Goal: Task Accomplishment & Management: Use online tool/utility

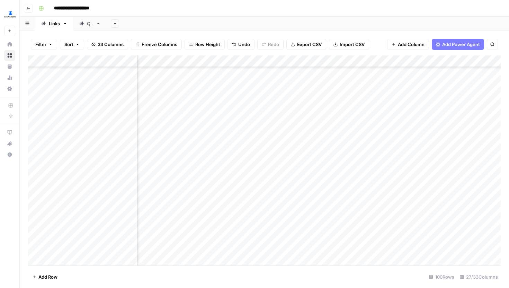
scroll to position [167, 254]
click at [293, 247] on div "Add Column" at bounding box center [264, 160] width 472 height 210
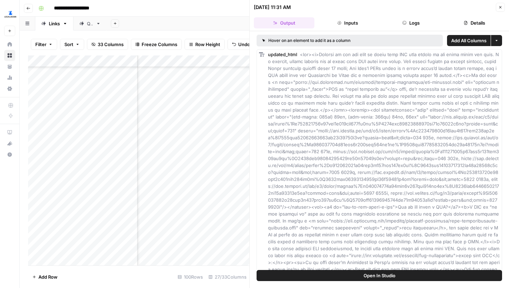
click at [499, 7] on icon "button" at bounding box center [500, 7] width 2 height 2
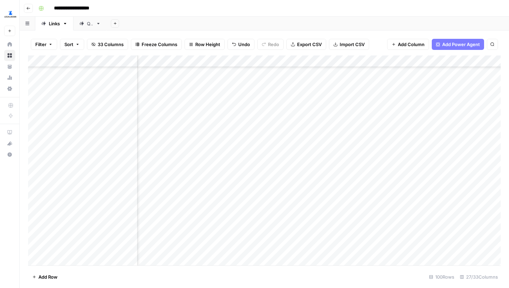
click at [302, 244] on div "Add Column" at bounding box center [264, 160] width 472 height 210
click at [407, 126] on div "Add Column" at bounding box center [264, 160] width 472 height 210
click at [398, 142] on div "Add Column" at bounding box center [264, 160] width 472 height 210
click at [396, 153] on div "Add Column" at bounding box center [264, 160] width 472 height 210
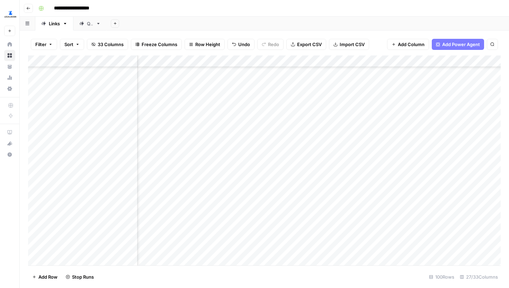
click at [394, 165] on div "Add Column" at bounding box center [264, 160] width 472 height 210
click at [393, 177] on div "Add Column" at bounding box center [264, 160] width 472 height 210
click at [391, 189] on div "Add Column" at bounding box center [264, 160] width 472 height 210
click at [391, 197] on div "Add Column" at bounding box center [264, 160] width 472 height 210
click at [390, 206] on div "Add Column" at bounding box center [264, 160] width 472 height 210
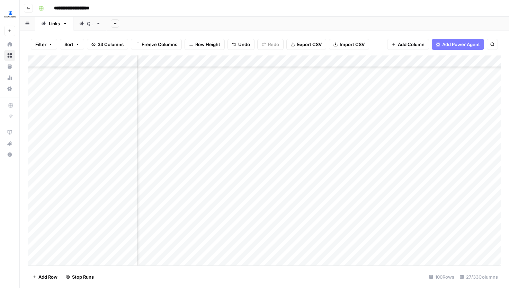
click at [390, 216] on div "Add Column" at bounding box center [264, 160] width 472 height 210
click at [391, 233] on div "Add Column" at bounding box center [264, 160] width 472 height 210
click at [294, 126] on div "Add Column" at bounding box center [264, 160] width 472 height 210
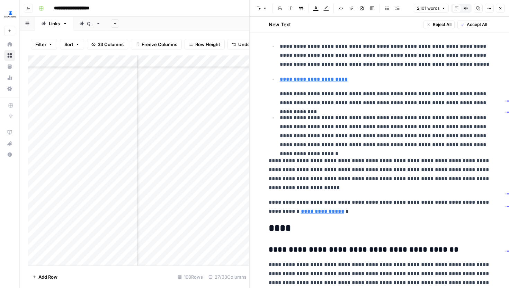
scroll to position [1850, 0]
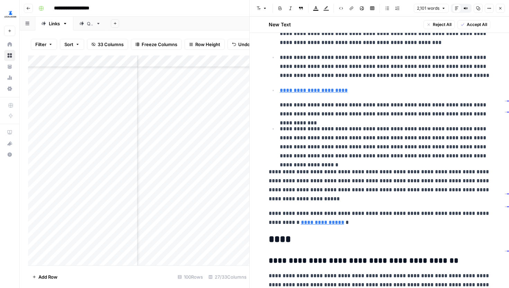
click at [279, 106] on li "**********" at bounding box center [384, 101] width 212 height 33
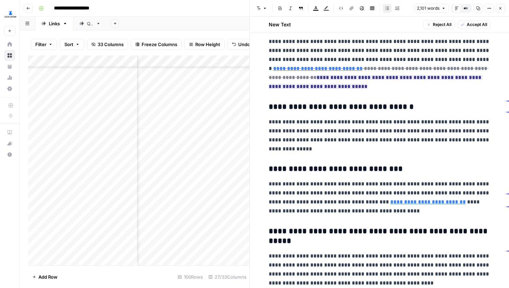
scroll to position [171, 1278]
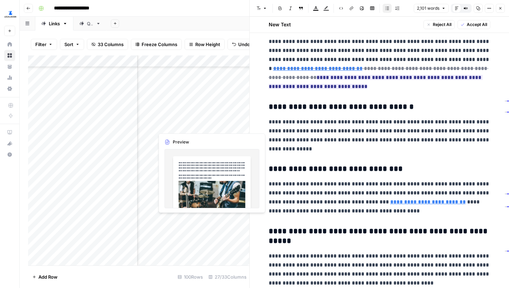
click at [242, 125] on div "Add Column" at bounding box center [138, 160] width 221 height 210
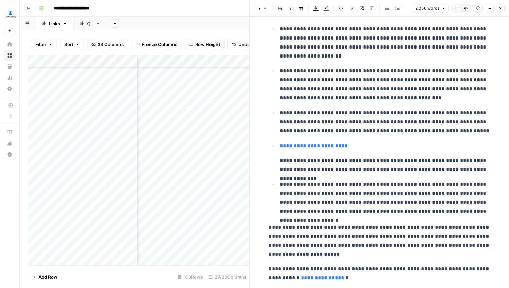
scroll to position [171, 286]
click at [170, 125] on div "Add Column" at bounding box center [138, 160] width 221 height 210
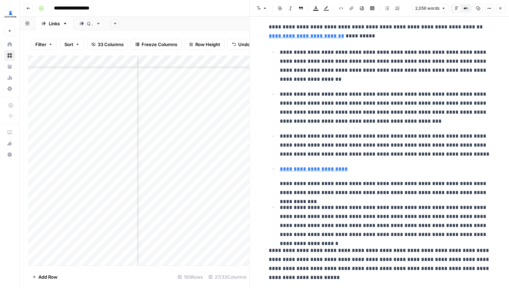
scroll to position [1749, 0]
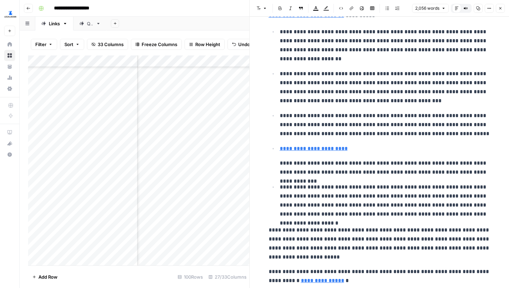
click at [499, 7] on icon "button" at bounding box center [500, 8] width 2 height 2
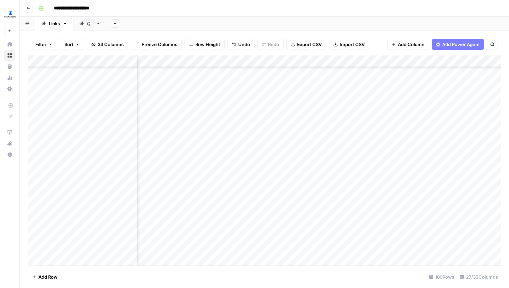
scroll to position [171, 1278]
click at [332, 69] on div "Add Column" at bounding box center [264, 107] width 472 height 105
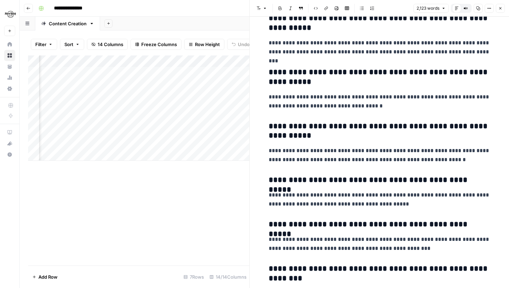
scroll to position [2327, 0]
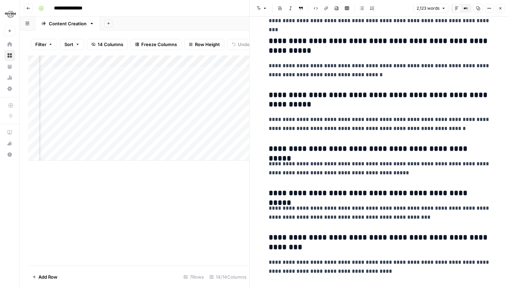
click at [501, 9] on icon "button" at bounding box center [500, 8] width 4 height 4
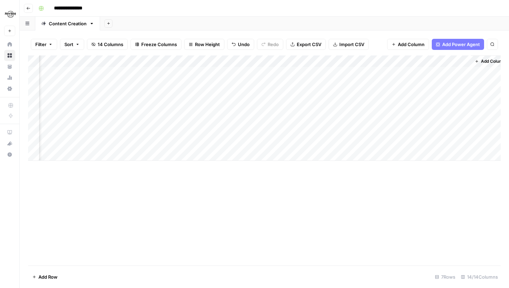
scroll to position [0, 483]
click at [331, 71] on div "Add Column" at bounding box center [264, 107] width 472 height 105
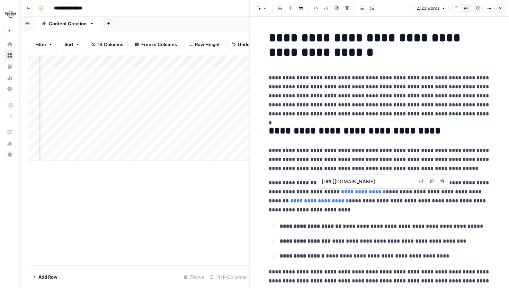
type input "https://www.legalsportsreport.com/how-to-bet/american-odds/"
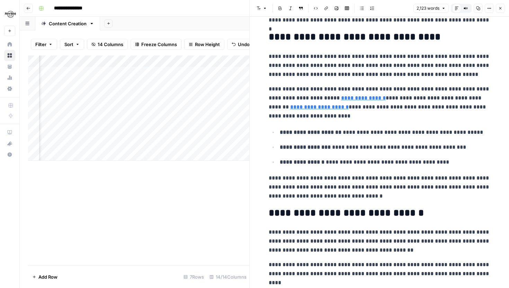
scroll to position [92, 0]
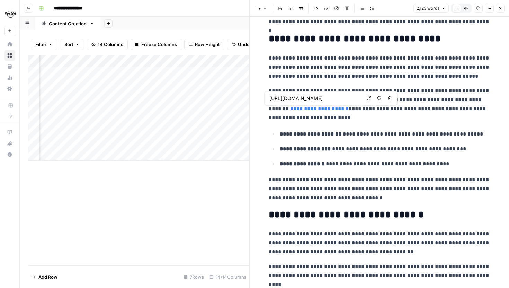
click at [366, 96] on link "Open in a new tab" at bounding box center [368, 98] width 9 height 9
type input "https://www.hardrock.bet/sportsbook/football/"
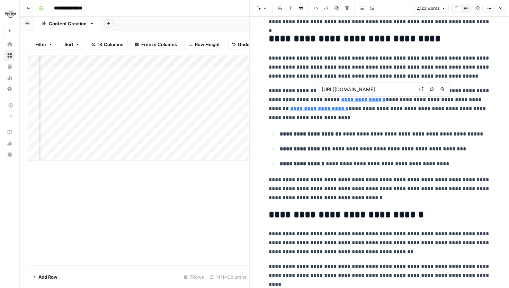
click at [421, 90] on icon at bounding box center [421, 89] width 4 height 4
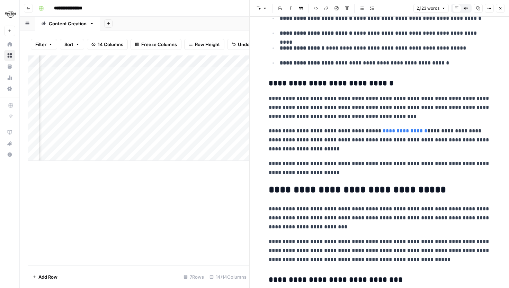
scroll to position [910, 0]
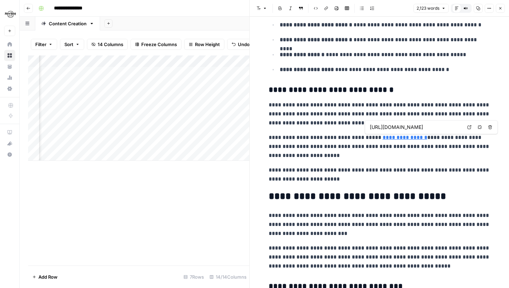
click at [467, 125] on icon at bounding box center [469, 127] width 4 height 4
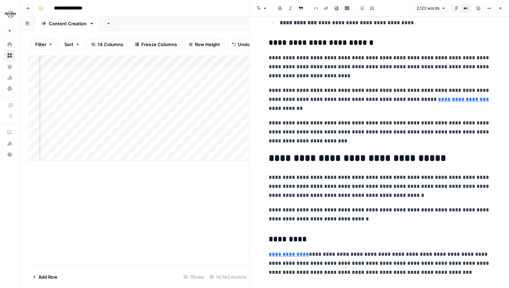
scroll to position [1299, 0]
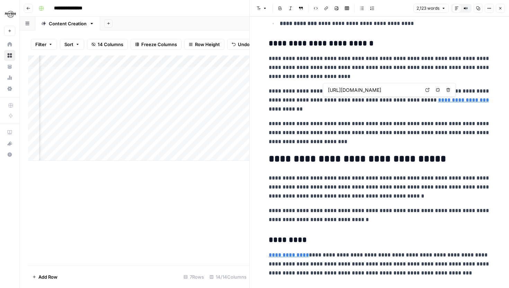
click at [427, 91] on icon at bounding box center [427, 90] width 4 height 4
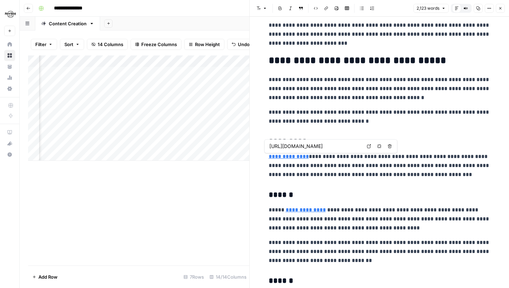
click at [365, 148] on link "Open in a new tab" at bounding box center [368, 146] width 9 height 9
type input "https://www.hardrock.bet/sportsbook/point-spread-betting/"
click at [382, 199] on icon at bounding box center [383, 199] width 4 height 4
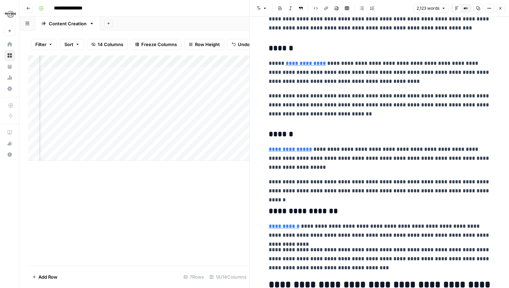
scroll to position [1546, 0]
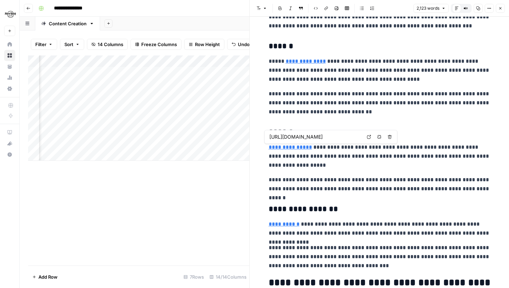
click at [365, 137] on link "Open in a new tab" at bounding box center [368, 136] width 9 height 9
type input "https://www.hardrock.bet/sportsbook/parlay/"
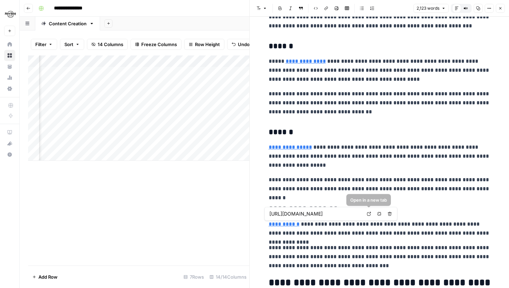
click at [369, 215] on icon at bounding box center [369, 213] width 4 height 4
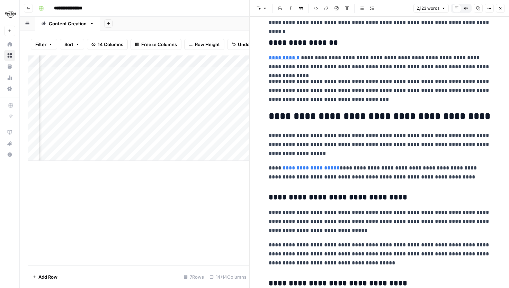
scroll to position [1712, 0]
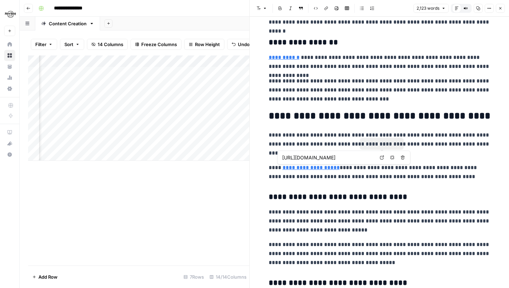
click at [385, 157] on link "Open in a new tab" at bounding box center [381, 157] width 9 height 9
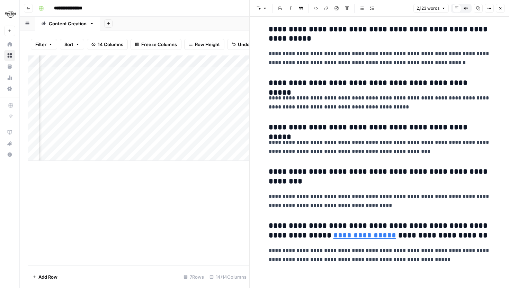
scroll to position [2394, 0]
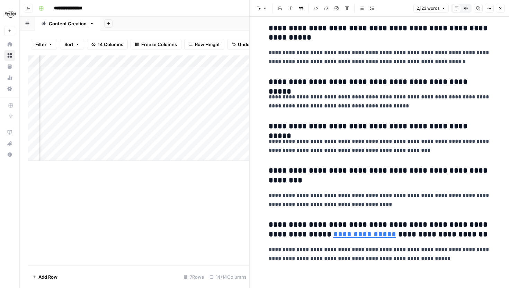
click at [499, 7] on icon "button" at bounding box center [500, 8] width 2 height 2
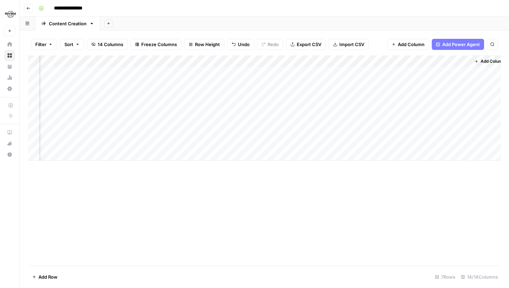
click at [239, 59] on div "Add Column" at bounding box center [264, 107] width 472 height 105
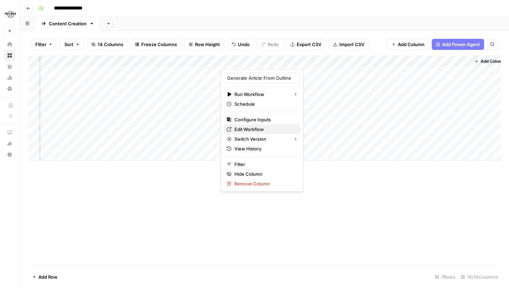
click at [249, 130] on span "Edit Workflow" at bounding box center [264, 129] width 61 height 7
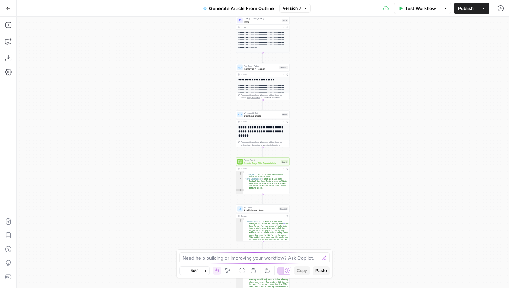
drag, startPoint x: 357, startPoint y: 189, endPoint x: 345, endPoint y: 72, distance: 116.8
click at [347, 75] on div "**********" at bounding box center [263, 152] width 492 height 271
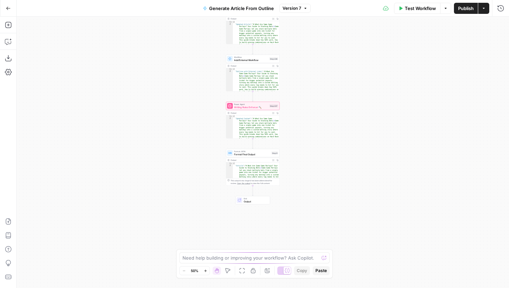
drag, startPoint x: 324, startPoint y: 184, endPoint x: 324, endPoint y: 108, distance: 76.8
click at [324, 108] on div "**********" at bounding box center [263, 152] width 492 height 271
drag, startPoint x: 308, startPoint y: 221, endPoint x: 308, endPoint y: 227, distance: 6.2
click at [308, 227] on div "**********" at bounding box center [263, 152] width 492 height 271
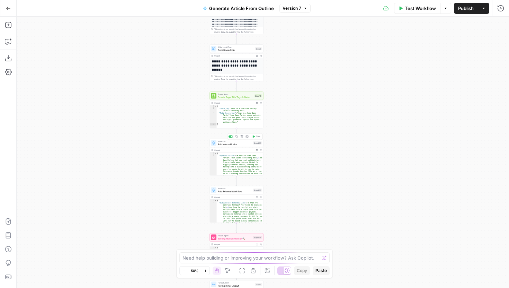
click at [246, 145] on span "Add Internal Links" at bounding box center [235, 143] width 34 height 3
type input "Add Internal Links"
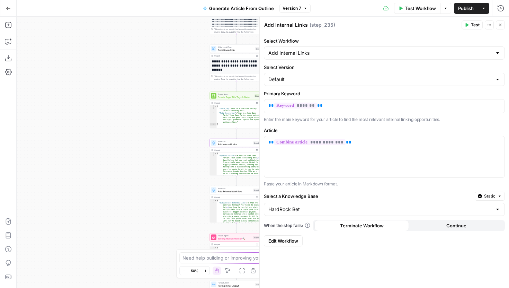
click at [295, 236] on link "Edit Workflow" at bounding box center [283, 240] width 39 height 11
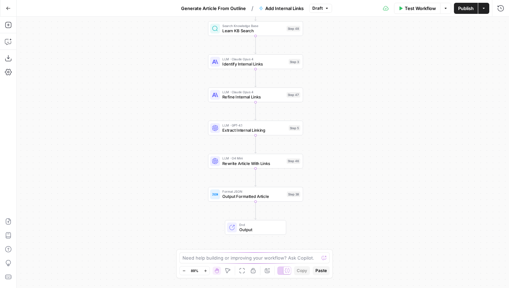
drag, startPoint x: 343, startPoint y: 190, endPoint x: 335, endPoint y: 154, distance: 36.4
click at [335, 154] on div "Workflow Set Inputs Inputs Search Knowledge Base Learn KB Search Step 48 LLM · …" at bounding box center [263, 152] width 492 height 271
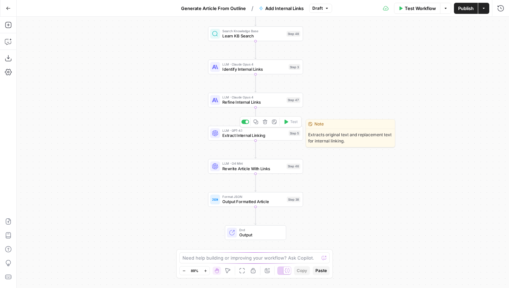
click at [287, 138] on div "LLM · GPT-4.1 Extract Internal Linking Step 5 Copy step Delete step Edit Note T…" at bounding box center [255, 133] width 90 height 10
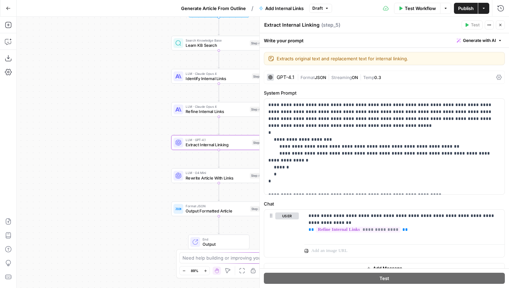
drag, startPoint x: 197, startPoint y: 158, endPoint x: 146, endPoint y: 172, distance: 53.1
click at [146, 172] on div "Workflow Set Inputs Inputs Search Knowledge Base Learn KB Search Step 48 LLM · …" at bounding box center [263, 152] width 492 height 271
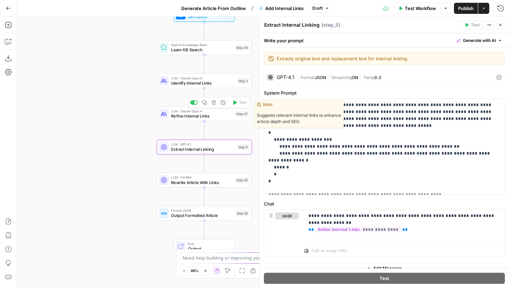
click at [192, 115] on span "Refine Internal Links" at bounding box center [202, 116] width 62 height 6
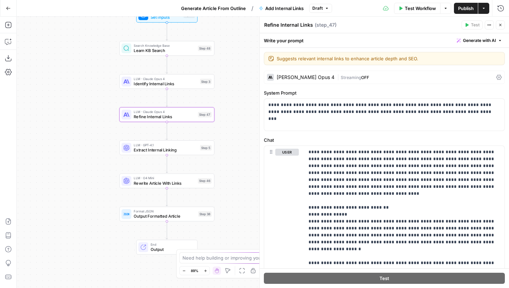
drag, startPoint x: 139, startPoint y: 121, endPoint x: 101, endPoint y: 122, distance: 38.1
click at [101, 122] on div "Workflow Set Inputs Inputs Search Knowledge Base Learn KB Search Step 48 LLM · …" at bounding box center [263, 152] width 492 height 271
click at [176, 83] on span "Identify Internal Links" at bounding box center [165, 84] width 64 height 6
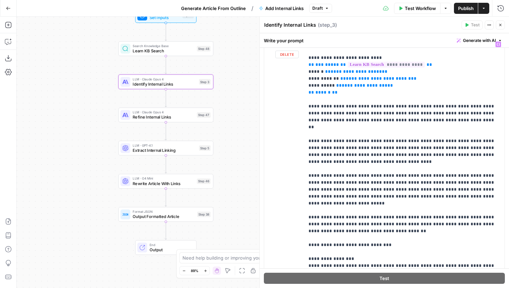
scroll to position [196, 0]
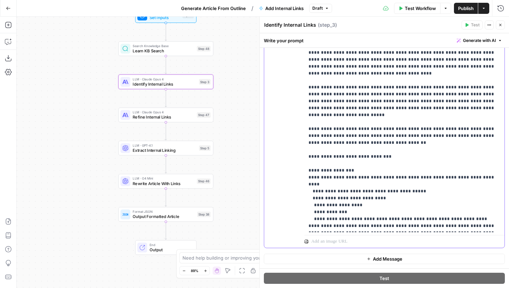
click at [385, 115] on p "**********" at bounding box center [404, 14] width 192 height 429
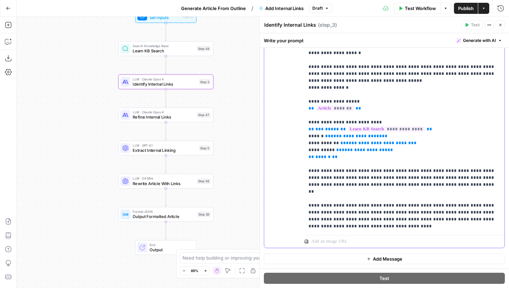
scroll to position [173, 0]
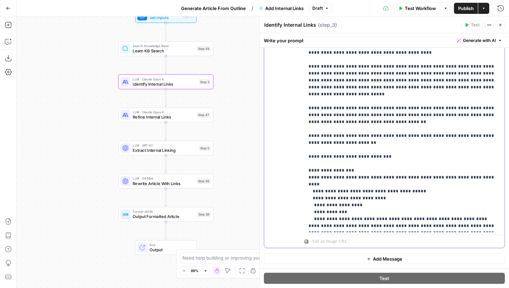
click at [414, 110] on p "**********" at bounding box center [404, 4] width 192 height 450
click at [414, 113] on p "**********" at bounding box center [404, 4] width 192 height 450
click at [464, 8] on span "Publish" at bounding box center [466, 8] width 16 height 7
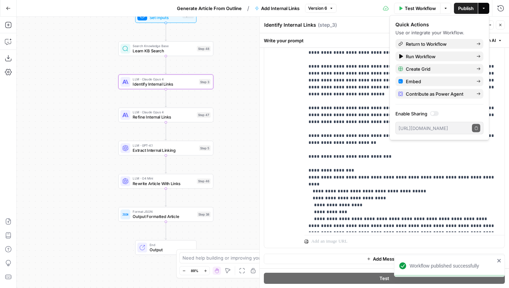
click at [9, 6] on icon "button" at bounding box center [8, 8] width 5 height 5
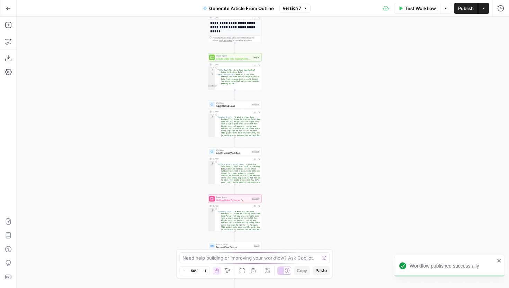
drag, startPoint x: 194, startPoint y: 211, endPoint x: 166, endPoint y: 99, distance: 115.4
click at [165, 97] on div "**********" at bounding box center [263, 152] width 492 height 271
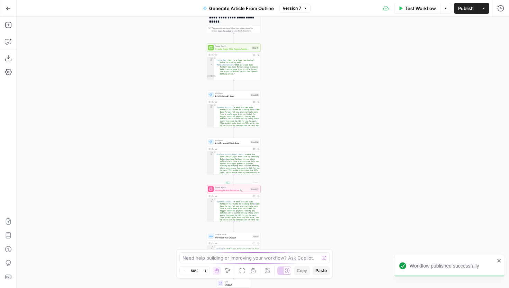
drag, startPoint x: 175, startPoint y: 192, endPoint x: 173, endPoint y: 119, distance: 73.0
click at [173, 119] on div "**********" at bounding box center [263, 152] width 492 height 271
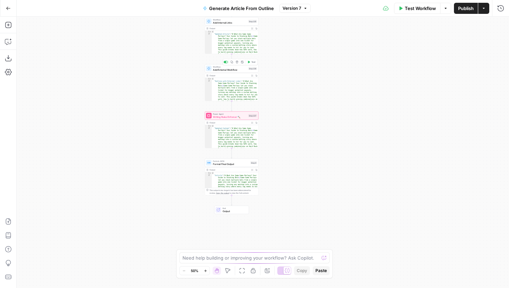
click at [243, 69] on span "Add External Workflow" at bounding box center [230, 69] width 34 height 3
type input "Add External Links"
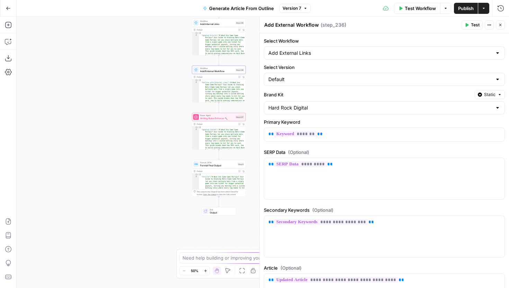
drag, startPoint x: 193, startPoint y: 99, endPoint x: 154, endPoint y: 111, distance: 41.1
click at [154, 111] on div "**********" at bounding box center [263, 152] width 492 height 271
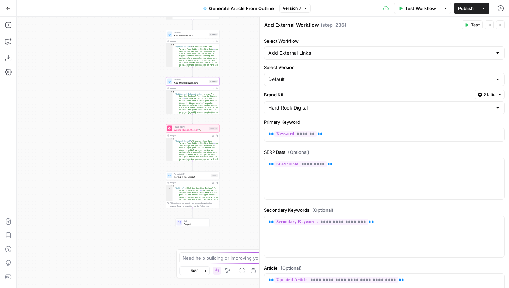
click at [316, 23] on textarea "Add External Workflow" at bounding box center [291, 24] width 55 height 7
drag, startPoint x: 317, startPoint y: 27, endPoint x: 297, endPoint y: 26, distance: 20.1
click at [297, 26] on textarea "Add External Workflow" at bounding box center [291, 24] width 55 height 7
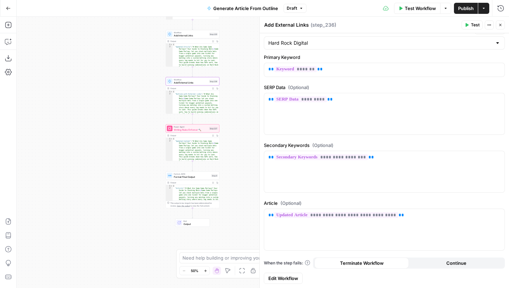
type textarea "Add External Links"
click at [291, 280] on span "Edit Workflow" at bounding box center [283, 277] width 30 height 7
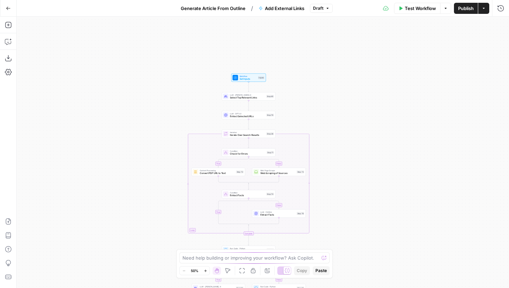
drag, startPoint x: 352, startPoint y: 106, endPoint x: 338, endPoint y: 185, distance: 80.2
click at [338, 185] on div "true false true false true false Workflow Set Inputs Inputs LLM · Claude Sonnet…" at bounding box center [263, 152] width 492 height 271
drag, startPoint x: 347, startPoint y: 201, endPoint x: 346, endPoint y: 122, distance: 79.3
click at [346, 122] on div "true false true false true false Workflow Set Inputs Inputs LLM · Claude Sonnet…" at bounding box center [263, 152] width 492 height 271
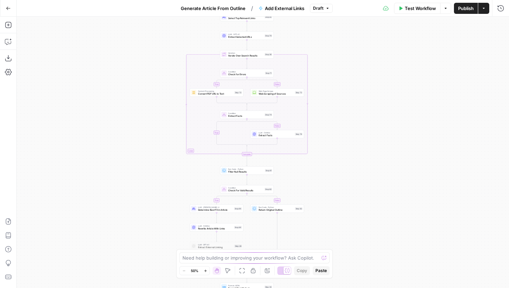
drag, startPoint x: 346, startPoint y: 122, endPoint x: 346, endPoint y: 165, distance: 42.6
click at [346, 165] on div "true false true false true false Workflow Set Inputs Inputs LLM · Claude Sonnet…" at bounding box center [263, 152] width 492 height 271
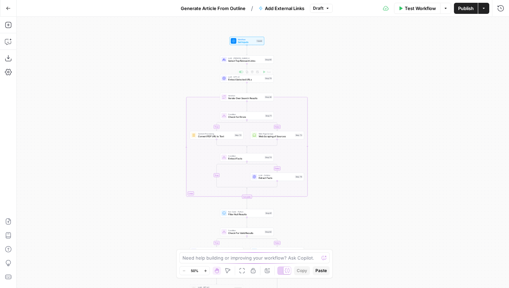
click at [246, 59] on span "Select Top Relevant Links" at bounding box center [245, 60] width 35 height 3
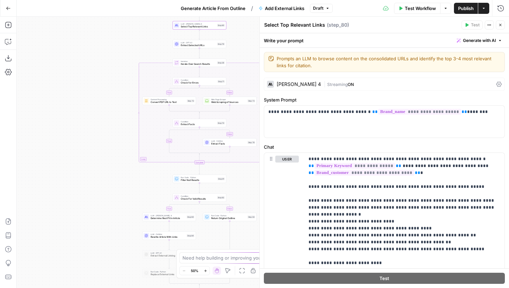
drag, startPoint x: 188, startPoint y: 160, endPoint x: 133, endPoint y: 124, distance: 66.0
click at [133, 124] on div "true false false true false true Workflow Set Inputs Inputs LLM · Claude Sonnet…" at bounding box center [263, 152] width 492 height 271
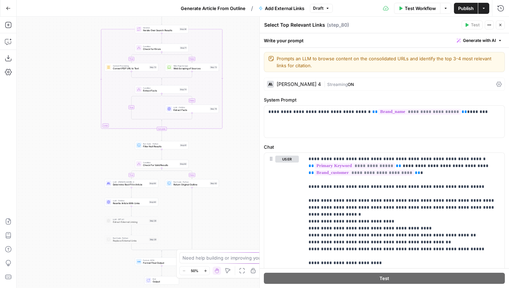
drag, startPoint x: 148, startPoint y: 170, endPoint x: 99, endPoint y: 120, distance: 69.7
click at [99, 120] on div "true false false true false true Workflow Set Inputs Inputs LLM · Claude Sonnet…" at bounding box center [263, 152] width 492 height 271
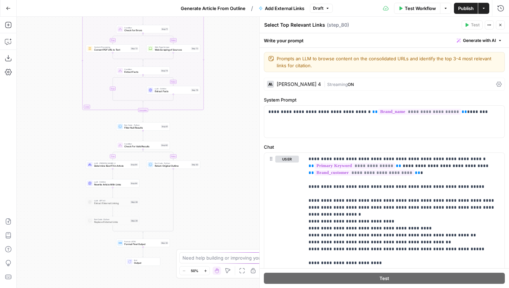
click at [125, 168] on div "LLM · Claude Sonnet 4 Determine Best Fit in Article Step 64 Copy step Delete st…" at bounding box center [113, 164] width 54 height 8
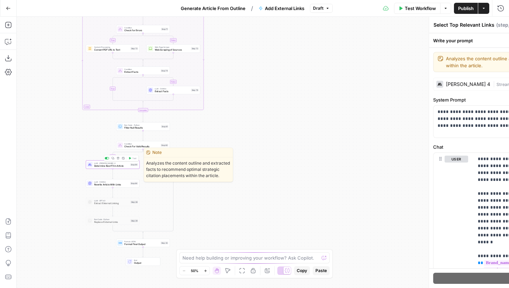
type textarea "Determine Best Fit in Article"
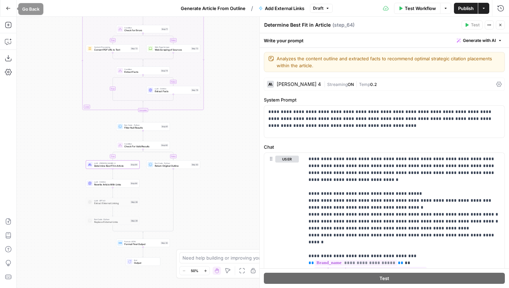
click at [10, 7] on icon "button" at bounding box center [8, 8] width 5 height 5
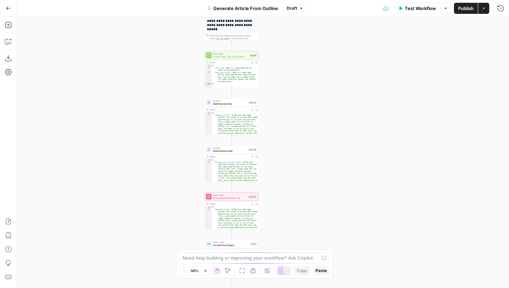
drag, startPoint x: 324, startPoint y: 211, endPoint x: 293, endPoint y: 103, distance: 111.7
click at [293, 103] on div "**********" at bounding box center [263, 152] width 492 height 271
click at [224, 101] on span "Add Internal Links" at bounding box center [230, 102] width 34 height 3
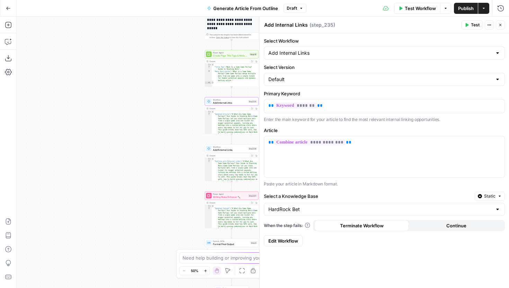
click at [271, 244] on link "Edit Workflow" at bounding box center [283, 240] width 39 height 11
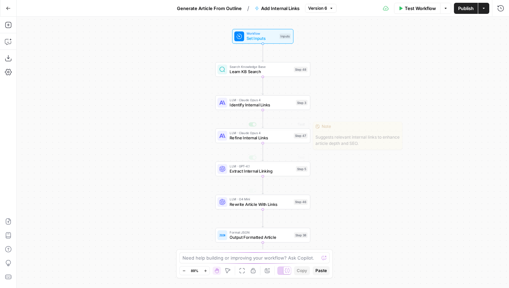
click at [280, 105] on span "Identify Internal Links" at bounding box center [261, 104] width 64 height 6
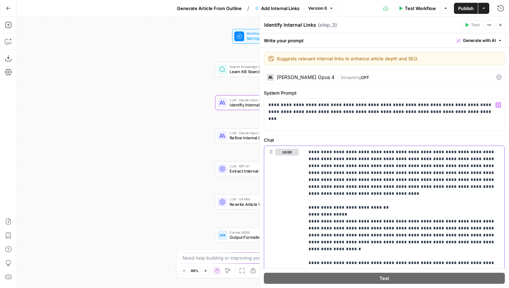
click at [240, 139] on span "Refine Internal Links" at bounding box center [260, 138] width 62 height 6
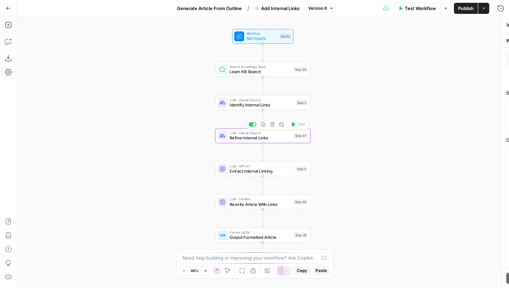
type textarea "Refine Internal Links"
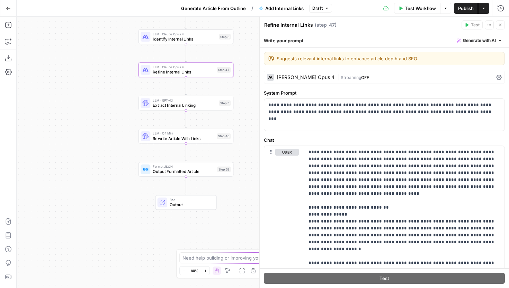
drag, startPoint x: 185, startPoint y: 185, endPoint x: 98, endPoint y: 113, distance: 113.6
click at [98, 114] on div "Workflow Set Inputs Inputs Search Knowledge Base Learn KB Search Step 48 LLM · …" at bounding box center [263, 152] width 492 height 271
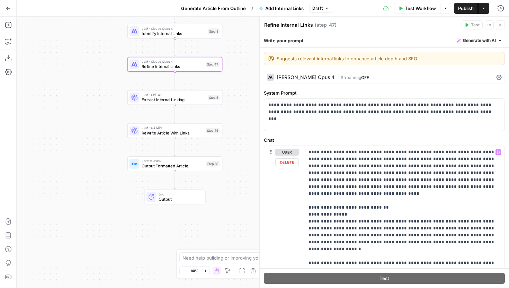
scroll to position [23, 0]
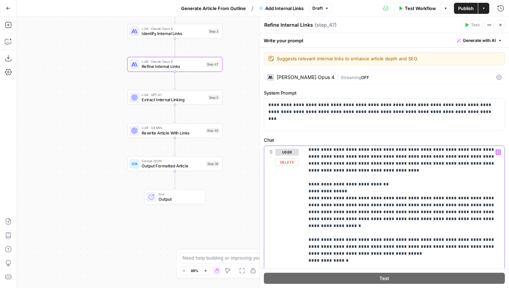
drag, startPoint x: 307, startPoint y: 191, endPoint x: 461, endPoint y: 209, distance: 154.7
click at [461, 209] on div "**********" at bounding box center [404, 287] width 200 height 282
drag, startPoint x: 469, startPoint y: 214, endPoint x: 306, endPoint y: 191, distance: 164.6
click at [306, 191] on div "**********" at bounding box center [404, 287] width 200 height 282
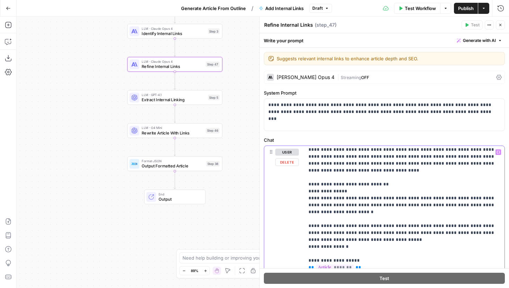
drag, startPoint x: 308, startPoint y: 218, endPoint x: 361, endPoint y: 233, distance: 54.3
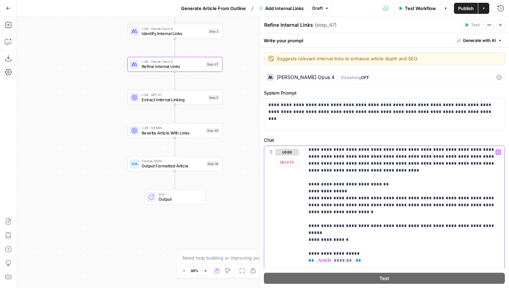
drag, startPoint x: 429, startPoint y: 220, endPoint x: 464, endPoint y: 219, distance: 35.0
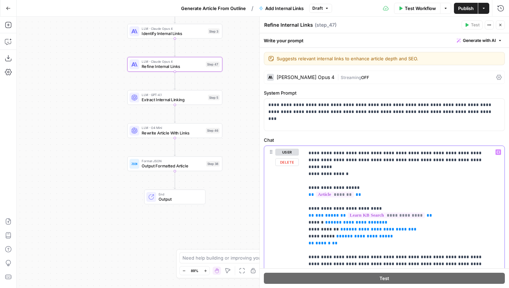
scroll to position [91, 0]
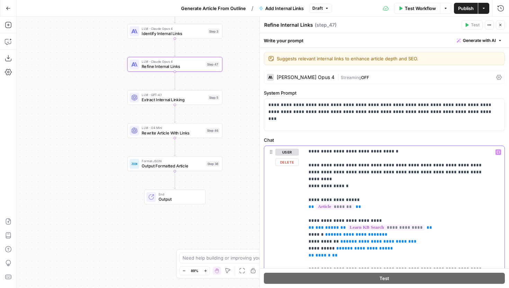
click at [394, 246] on p "**********" at bounding box center [398, 276] width 181 height 436
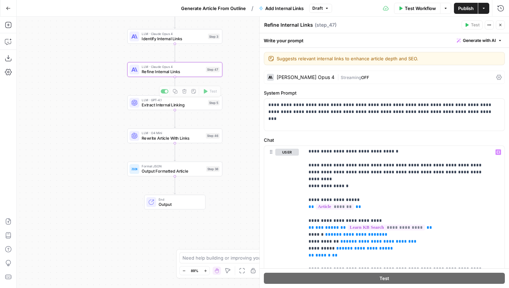
drag, startPoint x: 229, startPoint y: 88, endPoint x: 227, endPoint y: 131, distance: 43.3
click at [227, 131] on div "Workflow Set Inputs Inputs Search Knowledge Base Learn KB Search Step 48 LLM · …" at bounding box center [263, 152] width 492 height 271
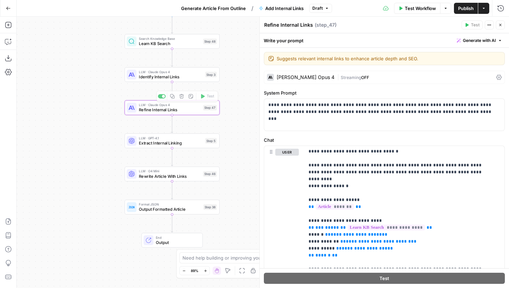
click at [196, 78] on span "Identify Internal Links" at bounding box center [171, 76] width 64 height 6
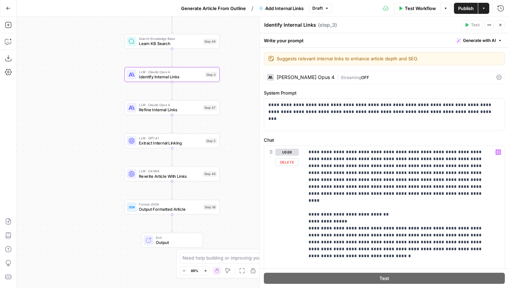
scroll to position [173, 0]
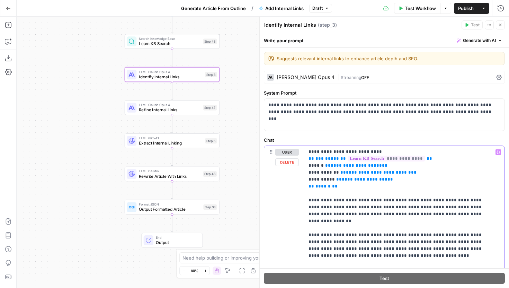
click at [348, 192] on p "**********" at bounding box center [398, 200] width 181 height 450
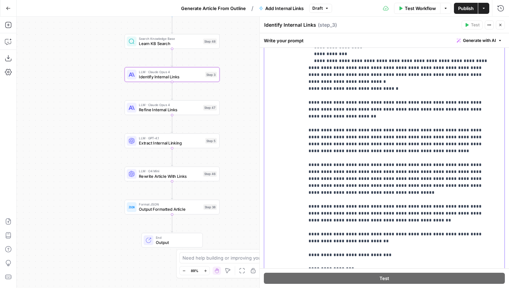
scroll to position [147, 0]
click at [196, 145] on span "Extract Internal Linking" at bounding box center [171, 143] width 64 height 6
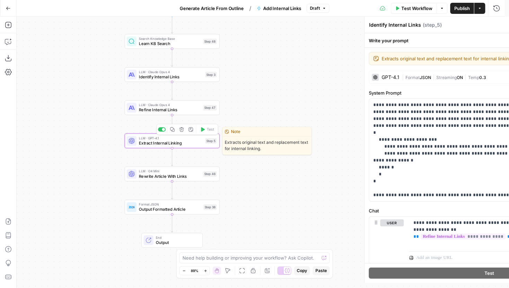
type textarea "Extract Internal Linking"
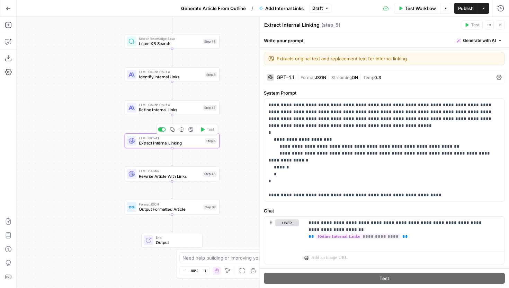
scroll to position [16, 0]
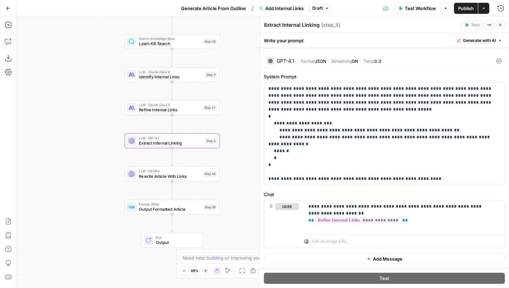
click at [179, 175] on span "Rewrite Article With Links" at bounding box center [170, 176] width 62 height 6
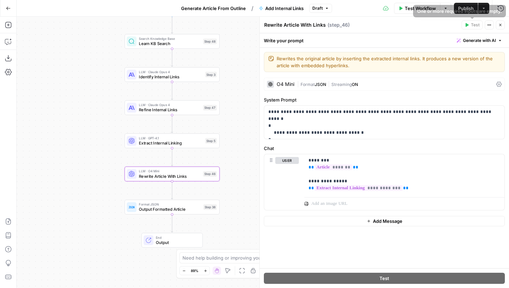
click at [458, 3] on button "Publish" at bounding box center [466, 8] width 24 height 11
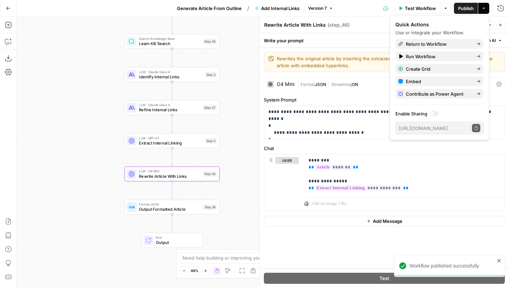
click at [8, 10] on button "Go Back" at bounding box center [8, 8] width 12 height 12
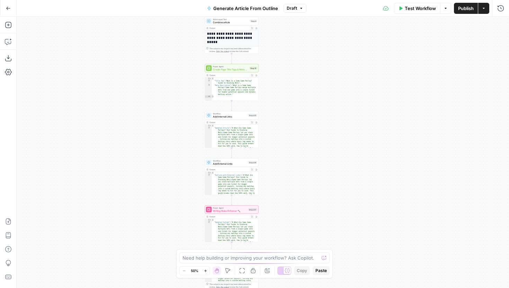
drag, startPoint x: 321, startPoint y: 189, endPoint x: 288, endPoint y: 93, distance: 101.4
click at [288, 93] on div "**********" at bounding box center [263, 152] width 492 height 271
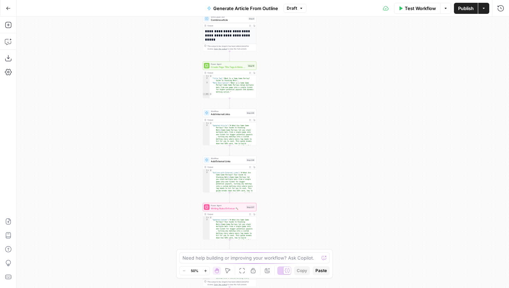
click at [243, 162] on span "Add External Links" at bounding box center [228, 160] width 34 height 3
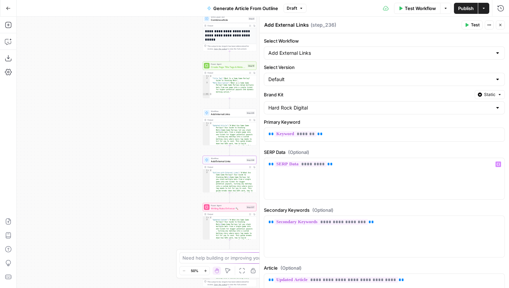
scroll to position [65, 0]
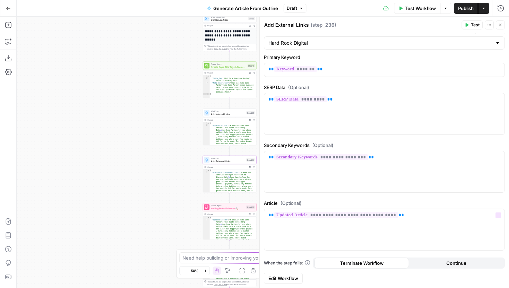
click at [291, 274] on span "Edit Workflow" at bounding box center [283, 277] width 30 height 7
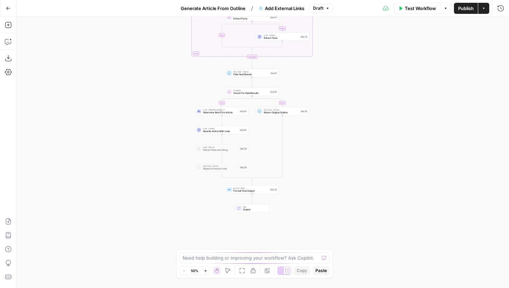
drag, startPoint x: 349, startPoint y: 198, endPoint x: 338, endPoint y: 101, distance: 97.1
click at [338, 101] on div "true false true false true false Workflow Set Inputs Inputs LLM · Claude Sonnet…" at bounding box center [263, 152] width 492 height 271
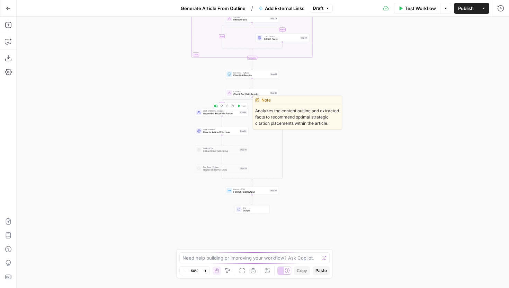
click at [215, 115] on div "LLM · Claude Sonnet 4 Determine Best Fit in Article Step 64 Copy step Delete st…" at bounding box center [222, 112] width 54 height 8
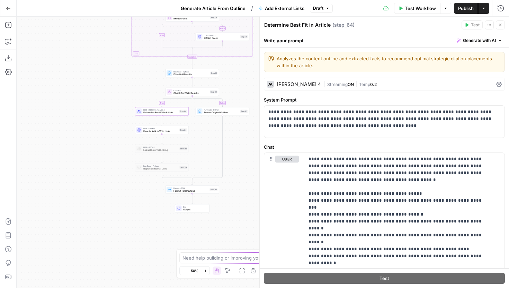
drag, startPoint x: 177, startPoint y: 144, endPoint x: 106, endPoint y: 140, distance: 70.7
click at [106, 140] on div "true false false true false true Workflow Set Inputs Inputs LLM · Claude Sonnet…" at bounding box center [263, 152] width 492 height 271
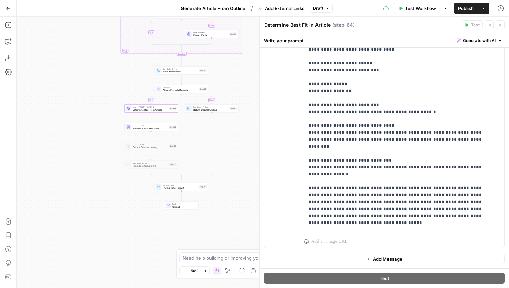
scroll to position [109, 0]
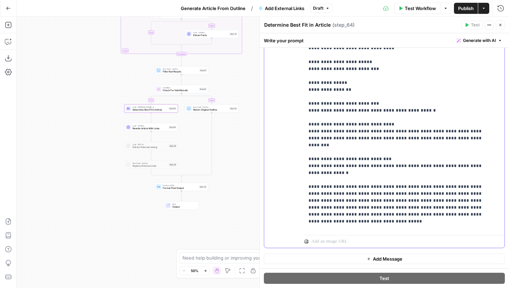
click at [391, 224] on p "**********" at bounding box center [398, 103] width 181 height 519
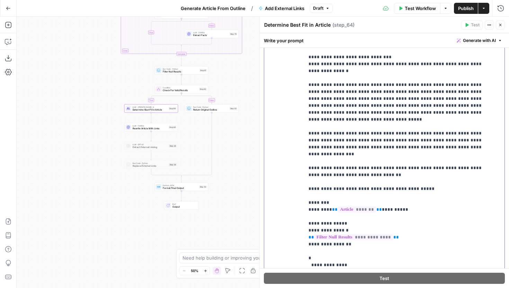
scroll to position [157, 0]
drag, startPoint x: 427, startPoint y: 133, endPoint x: 295, endPoint y: 127, distance: 131.6
click at [295, 127] on div "**********" at bounding box center [384, 144] width 240 height 298
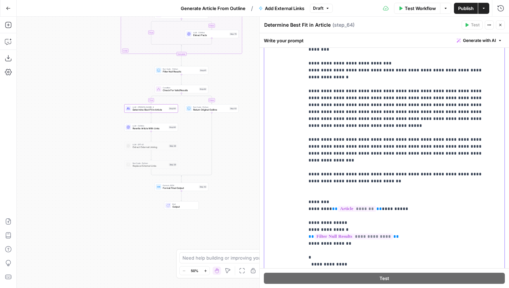
scroll to position [243, 0]
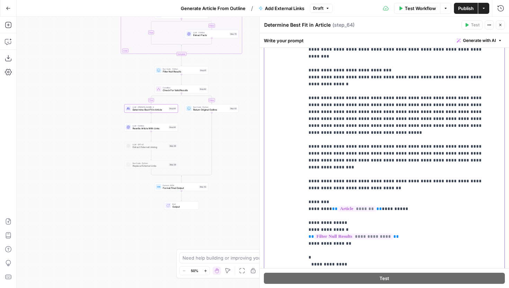
click at [442, 115] on p "**********" at bounding box center [398, 14] width 181 height 519
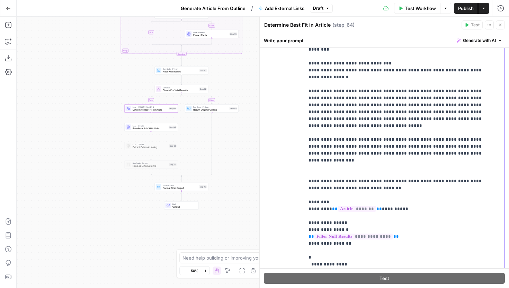
scroll to position [256, 0]
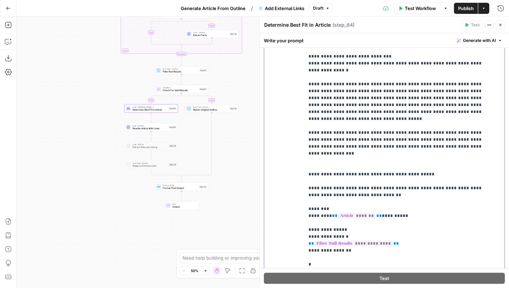
click at [427, 106] on p "**********" at bounding box center [398, 12] width 181 height 540
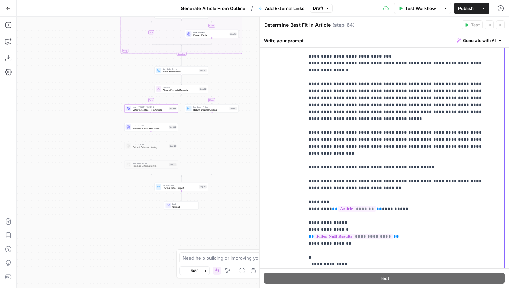
click at [431, 111] on p "**********" at bounding box center [398, 8] width 181 height 533
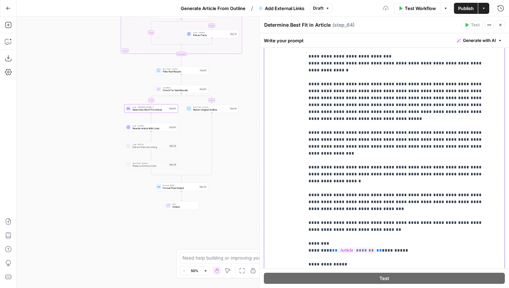
scroll to position [291, 0]
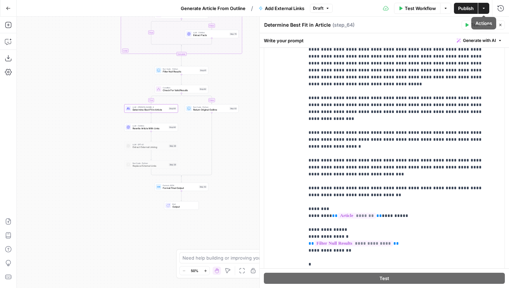
click at [502, 24] on icon "button" at bounding box center [500, 25] width 4 height 4
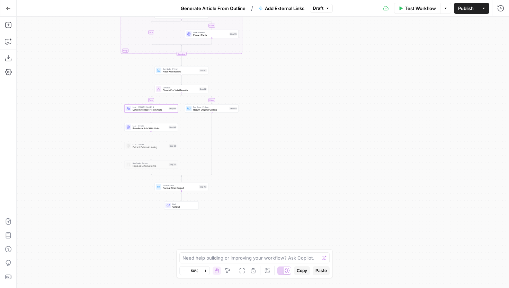
click at [465, 8] on span "Publish" at bounding box center [466, 8] width 16 height 7
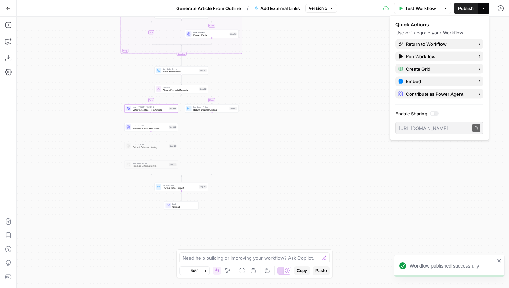
click at [10, 14] on button "Go Back" at bounding box center [8, 8] width 12 height 12
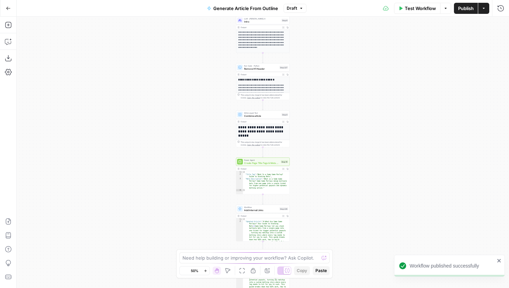
click at [11, 11] on button "Go Back" at bounding box center [8, 8] width 12 height 12
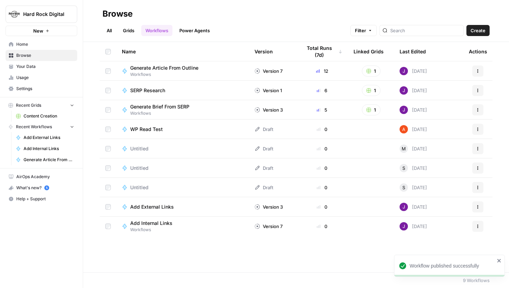
click at [131, 28] on link "Grids" at bounding box center [129, 30] width 20 height 11
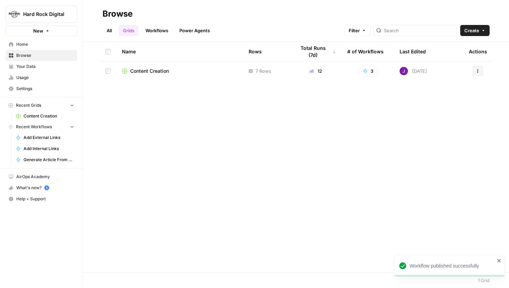
click at [163, 67] on td "Content Creation" at bounding box center [179, 70] width 127 height 19
click at [151, 67] on td "Content Creation" at bounding box center [179, 70] width 127 height 19
click at [152, 69] on span "Content Creation" at bounding box center [149, 70] width 39 height 7
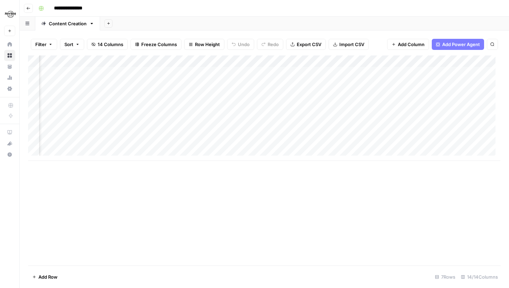
scroll to position [0, 497]
click at [264, 73] on div "Add Column" at bounding box center [264, 107] width 472 height 105
click at [264, 83] on div "Add Column" at bounding box center [264, 107] width 472 height 105
click at [264, 96] on div "Add Column" at bounding box center [264, 107] width 472 height 105
click at [262, 107] on div "Add Column" at bounding box center [264, 107] width 472 height 105
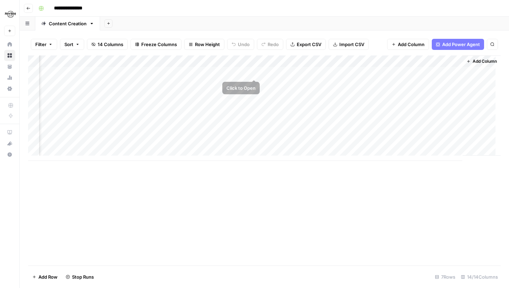
click at [255, 72] on div "Add Column" at bounding box center [264, 107] width 472 height 105
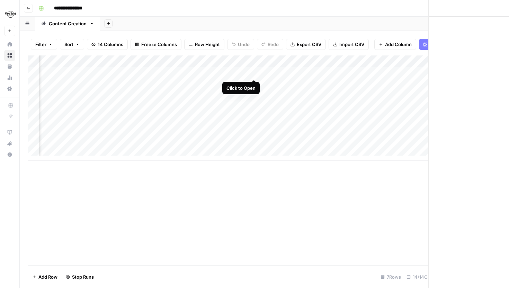
scroll to position [0, 496]
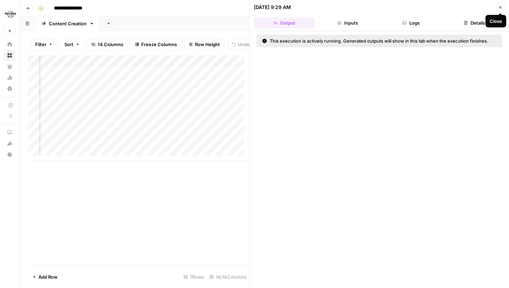
click at [501, 6] on icon "button" at bounding box center [500, 7] width 4 height 4
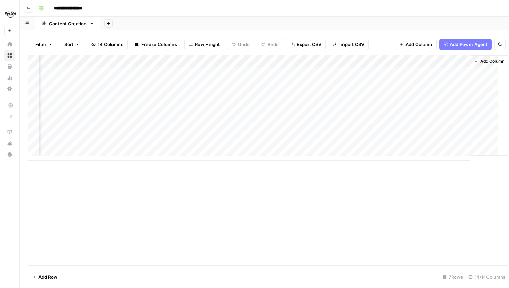
scroll to position [0, 489]
click at [270, 72] on div "Add Column" at bounding box center [264, 107] width 472 height 105
click at [28, 7] on icon "button" at bounding box center [28, 8] width 4 height 4
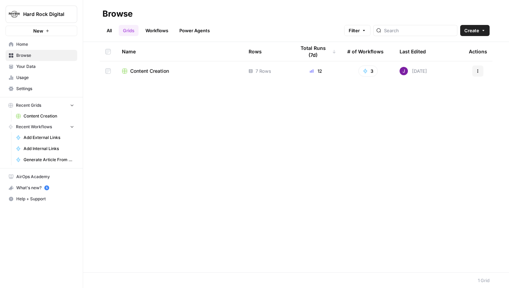
click at [108, 31] on link "All" at bounding box center [108, 30] width 13 height 11
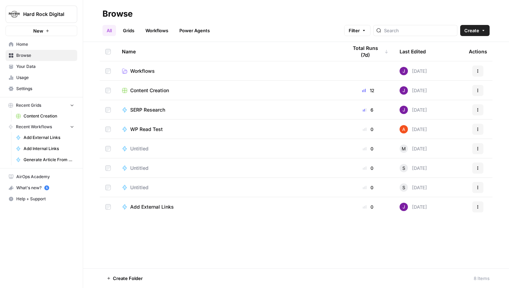
click at [141, 71] on span "Workflows" at bounding box center [142, 70] width 25 height 7
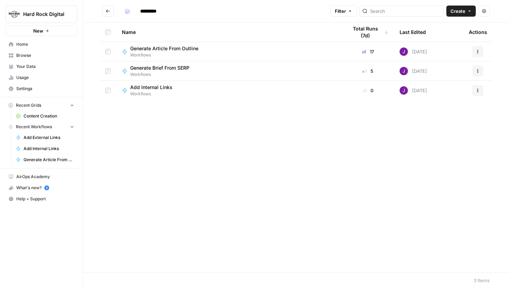
click at [108, 14] on button "Go back" at bounding box center [107, 11] width 11 height 11
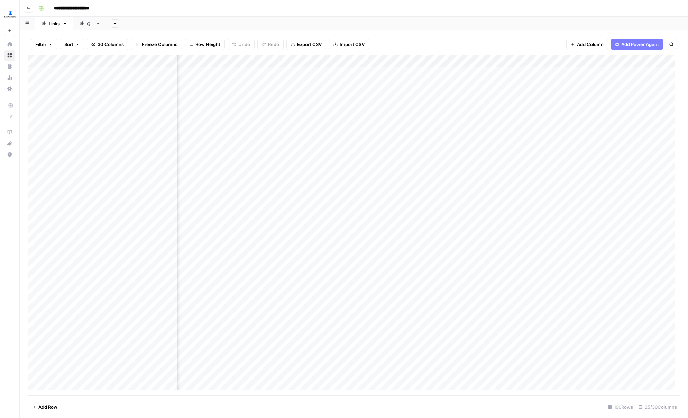
scroll to position [1, 1023]
click at [15, 11] on img "Workspace: LegalZoom" at bounding box center [10, 14] width 12 height 12
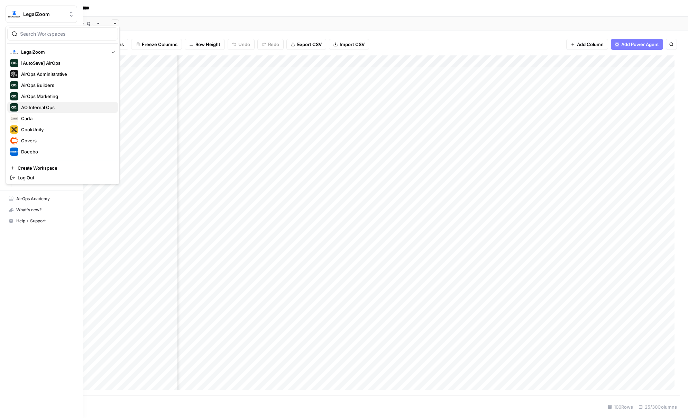
scroll to position [6, 0]
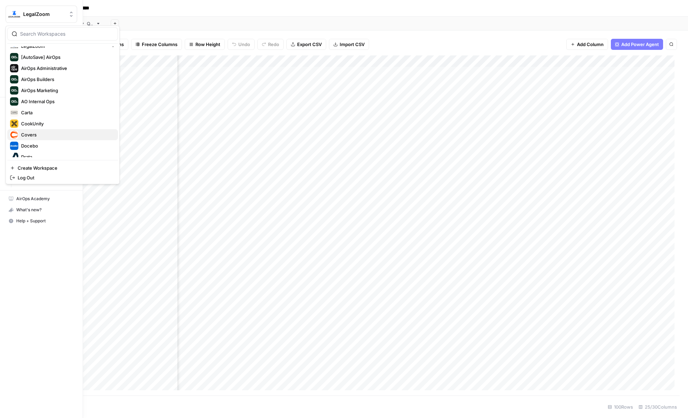
click at [40, 132] on span "Covers" at bounding box center [66, 134] width 91 height 7
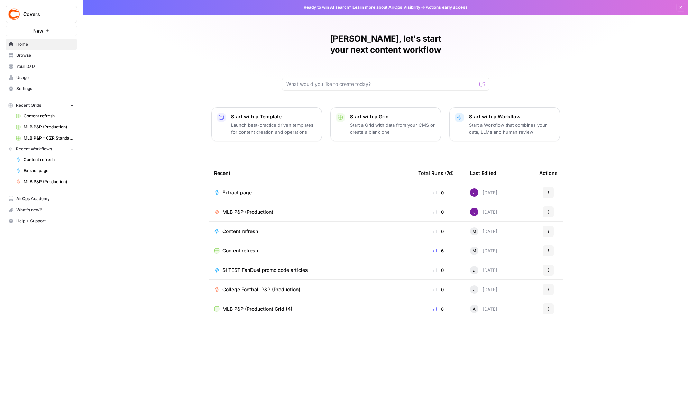
click at [32, 55] on span "Browse" at bounding box center [45, 55] width 58 height 6
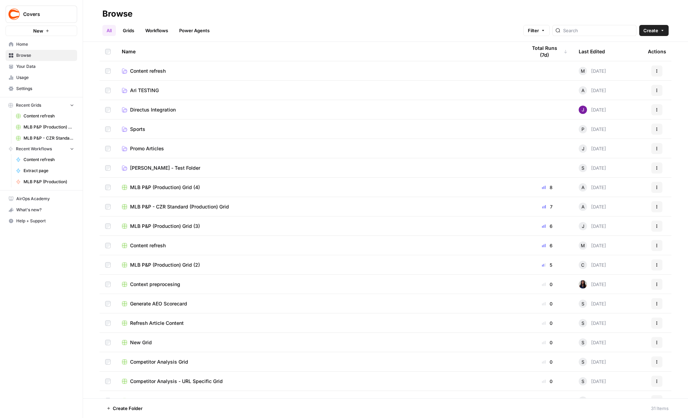
click at [131, 33] on link "Grids" at bounding box center [129, 30] width 20 height 11
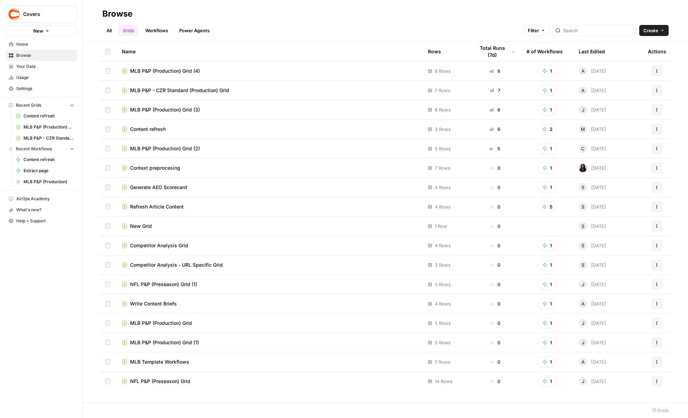
click at [159, 129] on span "Content refresh" at bounding box center [148, 129] width 36 height 7
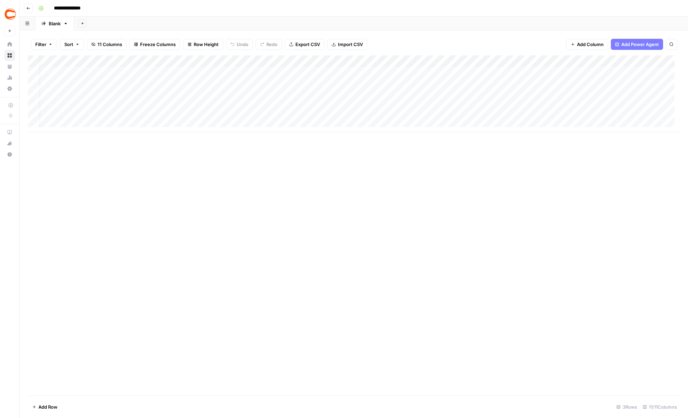
scroll to position [0, 207]
click at [371, 90] on div "Add Column" at bounding box center [354, 93] width 652 height 77
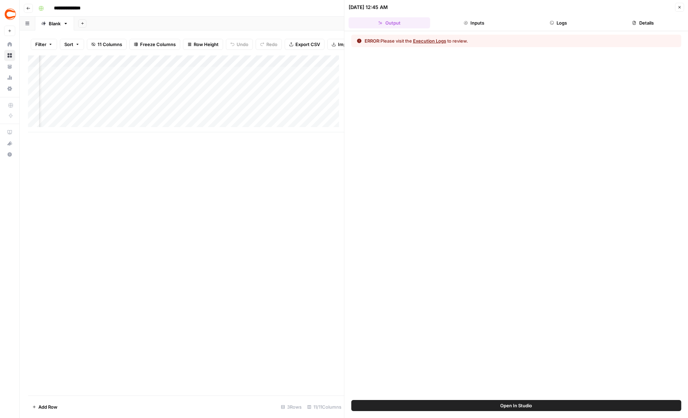
scroll to position [0, 383]
click at [565, 20] on button "Logs" at bounding box center [559, 22] width 82 height 11
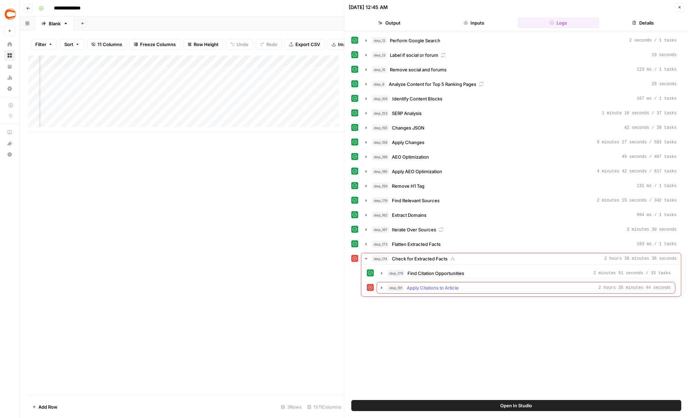
click at [381, 287] on icon "button" at bounding box center [381, 287] width 1 height 2
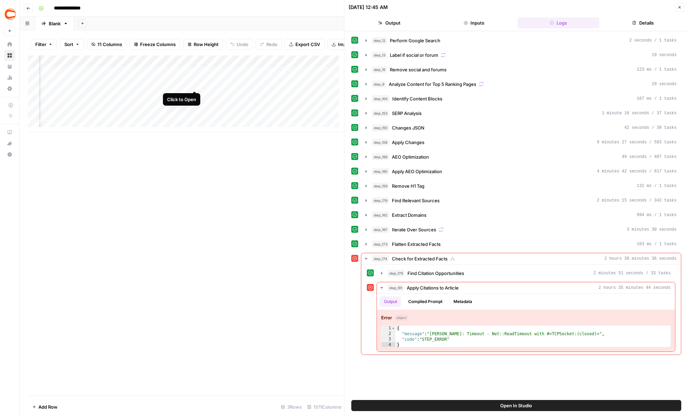
click at [195, 77] on div "Add Column" at bounding box center [186, 93] width 316 height 77
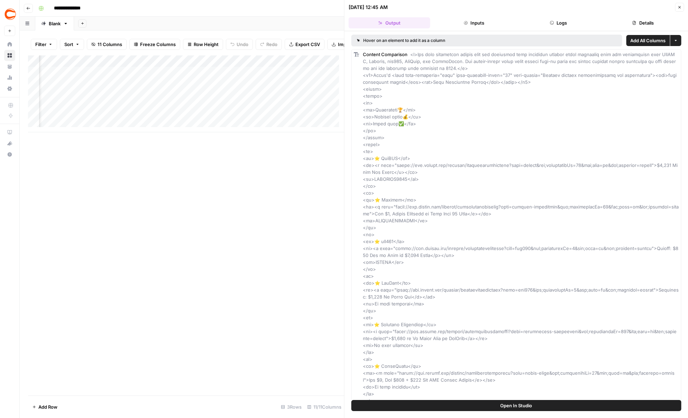
click at [554, 27] on button "Logs" at bounding box center [559, 22] width 82 height 11
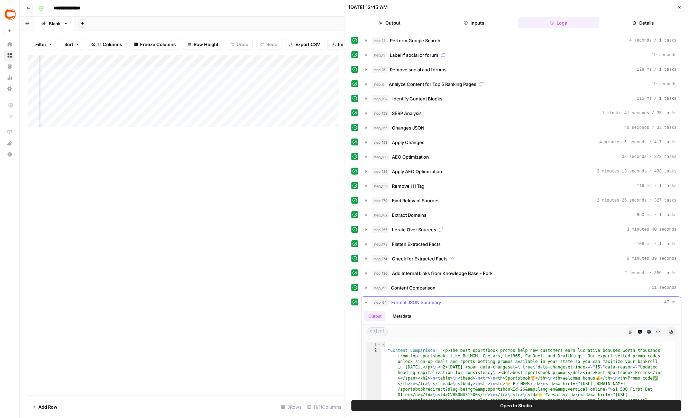
click at [364, 301] on icon "button" at bounding box center [367, 302] width 6 height 6
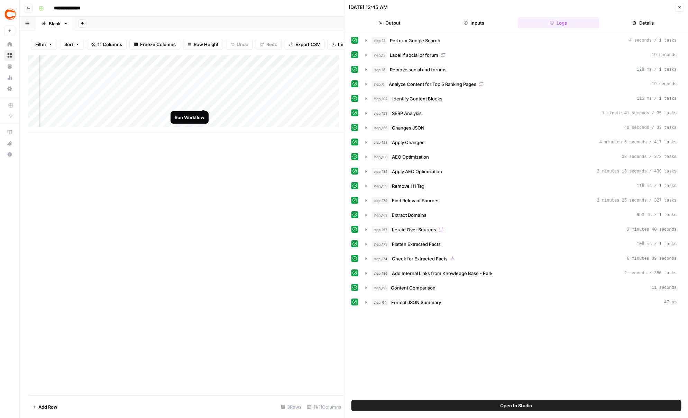
click at [205, 95] on div "Add Column" at bounding box center [186, 93] width 316 height 77
click at [196, 96] on div "Add Column" at bounding box center [186, 93] width 316 height 77
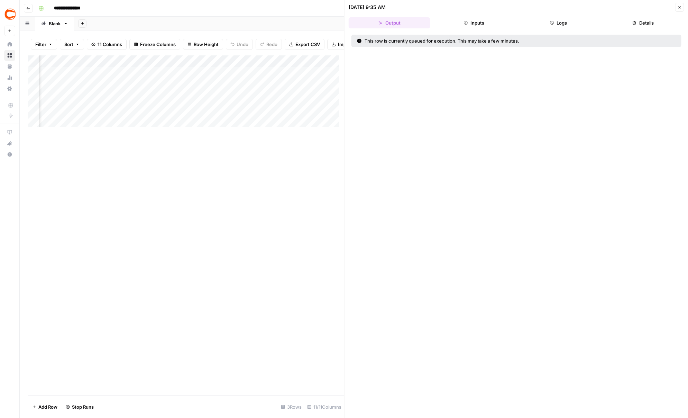
click at [679, 8] on icon "button" at bounding box center [680, 7] width 4 height 4
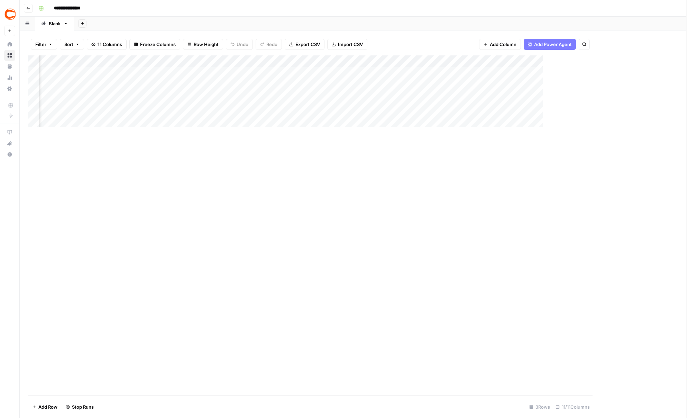
scroll to position [0, 198]
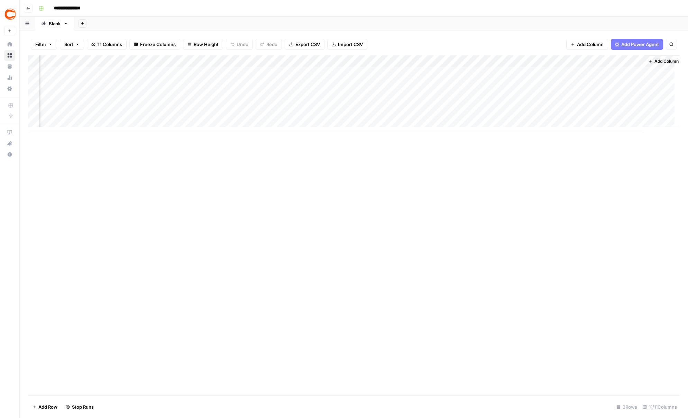
click at [371, 60] on div "Add Column" at bounding box center [354, 93] width 652 height 77
click at [360, 148] on span "View History" at bounding box center [376, 148] width 61 height 7
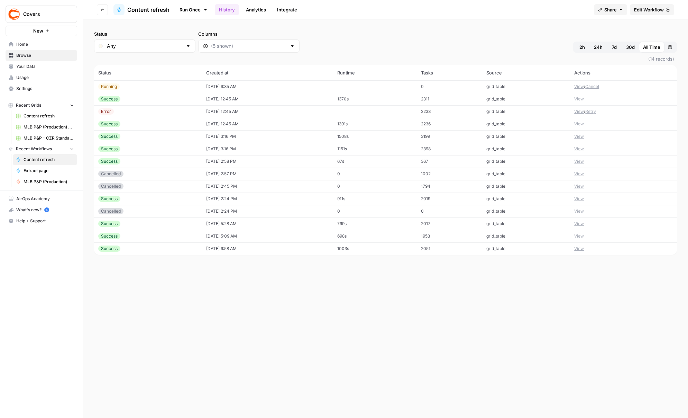
click at [580, 111] on button "View" at bounding box center [579, 111] width 10 height 6
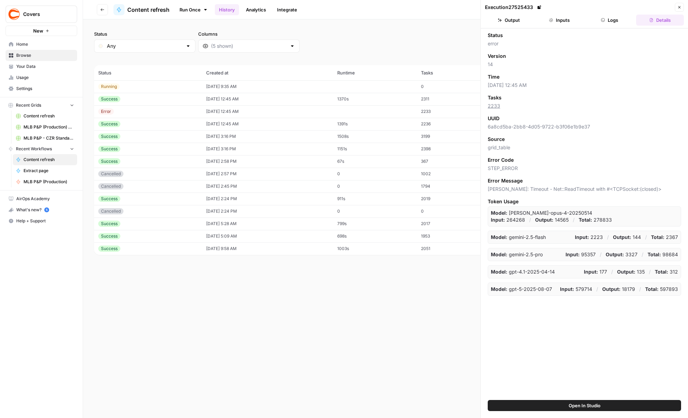
click at [584, 402] on span "Open In Studio" at bounding box center [585, 405] width 32 height 7
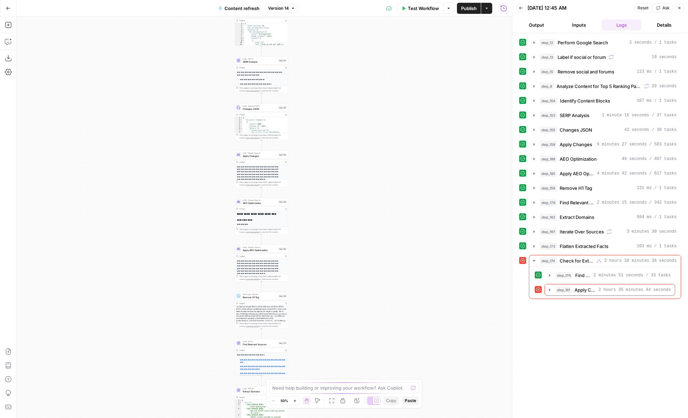
drag, startPoint x: 352, startPoint y: 308, endPoint x: 352, endPoint y: 220, distance: 87.9
click at [352, 220] on div "true false false true false true Workflow Set Inputs Inputs Google Search Perfo…" at bounding box center [265, 217] width 496 height 401
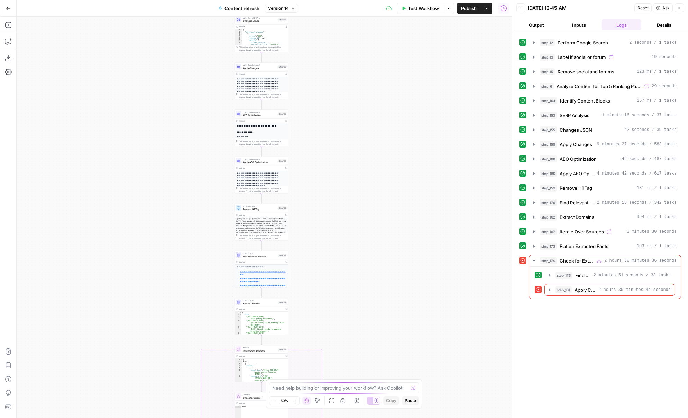
click at [294, 399] on icon "button" at bounding box center [295, 401] width 4 height 4
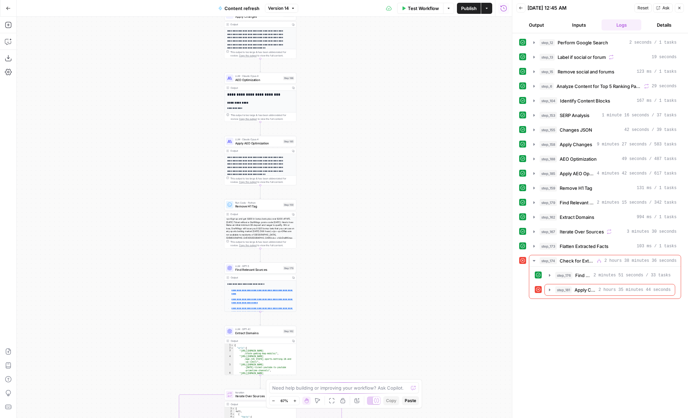
drag, startPoint x: 334, startPoint y: 348, endPoint x: 335, endPoint y: 171, distance: 176.8
click at [335, 171] on div "true false false true false true Workflow Set Inputs Inputs Google Search Perfo…" at bounding box center [265, 217] width 496 height 401
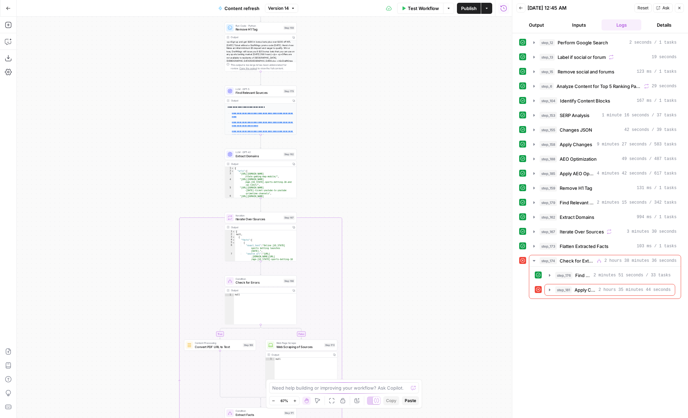
drag, startPoint x: 386, startPoint y: 319, endPoint x: 392, endPoint y: 131, distance: 187.7
click at [392, 133] on div "true false false true false true Workflow Set Inputs Inputs Google Search Perfo…" at bounding box center [265, 217] width 496 height 401
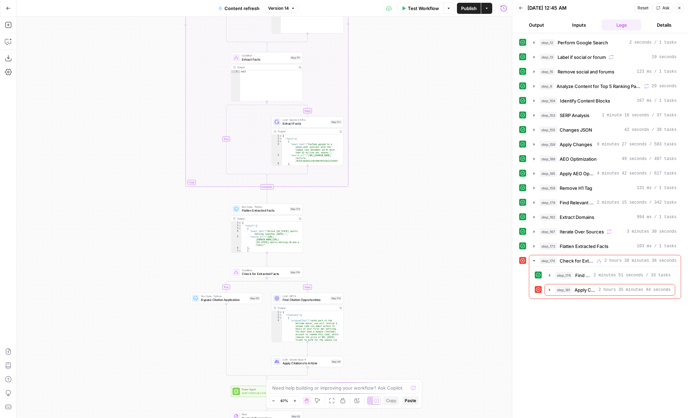
drag, startPoint x: 398, startPoint y: 282, endPoint x: 398, endPoint y: 122, distance: 159.9
click at [398, 122] on div "true false false true false true Workflow Set Inputs Inputs Google Search Perfo…" at bounding box center [265, 217] width 496 height 401
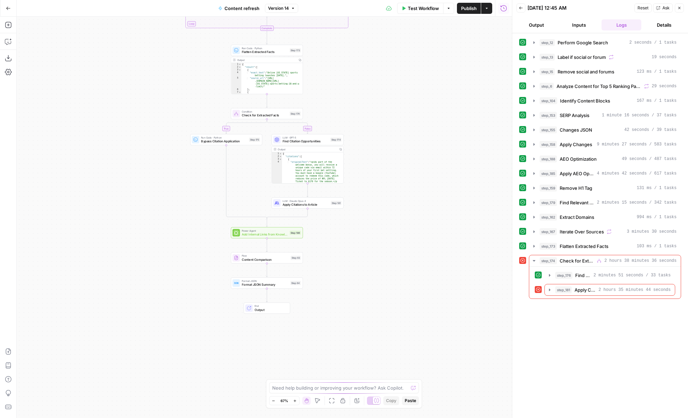
drag, startPoint x: 392, startPoint y: 119, endPoint x: 392, endPoint y: 114, distance: 4.8
click at [392, 114] on div "true false false true false true Workflow Set Inputs Inputs Google Search Perfo…" at bounding box center [265, 217] width 496 height 401
click at [296, 118] on div "Condition Check for Extracted Facts Step 174 Copy step Delete step Edit Note Te…" at bounding box center [267, 113] width 72 height 11
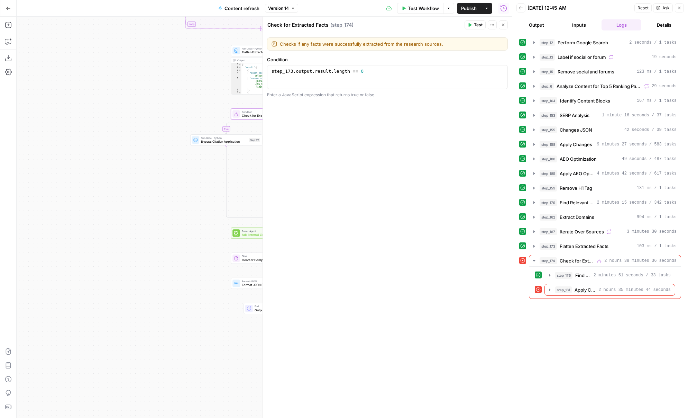
drag, startPoint x: 234, startPoint y: 101, endPoint x: 134, endPoint y: 101, distance: 99.7
click at [134, 101] on div "true false false true false true Workflow Set Inputs Inputs Google Search Perfo…" at bounding box center [265, 217] width 496 height 401
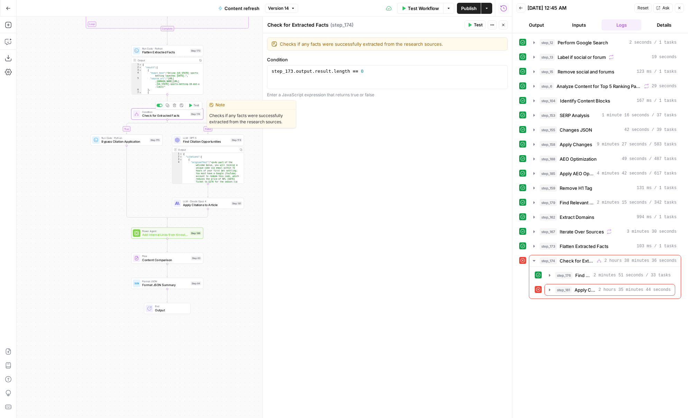
click at [192, 107] on button "Test" at bounding box center [194, 105] width 15 height 6
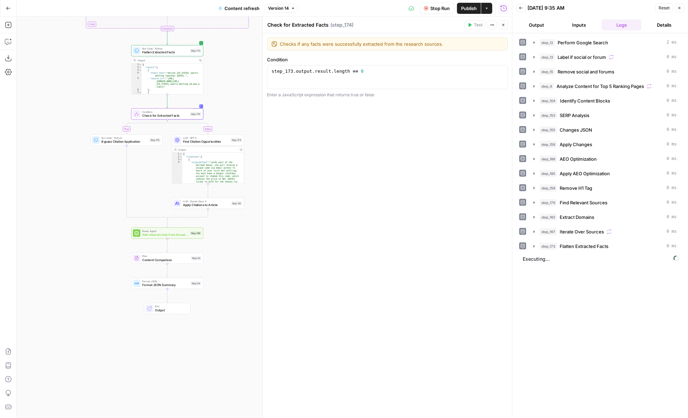
click at [503, 25] on icon "button" at bounding box center [503, 25] width 2 height 2
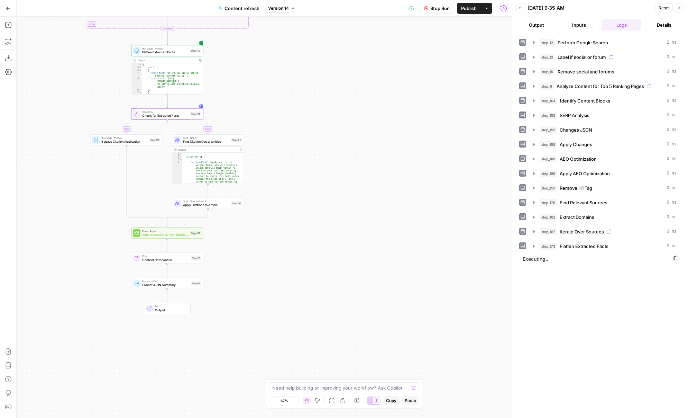
click at [523, 10] on button "Back" at bounding box center [521, 7] width 9 height 9
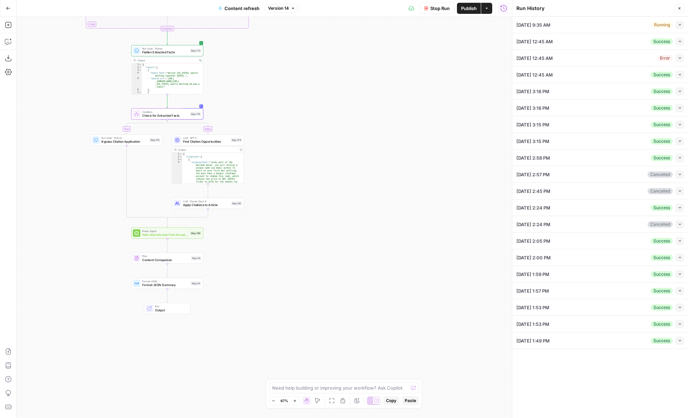
click at [678, 58] on button "Collapse" at bounding box center [680, 58] width 8 height 8
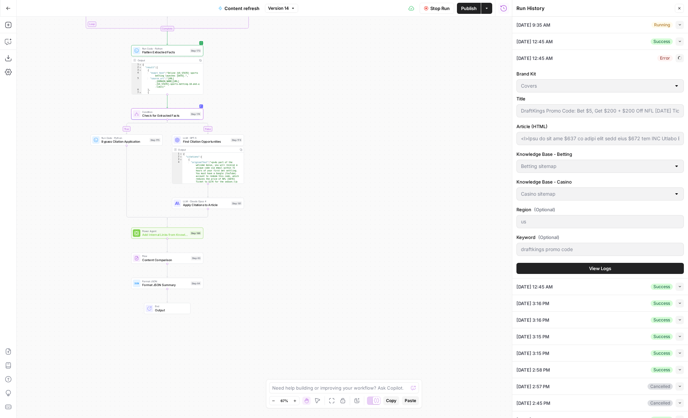
type input "<p>Sign up and get $200 in bonus bets plus over $200 off NFL Sunday Ticket with…"
click at [608, 268] on span "View Logs" at bounding box center [600, 268] width 22 height 7
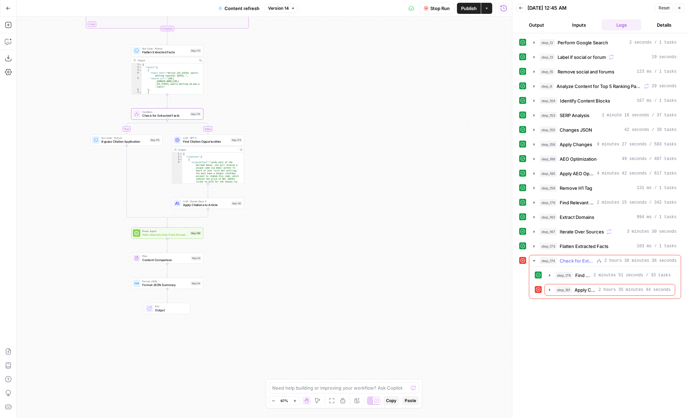
click at [549, 288] on icon "button" at bounding box center [550, 290] width 6 height 6
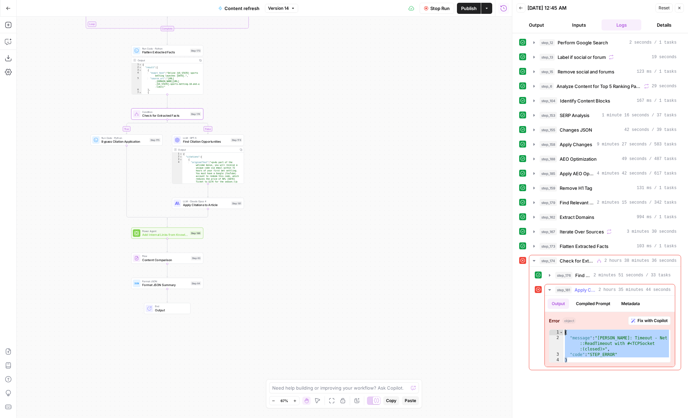
drag, startPoint x: 642, startPoint y: 357, endPoint x: 565, endPoint y: 334, distance: 80.0
click at [565, 334] on div "{ "message" : "Claude Error: Timeout - Net ::ReadTimeout with #<TCPSocket :(clo…" at bounding box center [617, 351] width 107 height 44
type textarea "**********"
click at [522, 11] on button "Back" at bounding box center [521, 7] width 9 height 9
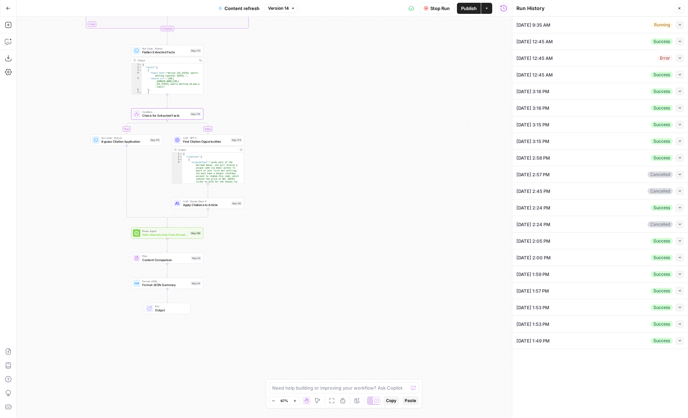
click at [678, 23] on button "Collapse" at bounding box center [680, 25] width 8 height 8
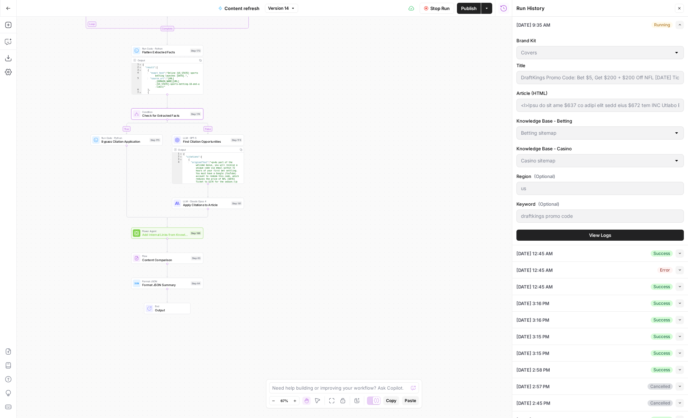
type input "<p>Sign up and get $200 in bonus bets plus over $200 off NFL Sunday Ticket with…"
click at [606, 238] on span "View Logs" at bounding box center [600, 234] width 22 height 7
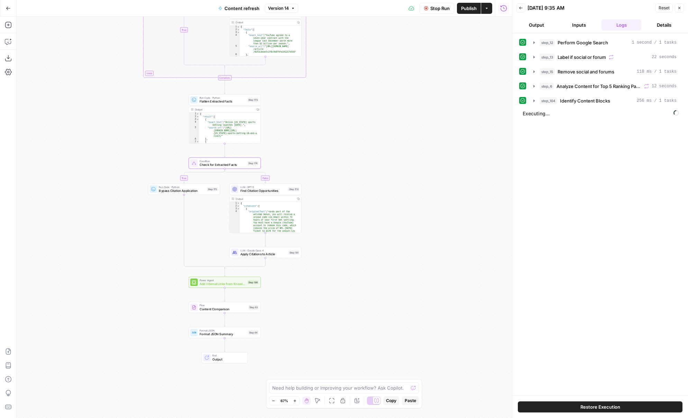
drag, startPoint x: 242, startPoint y: 109, endPoint x: 300, endPoint y: 158, distance: 75.8
click at [300, 158] on div "true false false true false true Workflow Set Inputs Inputs Google Search Perfo…" at bounding box center [265, 217] width 496 height 401
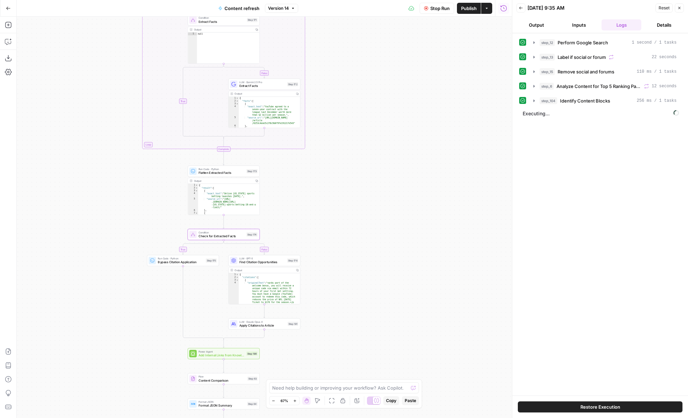
drag, startPoint x: 300, startPoint y: 158, endPoint x: 299, endPoint y: 229, distance: 70.9
click at [299, 229] on div "true false false true false true Workflow Set Inputs Inputs Google Search Perfo…" at bounding box center [265, 217] width 496 height 401
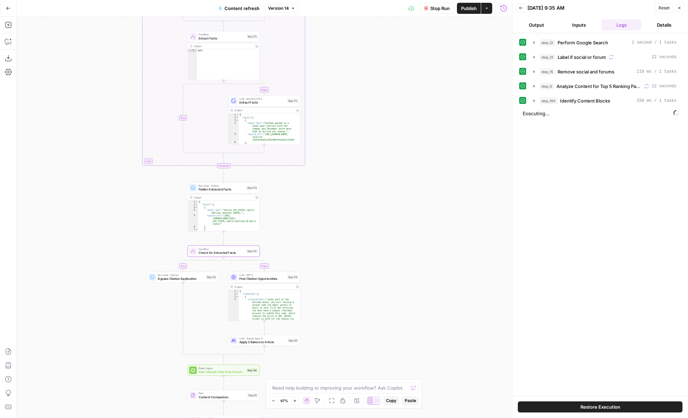
drag, startPoint x: 335, startPoint y: 89, endPoint x: 335, endPoint y: 255, distance: 165.8
click at [335, 253] on div "true false false true false true Workflow Set Inputs Inputs Google Search Perfo…" at bounding box center [265, 217] width 496 height 401
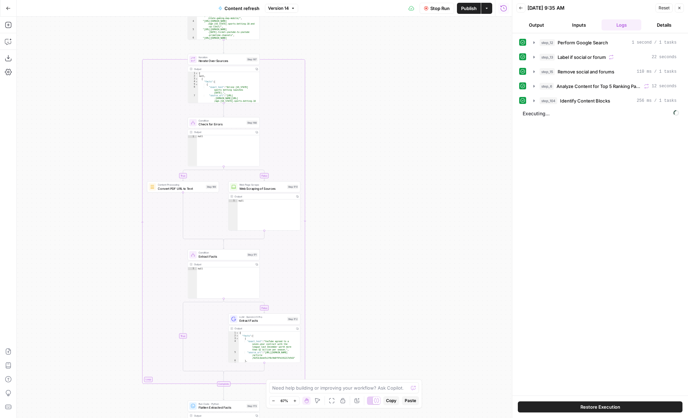
drag, startPoint x: 336, startPoint y: 207, endPoint x: 336, endPoint y: 286, distance: 79.2
click at [336, 284] on div "true false false true false true Workflow Set Inputs Inputs Google Search Perfo…" at bounding box center [265, 217] width 496 height 401
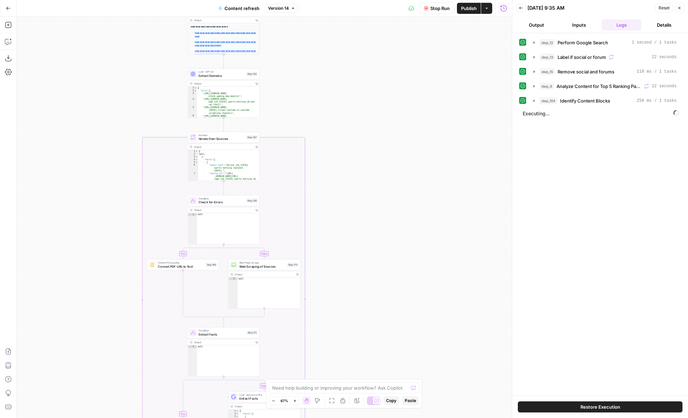
drag, startPoint x: 327, startPoint y: 125, endPoint x: 327, endPoint y: 344, distance: 218.7
click at [327, 343] on div "true false false true false true Workflow Set Inputs Inputs Google Search Perfo…" at bounding box center [265, 217] width 496 height 401
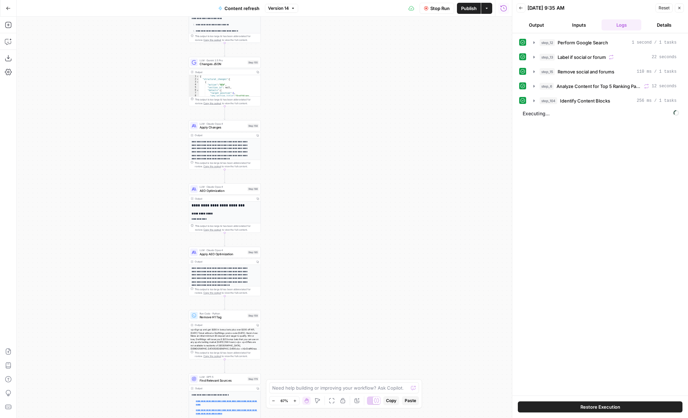
drag, startPoint x: 326, startPoint y: 183, endPoint x: 326, endPoint y: 334, distance: 151.2
click at [327, 334] on div "true false false true false true Workflow Set Inputs Inputs Google Search Perfo…" at bounding box center [265, 217] width 496 height 401
drag, startPoint x: 319, startPoint y: 138, endPoint x: 334, endPoint y: 374, distance: 236.5
click at [334, 372] on div "true false false true false true Workflow Set Inputs Inputs Google Search Perfo…" at bounding box center [265, 217] width 496 height 401
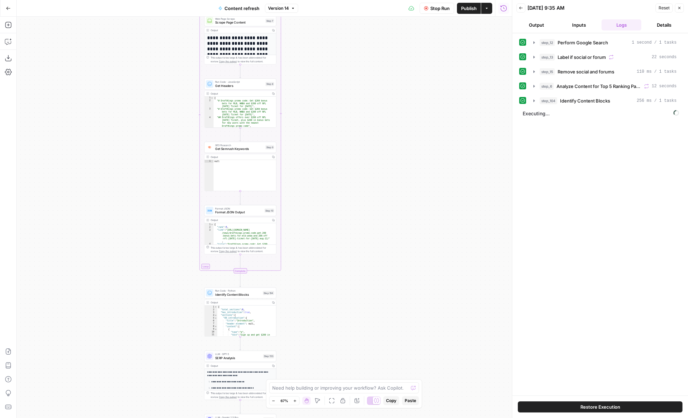
drag, startPoint x: 334, startPoint y: 182, endPoint x: 336, endPoint y: 366, distance: 183.4
click at [335, 359] on div "true false false true false true Workflow Set Inputs Inputs Google Search Perfo…" at bounding box center [265, 217] width 496 height 401
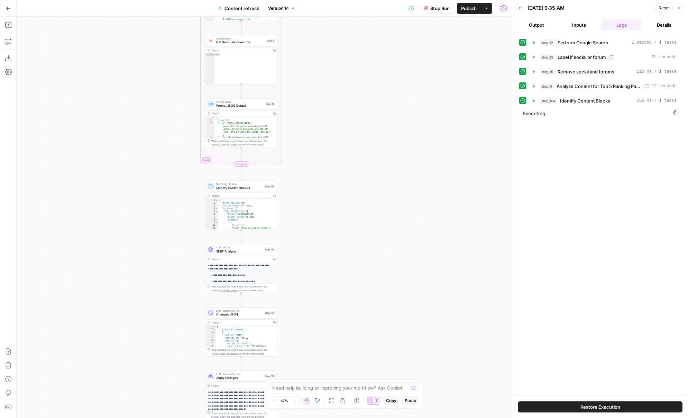
drag, startPoint x: 336, startPoint y: 346, endPoint x: 336, endPoint y: 182, distance: 163.7
click at [336, 182] on div "true false false true false true Workflow Set Inputs Inputs Google Search Perfo…" at bounding box center [265, 217] width 496 height 401
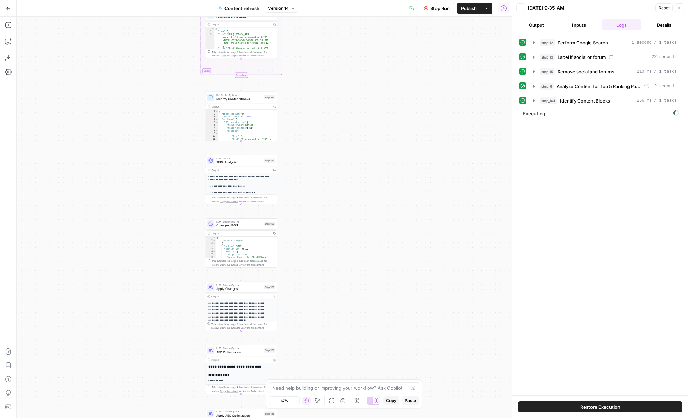
drag, startPoint x: 347, startPoint y: 249, endPoint x: 347, endPoint y: 170, distance: 78.9
click at [347, 170] on div "true false false true false true Workflow Set Inputs Inputs Google Search Perfo…" at bounding box center [265, 217] width 496 height 401
click at [522, 8] on icon "button" at bounding box center [521, 8] width 4 height 4
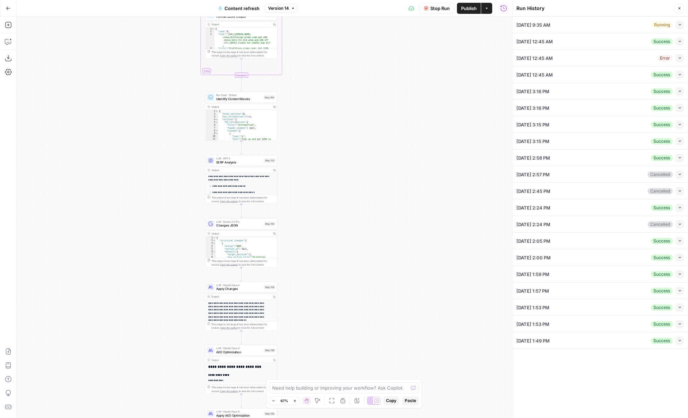
click at [433, 14] on div "Stop Run Publish Actions Run History" at bounding box center [405, 8] width 214 height 16
click at [432, 10] on span "Stop Run" at bounding box center [439, 8] width 19 height 7
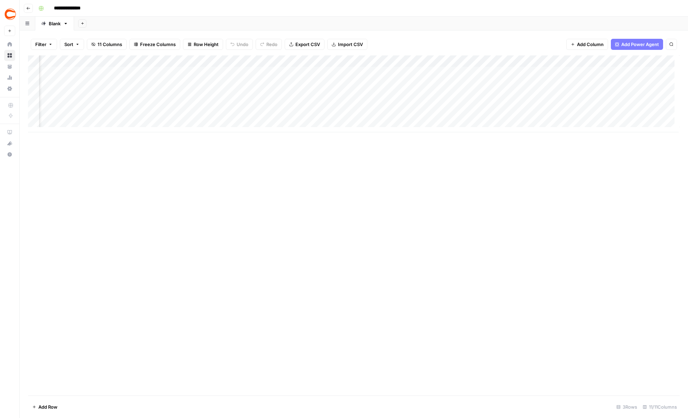
scroll to position [0, 207]
click at [435, 71] on div "Add Column" at bounding box center [354, 93] width 652 height 77
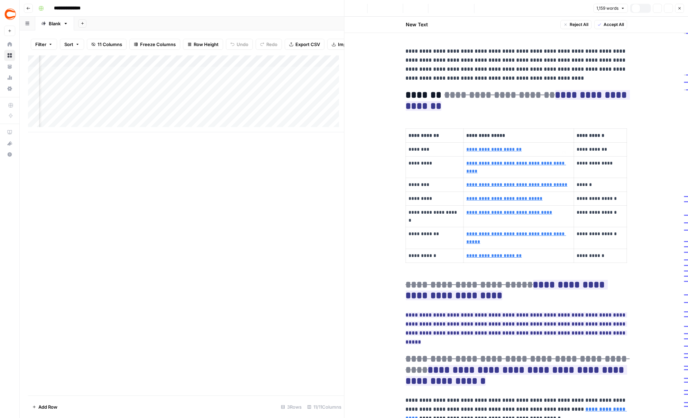
type input "[URL][DOMAIN_NAME]"
click at [213, 78] on div "Add Column" at bounding box center [186, 93] width 316 height 77
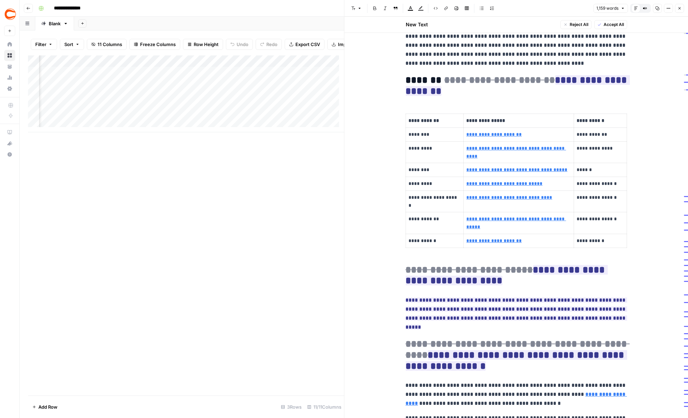
scroll to position [0, 237]
click at [217, 78] on div "Add Column" at bounding box center [186, 93] width 316 height 77
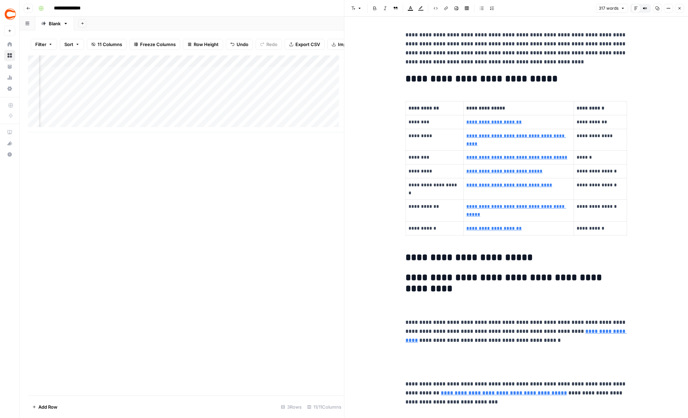
click at [679, 8] on icon "button" at bounding box center [680, 8] width 4 height 4
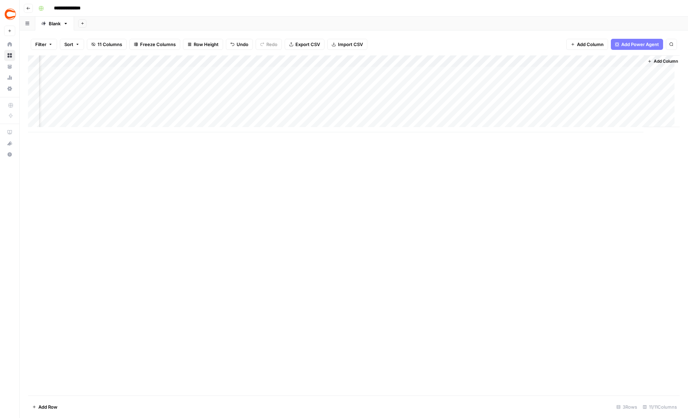
scroll to position [0, 198]
click at [380, 108] on div "Add Column" at bounding box center [354, 93] width 652 height 77
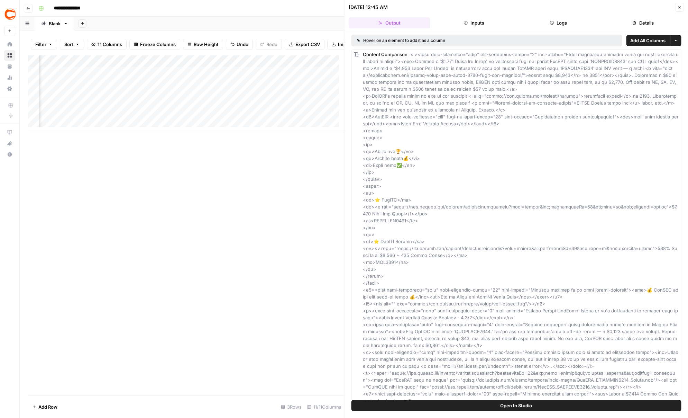
scroll to position [0, 413]
click at [226, 112] on div "Add Column" at bounding box center [186, 93] width 316 height 77
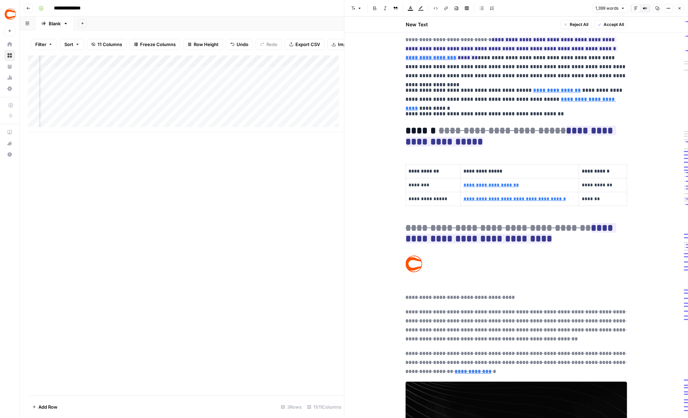
scroll to position [0, 1]
click at [211, 114] on div "Add Column" at bounding box center [186, 93] width 316 height 77
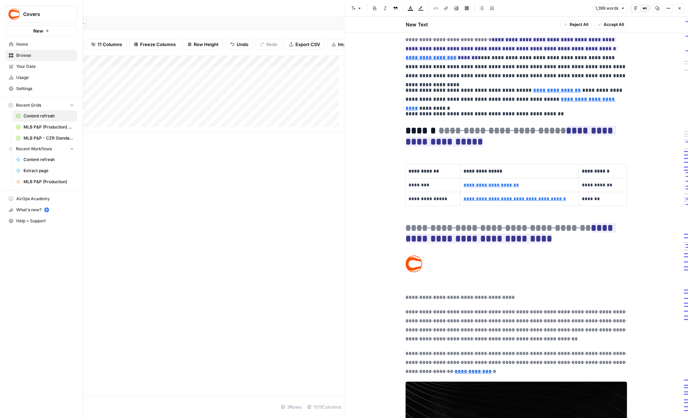
click at [11, 69] on icon at bounding box center [11, 66] width 5 height 5
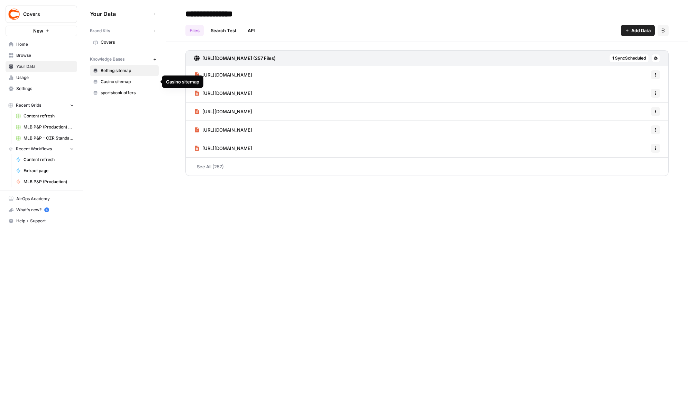
click at [112, 42] on span "Covers" at bounding box center [128, 42] width 55 height 6
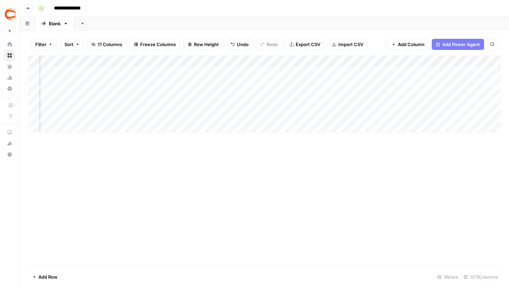
scroll to position [0, 373]
click at [202, 91] on div "Add Column" at bounding box center [264, 93] width 472 height 77
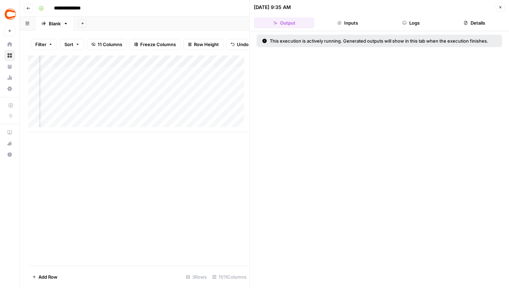
click at [403, 27] on button "Logs" at bounding box center [411, 22] width 61 height 11
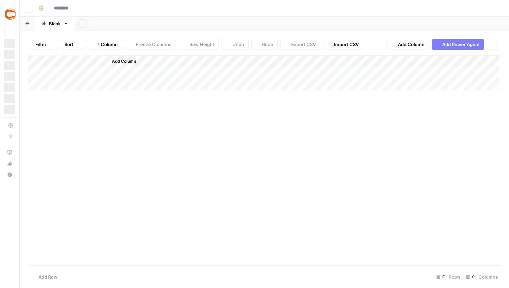
type input "**********"
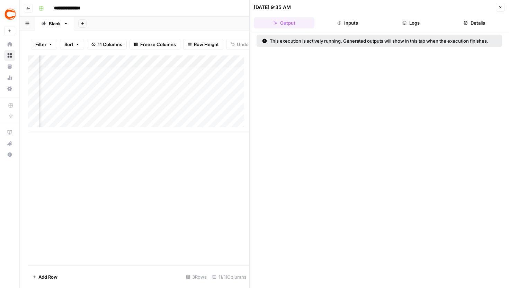
click at [499, 8] on icon "button" at bounding box center [500, 7] width 4 height 4
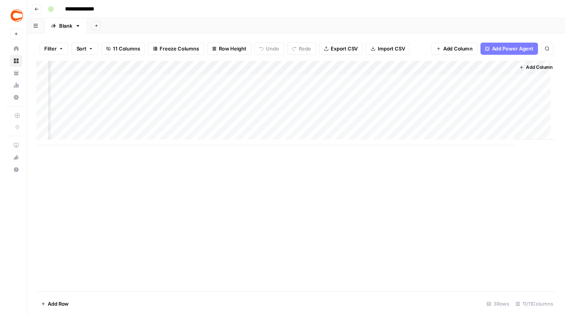
scroll to position [5, 378]
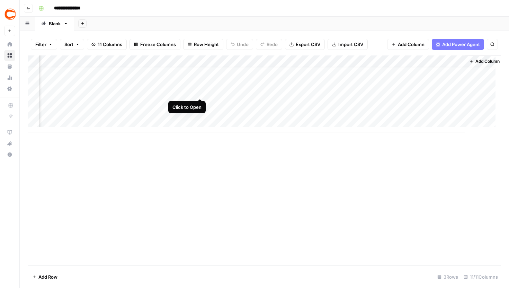
click at [202, 84] on div "Add Column" at bounding box center [264, 93] width 472 height 77
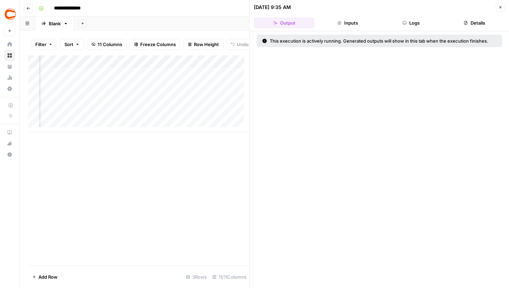
click at [406, 22] on button "Logs" at bounding box center [411, 22] width 61 height 11
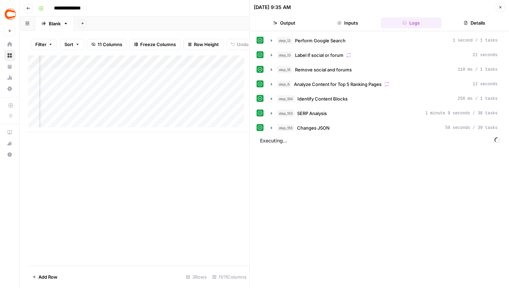
click at [500, 8] on icon "button" at bounding box center [500, 7] width 4 height 4
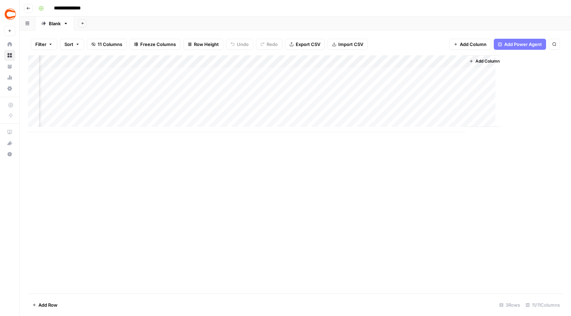
scroll to position [5, 324]
click at [254, 86] on div "Add Column" at bounding box center [295, 93] width 534 height 77
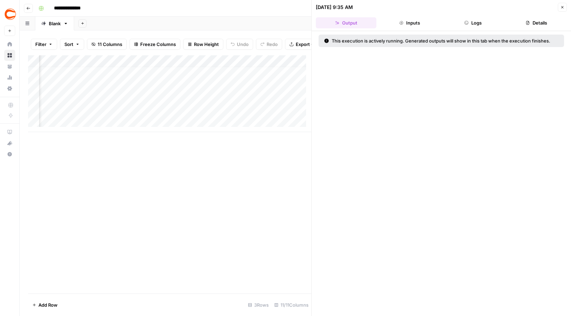
click at [469, 25] on button "Logs" at bounding box center [473, 22] width 61 height 11
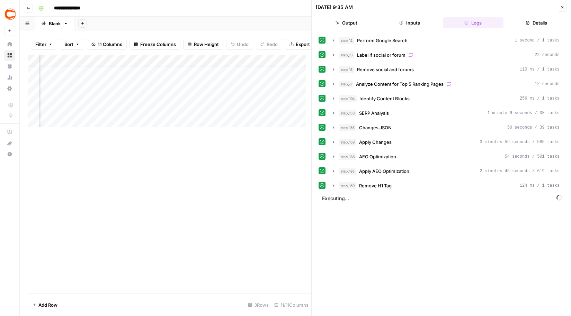
scroll to position [5, 392]
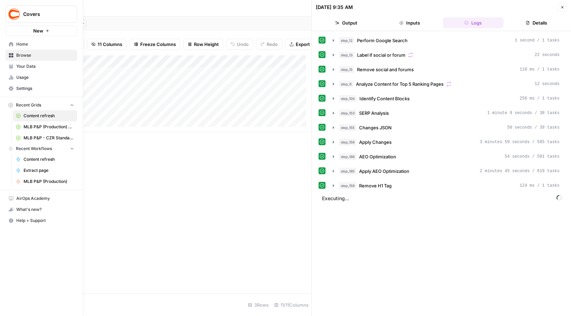
click at [11, 66] on icon at bounding box center [11, 65] width 4 height 3
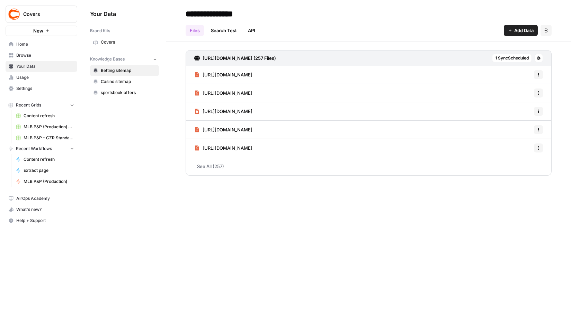
click at [117, 44] on span "Covers" at bounding box center [128, 42] width 55 height 6
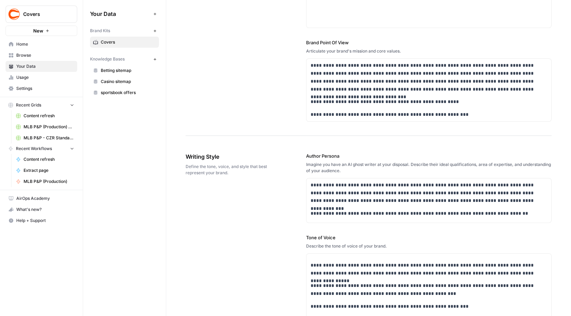
scroll to position [356, 0]
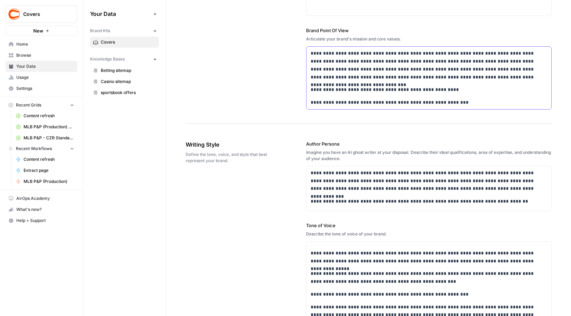
drag, startPoint x: 473, startPoint y: 104, endPoint x: 308, endPoint y: 87, distance: 166.0
click at [308, 87] on div "**********" at bounding box center [428, 78] width 245 height 63
click at [452, 99] on p "**********" at bounding box center [426, 103] width 233 height 8
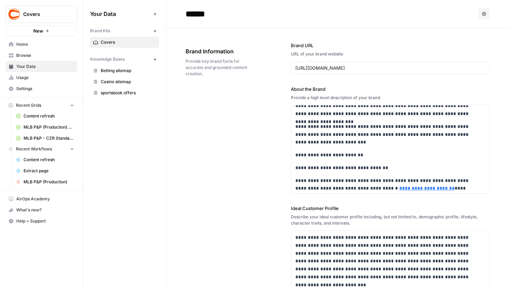
scroll to position [56, 0]
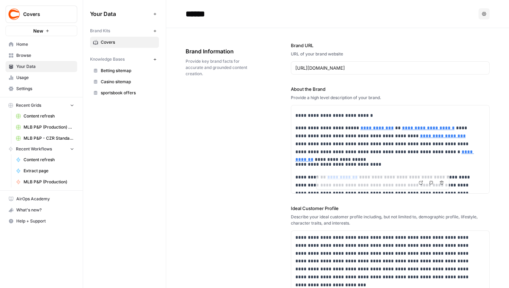
type input "[URL][DOMAIN_NAME]"
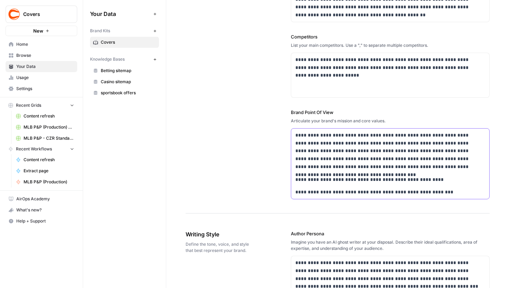
scroll to position [292, 0]
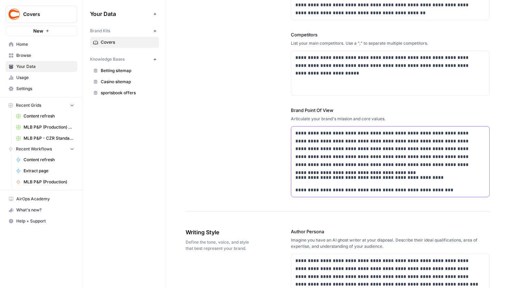
drag, startPoint x: 456, startPoint y: 193, endPoint x: 450, endPoint y: 191, distance: 6.6
click at [455, 193] on p "**********" at bounding box center [388, 190] width 186 height 8
drag, startPoint x: 369, startPoint y: 178, endPoint x: 284, endPoint y: 169, distance: 85.2
click at [447, 188] on p "**********" at bounding box center [388, 190] width 186 height 8
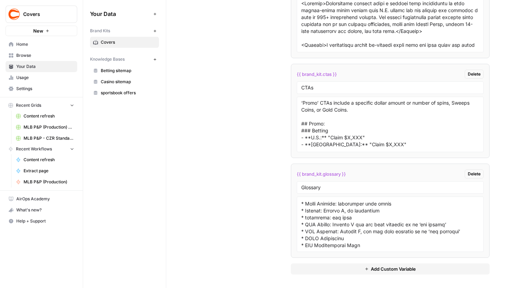
scroll to position [194, 0]
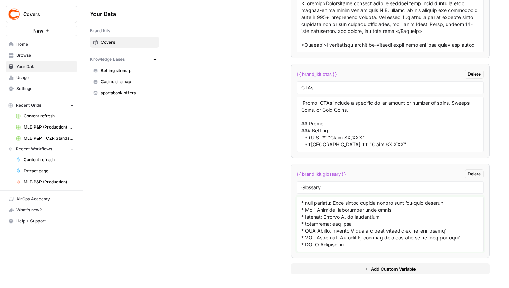
drag, startPoint x: 346, startPoint y: 227, endPoint x: 427, endPoint y: 227, distance: 81.3
click at [427, 227] on textarea at bounding box center [390, 223] width 178 height 49
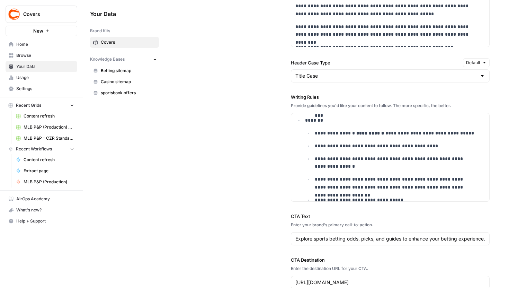
scroll to position [397, 0]
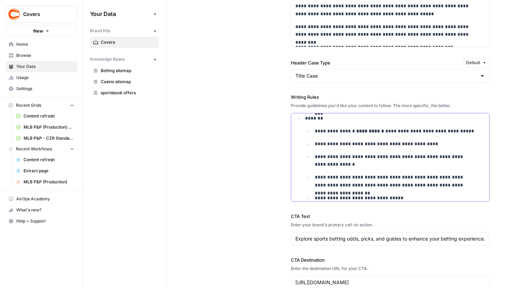
drag, startPoint x: 303, startPoint y: 119, endPoint x: 374, endPoint y: 141, distance: 74.0
click at [374, 141] on li "**********" at bounding box center [394, 184] width 182 height 141
click at [374, 141] on p "**********" at bounding box center [395, 144] width 161 height 8
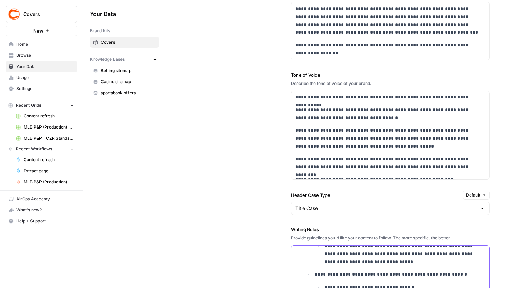
scroll to position [540, 0]
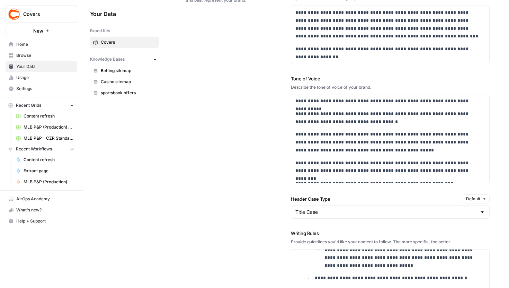
click at [123, 71] on span "Betting sitemap" at bounding box center [128, 70] width 55 height 6
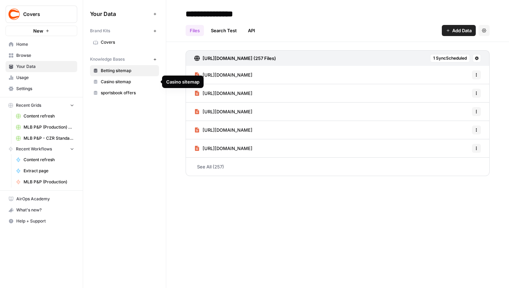
click at [122, 81] on span "Casino sitemap" at bounding box center [128, 82] width 55 height 6
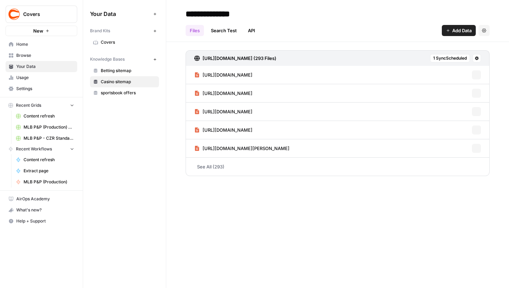
click at [126, 90] on span "sportsbook offers" at bounding box center [128, 93] width 55 height 6
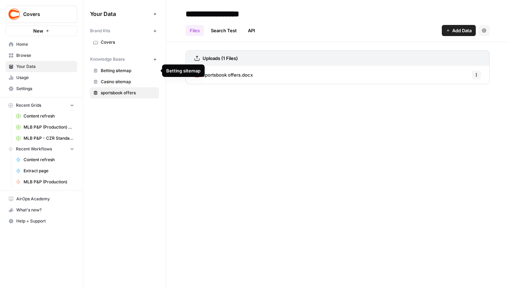
click at [122, 70] on span "Betting sitemap" at bounding box center [128, 70] width 55 height 6
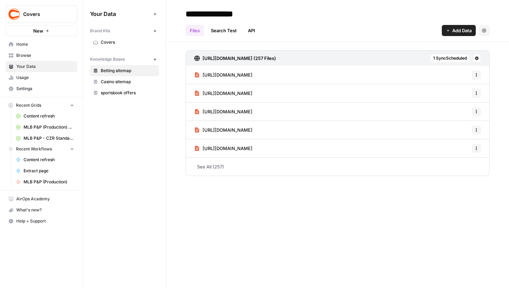
click at [111, 83] on span "Casino sitemap" at bounding box center [128, 82] width 55 height 6
click at [113, 89] on link "sportsbook offers" at bounding box center [124, 92] width 69 height 11
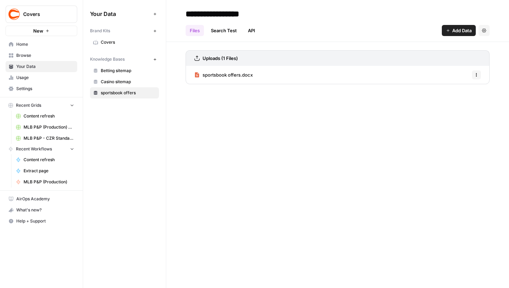
click at [126, 80] on span "Casino sitemap" at bounding box center [128, 82] width 55 height 6
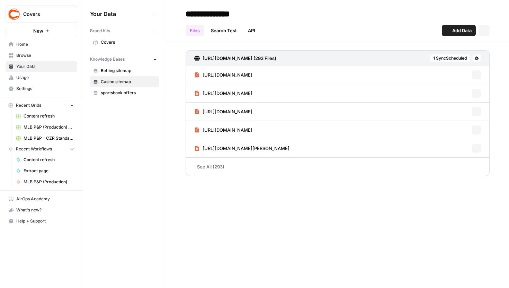
click at [126, 74] on link "Betting sitemap" at bounding box center [124, 70] width 69 height 11
click at [125, 71] on span "Betting sitemap" at bounding box center [128, 70] width 55 height 6
click at [110, 38] on link "Covers" at bounding box center [124, 42] width 69 height 11
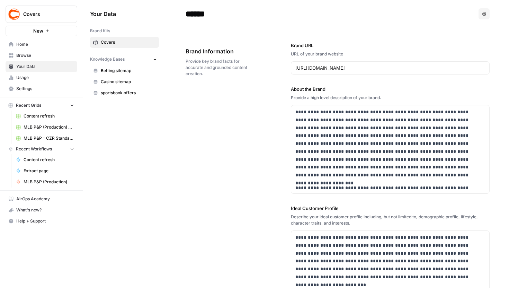
click at [27, 54] on span "Browse" at bounding box center [45, 55] width 58 height 6
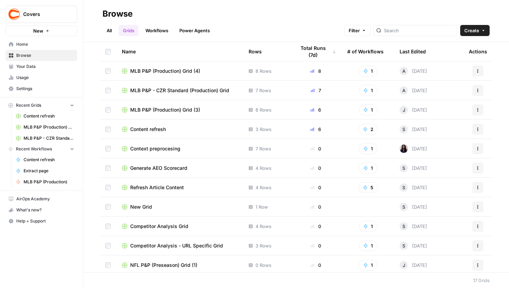
click at [154, 30] on link "Workflows" at bounding box center [156, 30] width 31 height 11
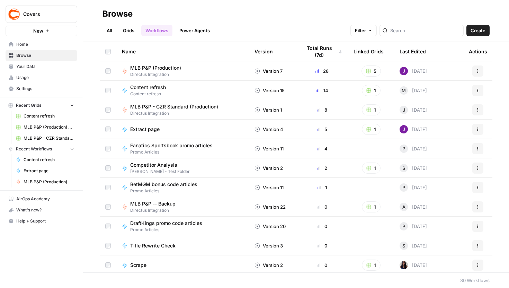
click at [130, 27] on link "Grids" at bounding box center [129, 30] width 20 height 11
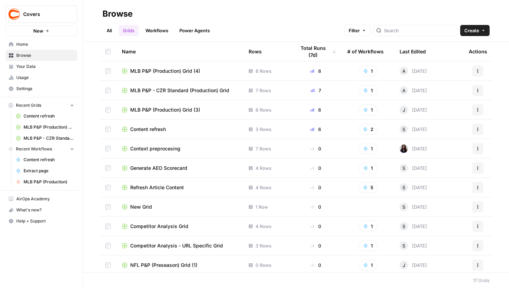
click at [158, 126] on span "Content refresh" at bounding box center [148, 129] width 36 height 7
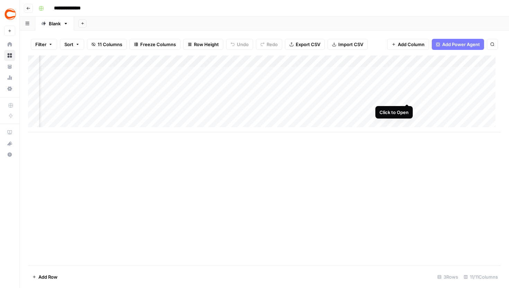
scroll to position [0, 214]
click at [163, 62] on div "Add Column" at bounding box center [264, 93] width 472 height 77
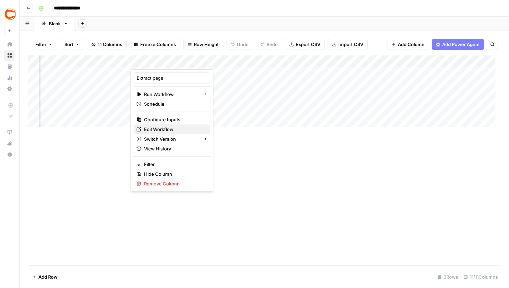
click at [167, 130] on span "Edit Workflow" at bounding box center [174, 129] width 61 height 7
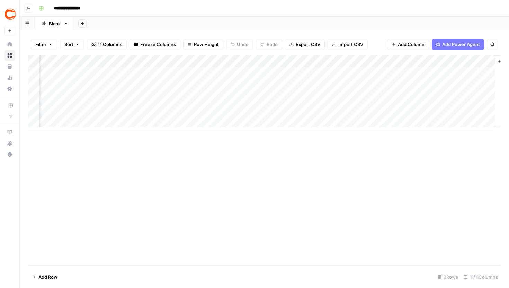
scroll to position [0, 351]
click at [205, 60] on div "Add Column" at bounding box center [264, 93] width 472 height 77
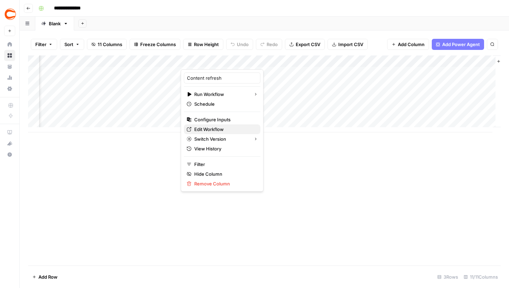
click at [216, 130] on span "Edit Workflow" at bounding box center [224, 129] width 61 height 7
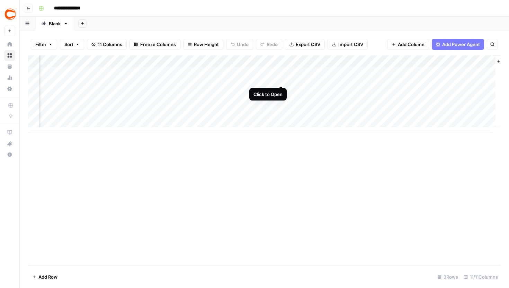
click at [281, 73] on div "Add Column" at bounding box center [264, 93] width 472 height 77
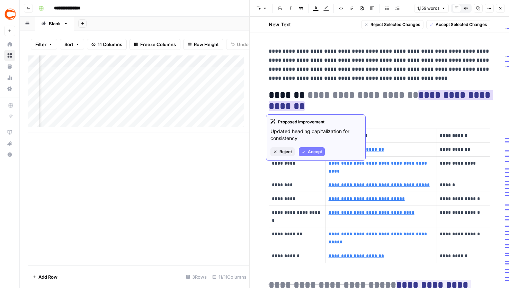
drag, startPoint x: 304, startPoint y: 94, endPoint x: 412, endPoint y: 97, distance: 107.7
click at [412, 97] on del "**********" at bounding box center [362, 95] width 111 height 10
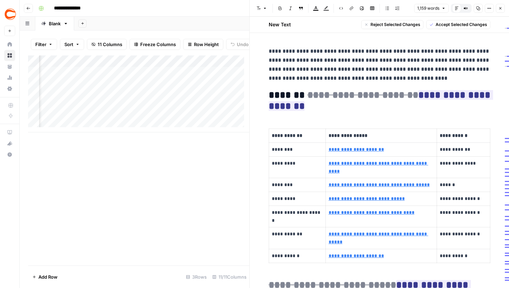
click at [389, 107] on h2 "**********" at bounding box center [379, 101] width 221 height 22
click at [500, 10] on button "Close" at bounding box center [500, 8] width 9 height 9
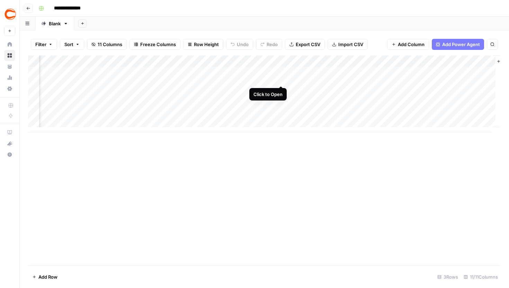
click at [280, 71] on div "Add Column" at bounding box center [264, 93] width 472 height 77
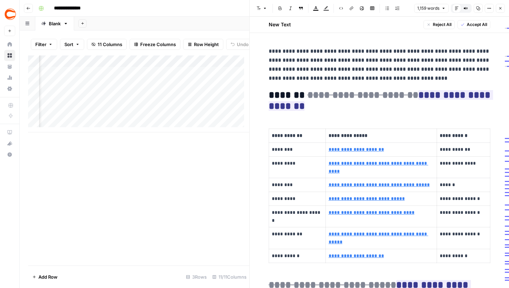
click at [488, 7] on icon "button" at bounding box center [489, 8] width 4 height 4
drag, startPoint x: 269, startPoint y: 51, endPoint x: 338, endPoint y: 102, distance: 86.6
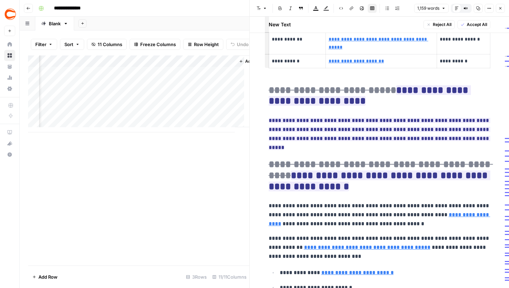
scroll to position [0, 637]
click at [199, 78] on div "Add Column" at bounding box center [138, 93] width 221 height 77
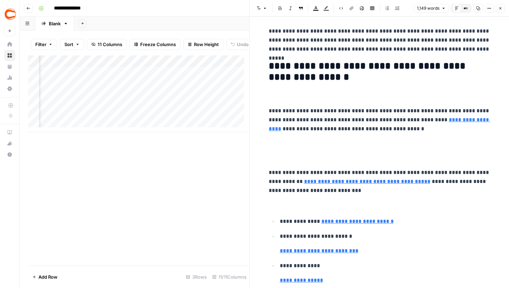
scroll to position [0, 537]
click at [95, 76] on div "Add Column" at bounding box center [138, 93] width 221 height 77
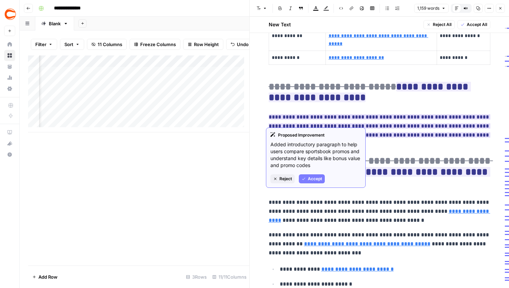
scroll to position [193, 0]
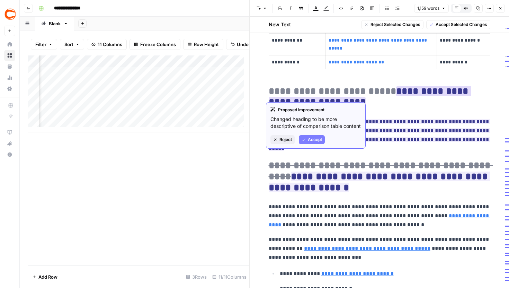
drag, startPoint x: 478, startPoint y: 134, endPoint x: 383, endPoint y: 84, distance: 107.1
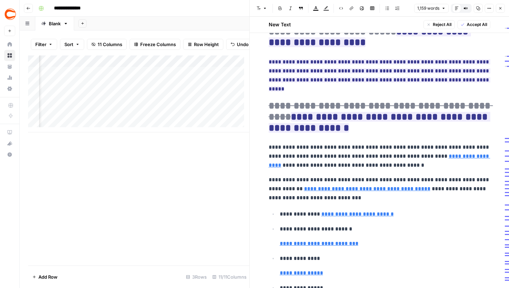
scroll to position [256, 0]
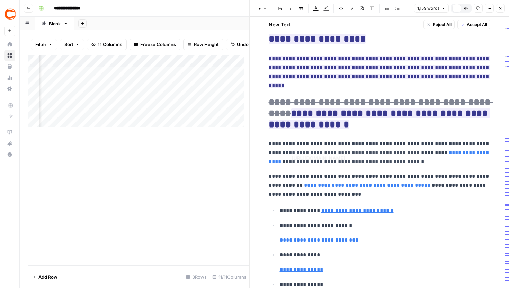
type input "#promos-and-boosts-today-anchor"
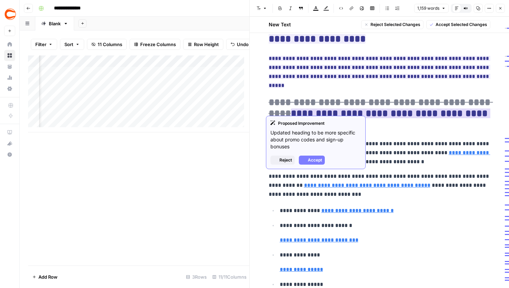
drag, startPoint x: 298, startPoint y: 96, endPoint x: 369, endPoint y: 108, distance: 72.6
click at [369, 108] on h2 "**********" at bounding box center [379, 113] width 221 height 33
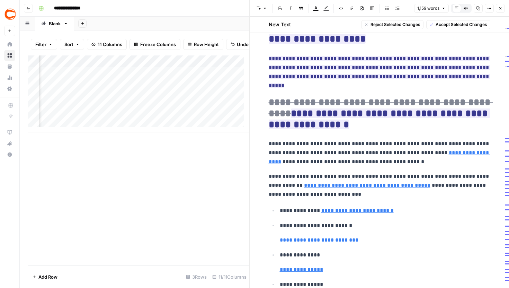
scroll to position [317, 0]
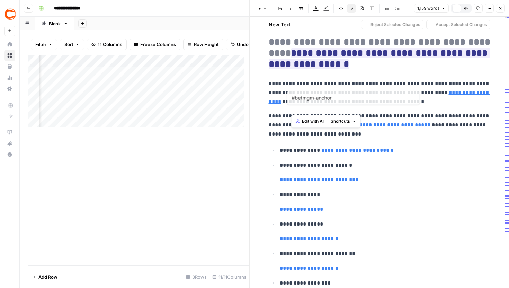
type input "#caesars-anchor"
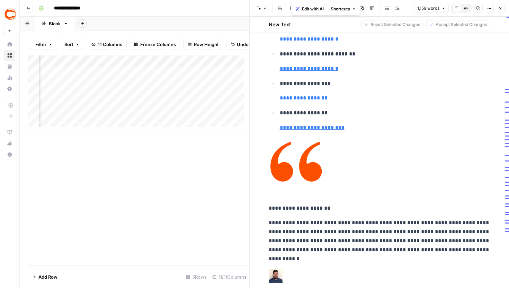
scroll to position [548, 0]
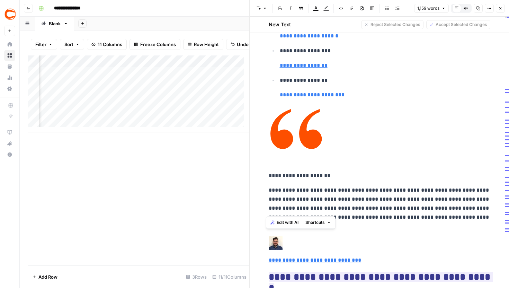
drag, startPoint x: 298, startPoint y: 210, endPoint x: 271, endPoint y: 96, distance: 116.9
click at [375, 106] on p at bounding box center [379, 135] width 221 height 59
drag, startPoint x: 315, startPoint y: 212, endPoint x: 289, endPoint y: 80, distance: 134.3
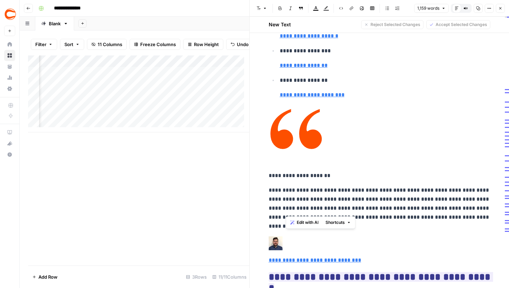
scroll to position [341, 0]
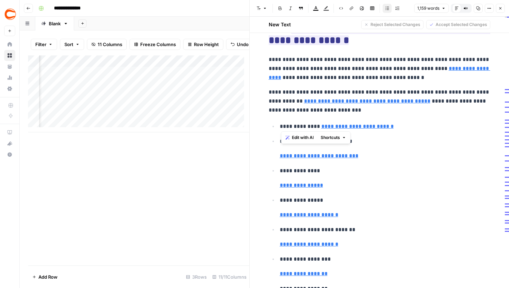
drag, startPoint x: 381, startPoint y: 123, endPoint x: 275, endPoint y: 120, distance: 105.9
click at [278, 136] on li "**********" at bounding box center [384, 148] width 212 height 24
click at [356, 166] on li "**********" at bounding box center [384, 178] width 212 height 24
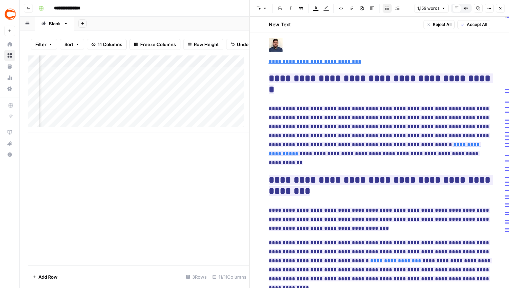
scroll to position [747, 0]
drag, startPoint x: 264, startPoint y: 60, endPoint x: 422, endPoint y: 163, distance: 188.5
click at [422, 163] on div "**********" at bounding box center [379, 177] width 230 height 1760
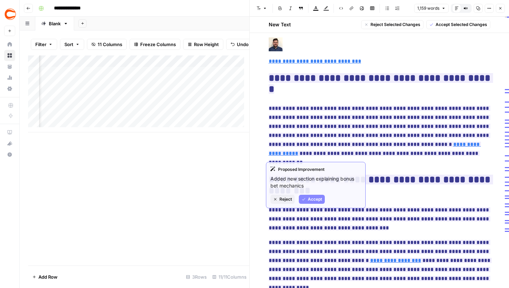
click at [352, 174] on h2 "**********" at bounding box center [379, 185] width 221 height 22
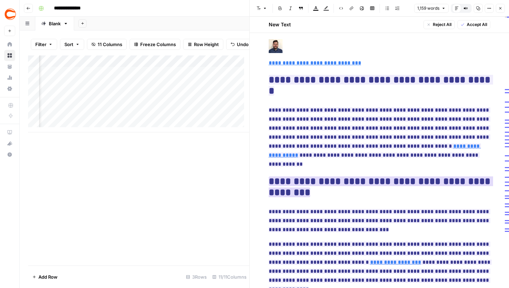
scroll to position [741, 0]
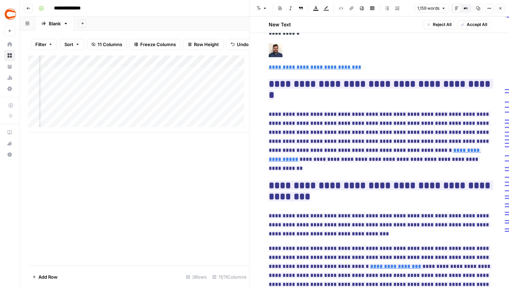
click at [500, 8] on icon "button" at bounding box center [500, 8] width 2 height 2
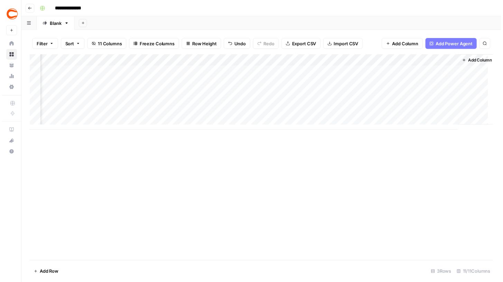
scroll to position [0, 386]
click at [233, 78] on div "Add Column" at bounding box center [264, 93] width 472 height 77
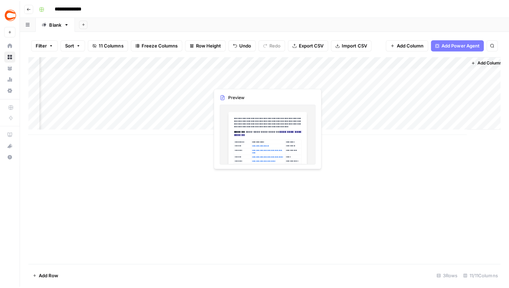
scroll to position [0, 386]
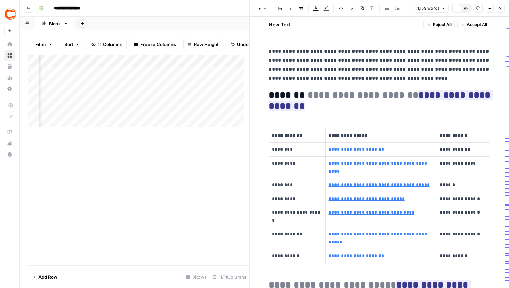
type input "https://www.covers.com/betting/sportsbookredirect?slug=caesars-sportsbook&sport…"
click at [499, 9] on icon "button" at bounding box center [500, 8] width 4 height 4
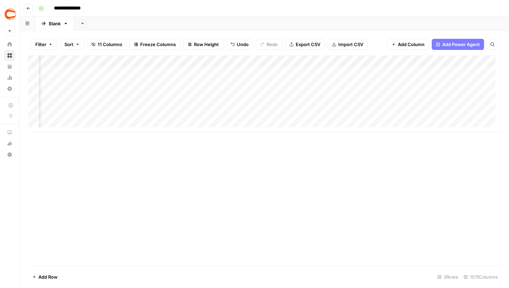
scroll to position [0, 312]
click at [320, 72] on div "Add Column" at bounding box center [264, 93] width 472 height 77
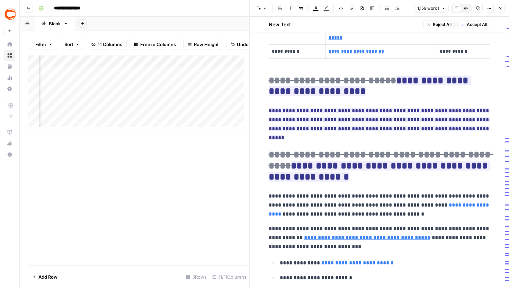
scroll to position [220, 0]
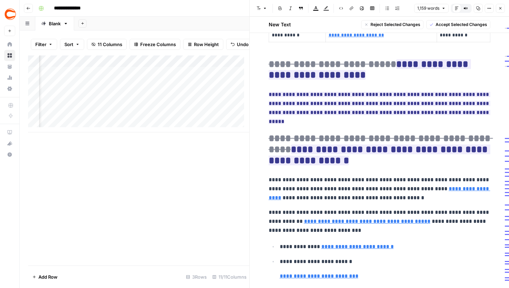
drag, startPoint x: 266, startPoint y: 88, endPoint x: 451, endPoint y: 113, distance: 185.8
click at [478, 108] on p "**********" at bounding box center [379, 108] width 221 height 36
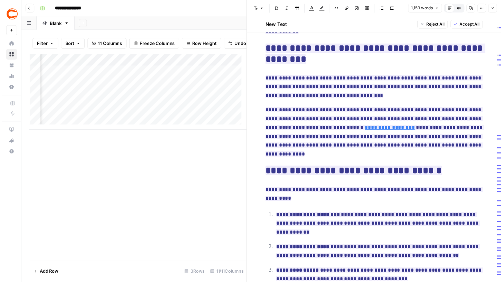
scroll to position [0, 529]
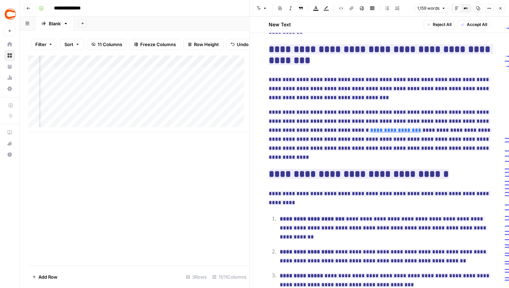
click at [503, 8] on button "Close" at bounding box center [500, 8] width 9 height 9
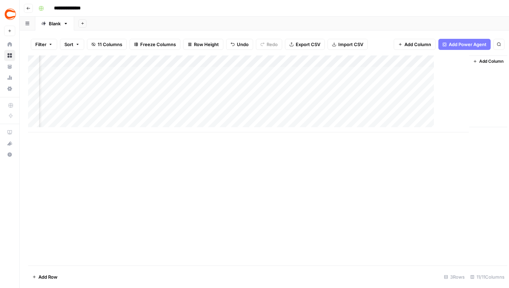
scroll to position [0, 378]
click at [333, 72] on div "Add Column" at bounding box center [264, 93] width 472 height 77
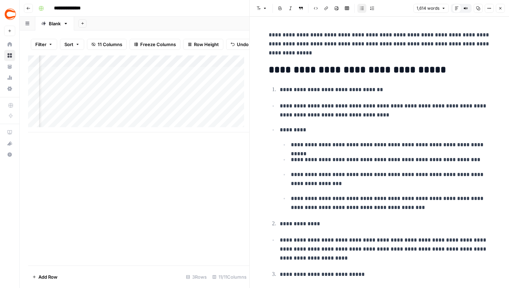
scroll to position [0, 473]
drag, startPoint x: 267, startPoint y: 69, endPoint x: 378, endPoint y: 75, distance: 110.5
click at [378, 75] on h2 "**********" at bounding box center [379, 69] width 221 height 11
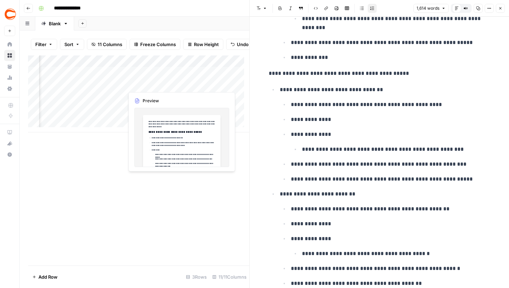
scroll to position [0, 561]
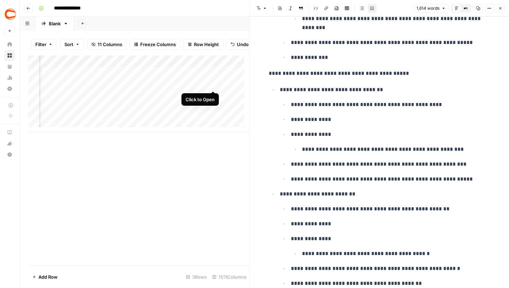
click at [213, 77] on div "Add Column" at bounding box center [138, 93] width 221 height 77
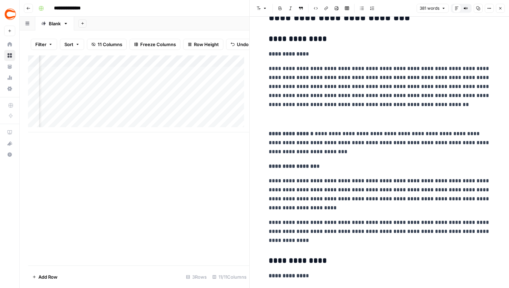
scroll to position [19, 0]
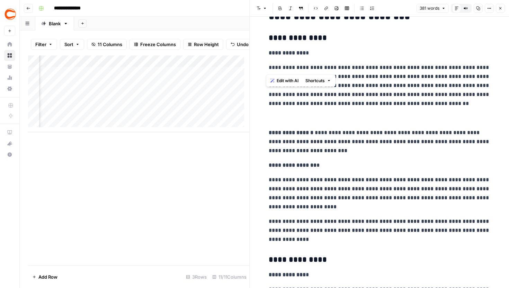
drag, startPoint x: 265, startPoint y: 64, endPoint x: 376, endPoint y: 109, distance: 119.1
click at [376, 109] on div "**********" at bounding box center [379, 280] width 230 height 544
click at [377, 142] on p "**********" at bounding box center [379, 141] width 221 height 27
drag, startPoint x: 353, startPoint y: 155, endPoint x: 315, endPoint y: 128, distance: 47.3
click at [315, 128] on div "**********" at bounding box center [379, 280] width 230 height 544
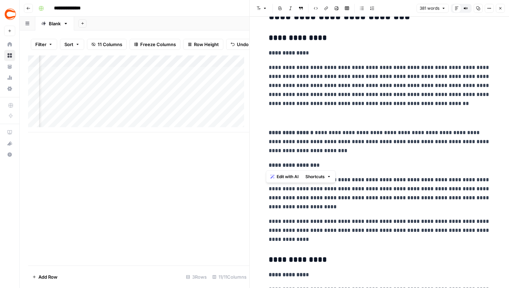
scroll to position [25, 0]
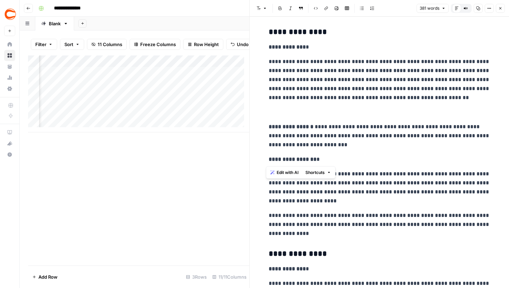
click at [358, 141] on p "**********" at bounding box center [379, 135] width 221 height 27
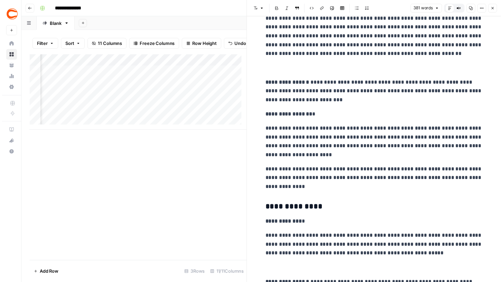
scroll to position [73, 0]
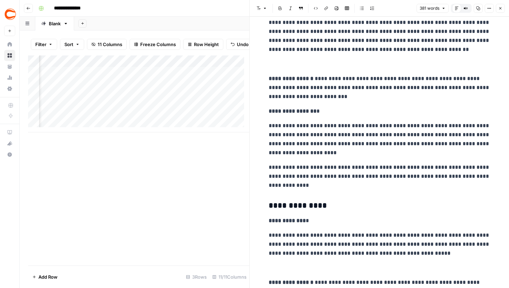
click at [144, 76] on div "Add Column" at bounding box center [138, 93] width 221 height 77
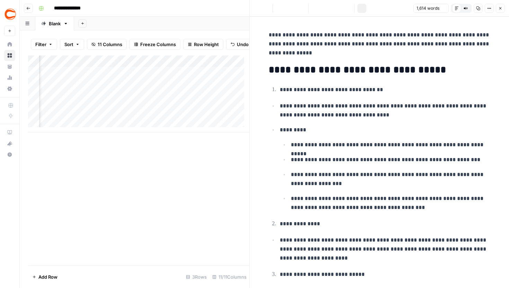
click at [499, 8] on icon "button" at bounding box center [500, 8] width 4 height 4
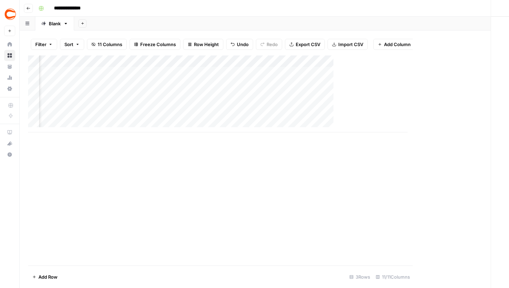
scroll to position [0, 378]
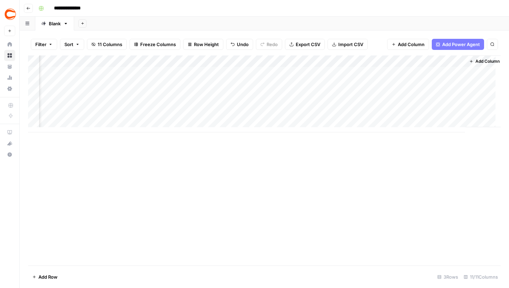
click at [326, 71] on div "Add Column" at bounding box center [264, 93] width 472 height 77
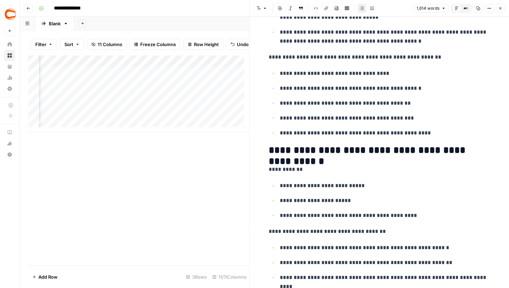
scroll to position [2403, 0]
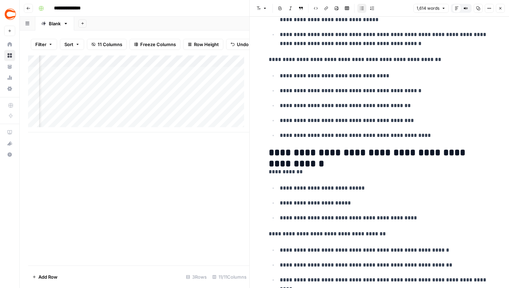
click at [500, 10] on icon "button" at bounding box center [500, 8] width 4 height 4
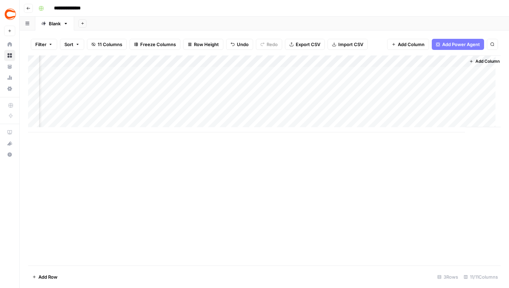
click at [12, 18] on img "Workspace: Covers" at bounding box center [10, 14] width 12 height 12
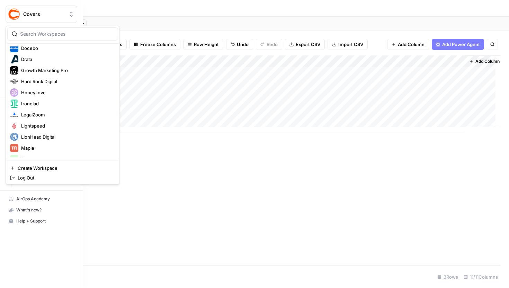
scroll to position [100, 0]
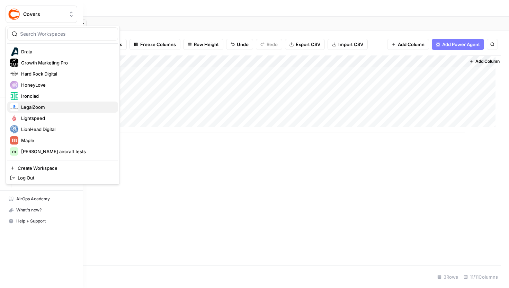
click at [43, 107] on span "LegalZoom" at bounding box center [66, 106] width 91 height 7
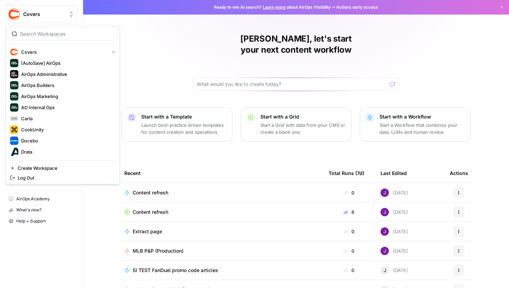
click at [42, 14] on span "Covers" at bounding box center [44, 14] width 42 height 7
click at [134, 33] on div "[PERSON_NAME], let's start your next content workflow Start with a Template Lau…" at bounding box center [296, 164] width 426 height 329
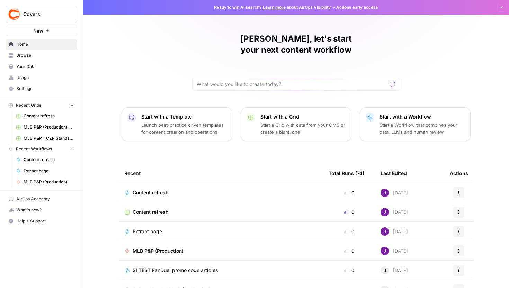
click at [28, 64] on span "Your Data" at bounding box center [45, 66] width 58 height 6
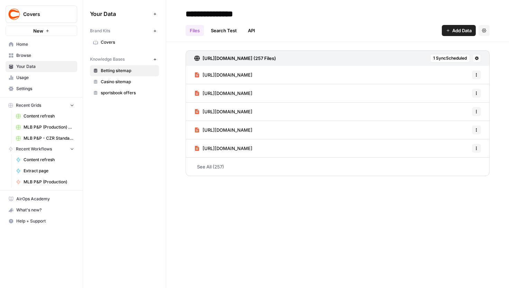
click at [108, 40] on span "Covers" at bounding box center [128, 42] width 55 height 6
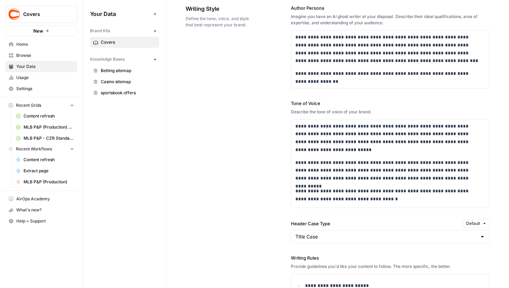
click at [262, 97] on div "**********" at bounding box center [337, 227] width 304 height 473
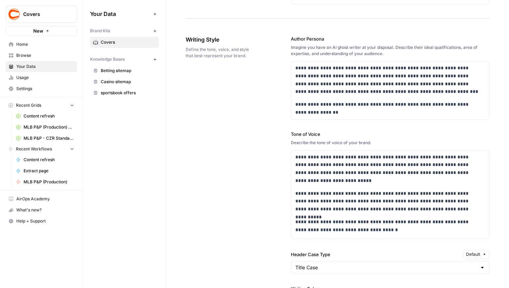
scroll to position [480, 0]
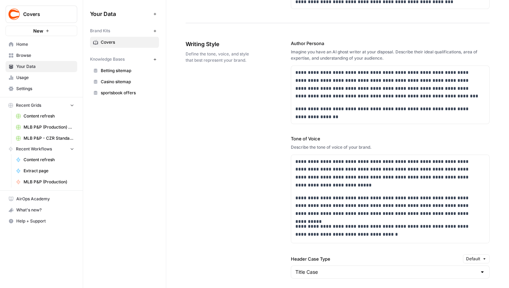
click at [281, 132] on div "**********" at bounding box center [337, 262] width 304 height 473
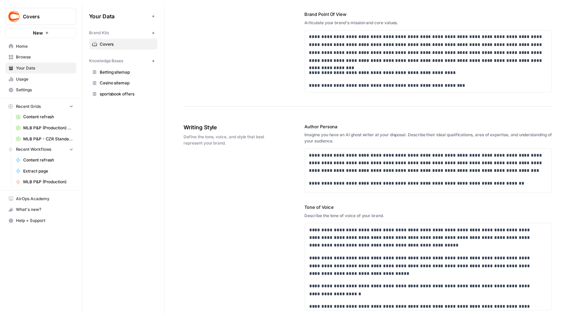
scroll to position [374, 0]
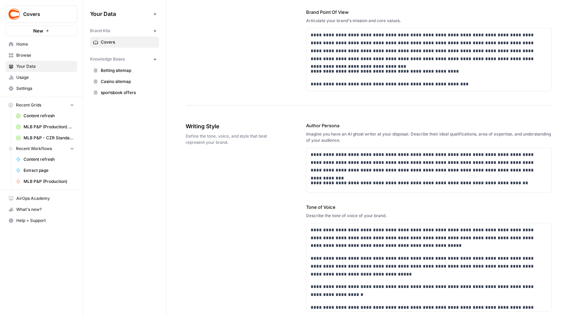
click at [119, 254] on div "Your Data Add Data Brand Kits New Covers Knowledge Bases New Betting sitemap Ca…" at bounding box center [124, 158] width 83 height 316
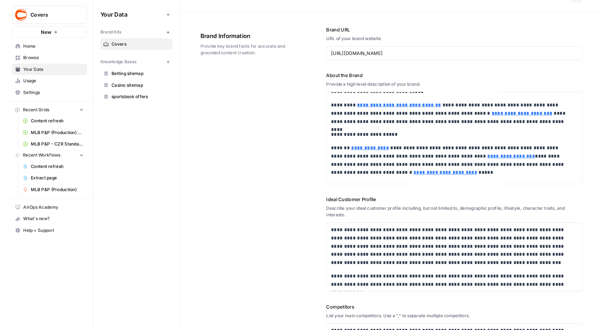
scroll to position [0, 0]
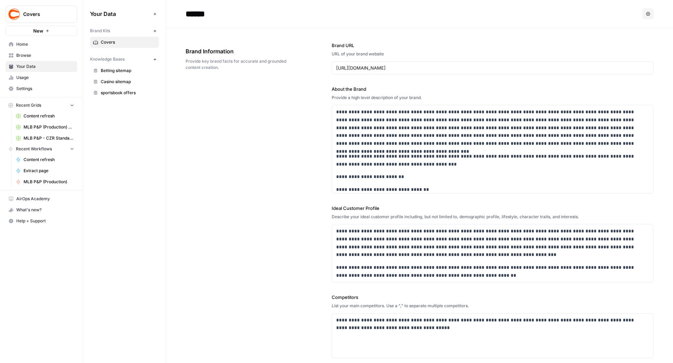
click at [29, 56] on span "Browse" at bounding box center [45, 55] width 58 height 6
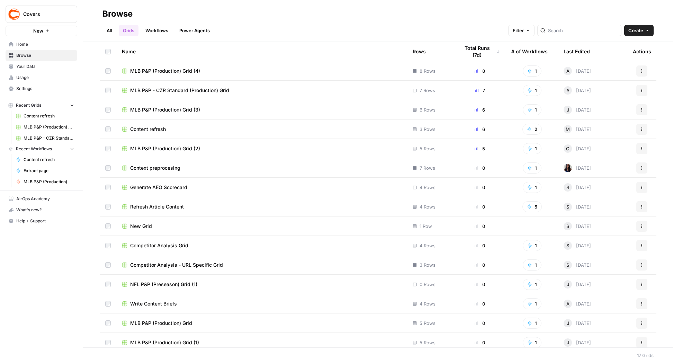
click at [146, 130] on span "Content refresh" at bounding box center [148, 129] width 36 height 7
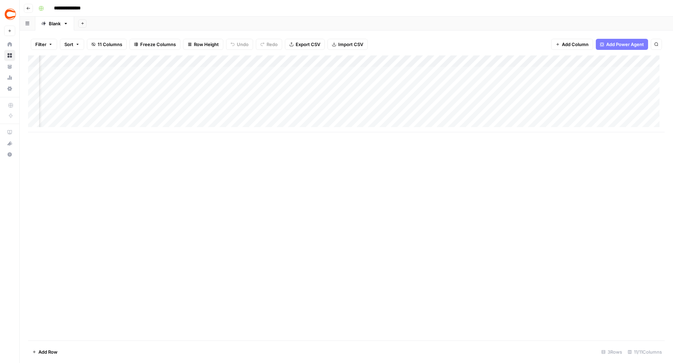
scroll to position [0, 222]
click at [356, 90] on div "Add Column" at bounding box center [346, 93] width 636 height 77
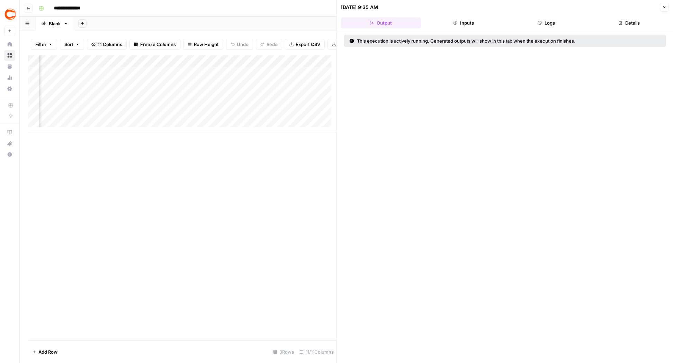
click at [508, 25] on button "Logs" at bounding box center [546, 22] width 80 height 11
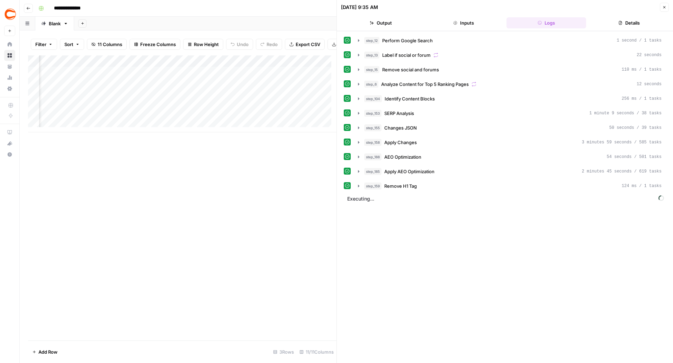
scroll to position [0, 284]
click at [508, 10] on button "Close" at bounding box center [664, 7] width 9 height 9
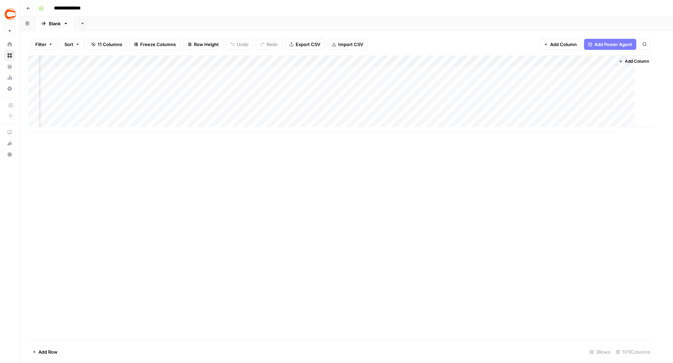
scroll to position [0, 214]
click at [353, 63] on div "Add Column" at bounding box center [346, 93] width 636 height 77
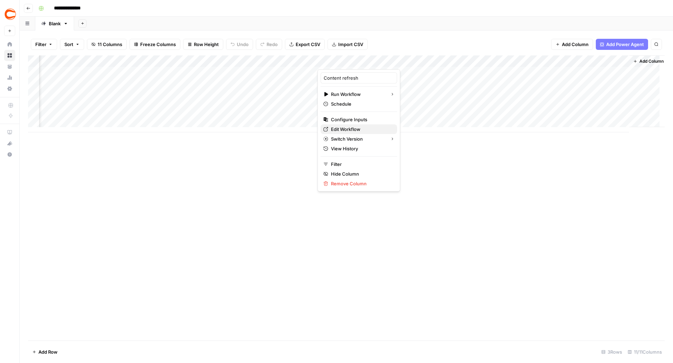
click at [357, 131] on span "Edit Workflow" at bounding box center [361, 129] width 61 height 7
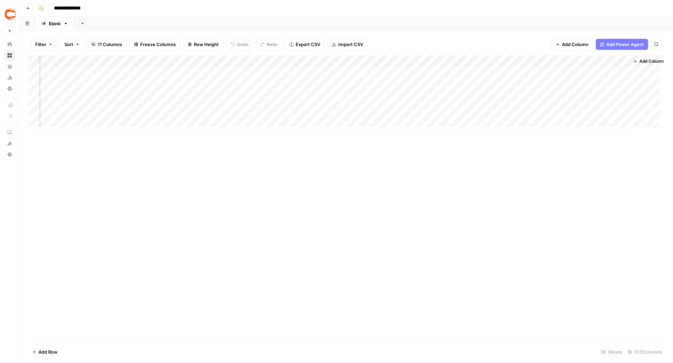
click at [375, 92] on div "Add Column" at bounding box center [346, 93] width 636 height 77
click at [373, 90] on div "Add Column" at bounding box center [346, 93] width 636 height 77
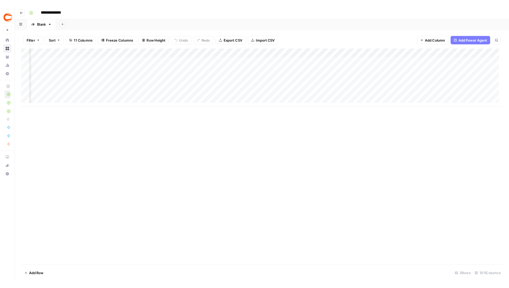
scroll to position [0, 87]
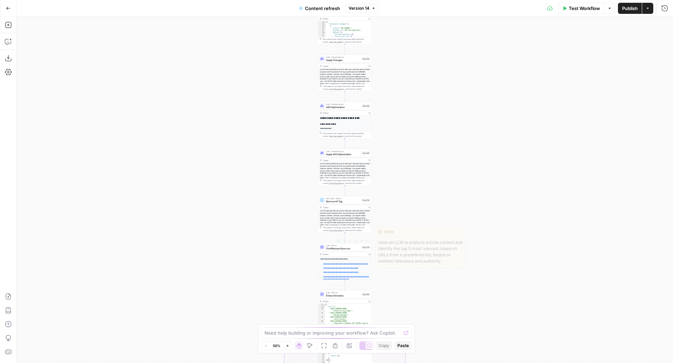
drag, startPoint x: 454, startPoint y: 310, endPoint x: 453, endPoint y: 129, distance: 180.6
click at [453, 130] on div "true false true false true false Workflow Set Inputs Inputs Google Search Perfo…" at bounding box center [345, 190] width 656 height 346
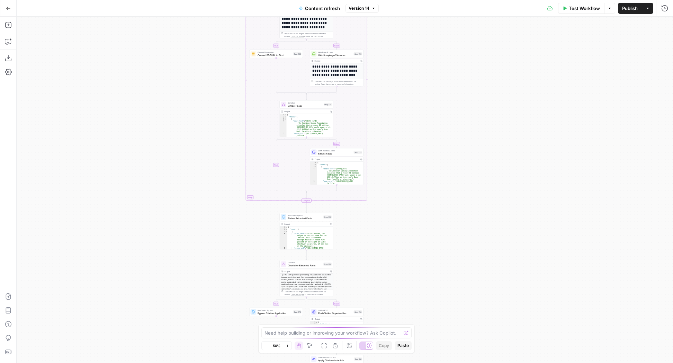
drag, startPoint x: 486, startPoint y: 298, endPoint x: 449, endPoint y: 53, distance: 247.8
click at [449, 53] on div "true false true false true false Workflow Set Inputs Inputs Google Search Perfo…" at bounding box center [345, 190] width 656 height 346
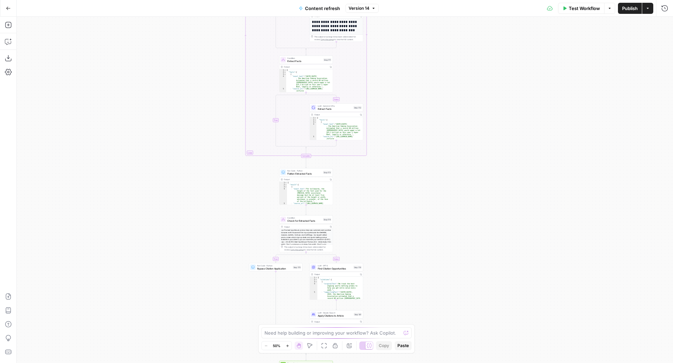
drag, startPoint x: 472, startPoint y: 289, endPoint x: 471, endPoint y: 112, distance: 176.5
click at [471, 113] on div "true false true false true false Workflow Set Inputs Inputs Google Search Perfo…" at bounding box center [345, 190] width 656 height 346
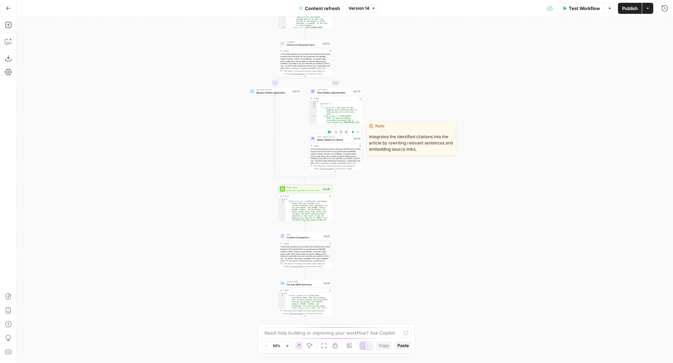
click at [344, 141] on div "LLM · Claude Opus 4 Apply Citations to Article Step 181 Copy step Delete step E…" at bounding box center [336, 138] width 54 height 8
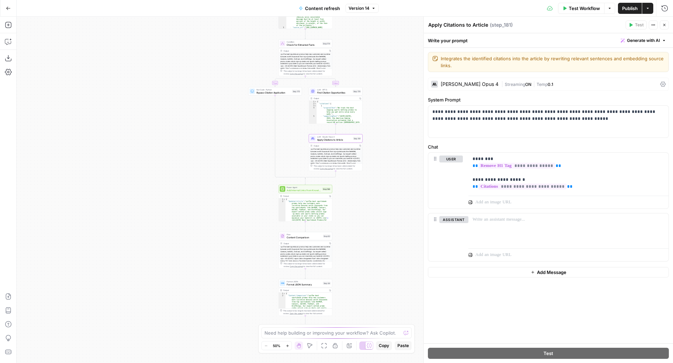
click at [464, 85] on div "[PERSON_NAME] Opus 4" at bounding box center [470, 84] width 58 height 5
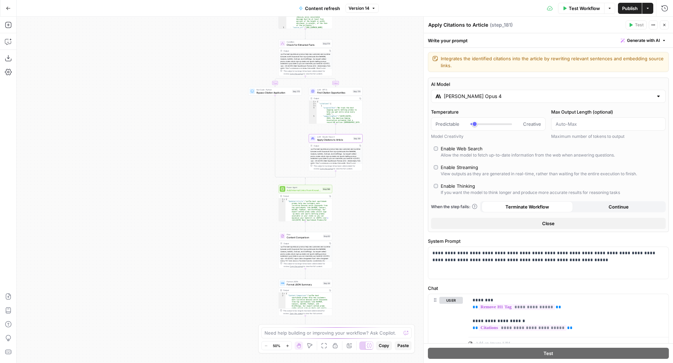
click at [499, 100] on div "[PERSON_NAME] Opus 4" at bounding box center [548, 96] width 235 height 13
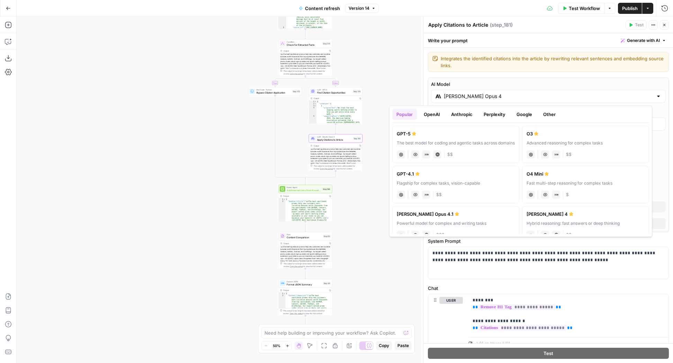
click at [469, 115] on button "Anthropic" at bounding box center [462, 114] width 30 height 11
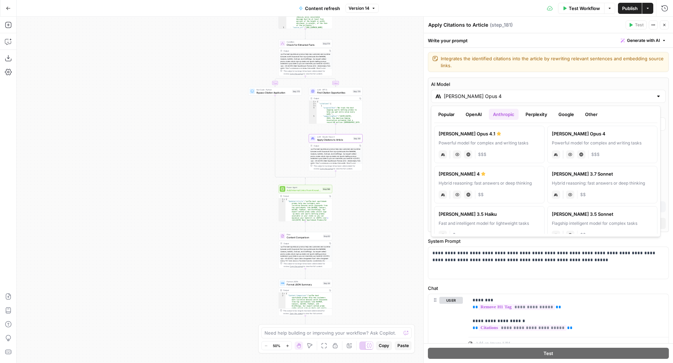
click at [506, 172] on div "[PERSON_NAME] 4" at bounding box center [488, 173] width 101 height 7
type input "[PERSON_NAME] 4"
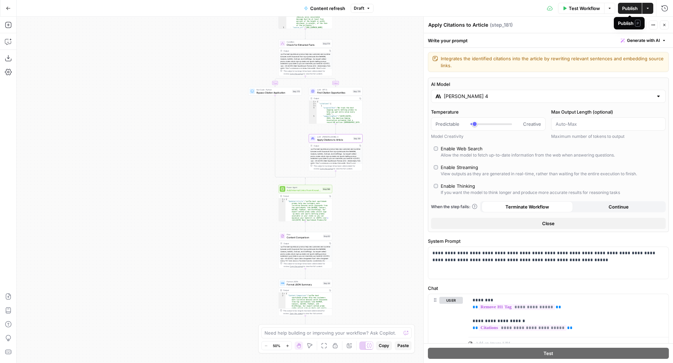
click at [625, 8] on span "Publish" at bounding box center [630, 8] width 16 height 7
drag, startPoint x: 387, startPoint y: 51, endPoint x: 403, endPoint y: 69, distance: 23.8
click at [402, 68] on div "true false false true false true Workflow Set Inputs Inputs Google Search Perfo…" at bounding box center [345, 190] width 656 height 346
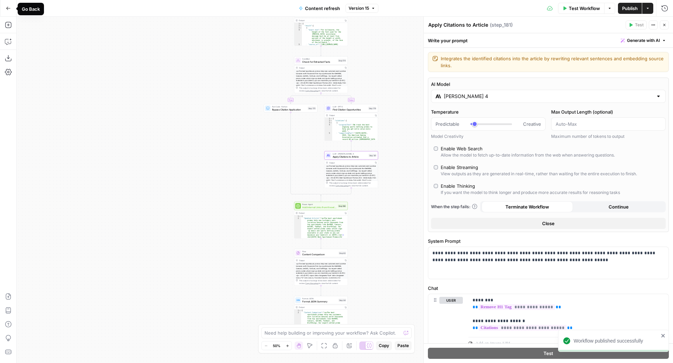
click at [8, 7] on icon "button" at bounding box center [8, 8] width 4 height 3
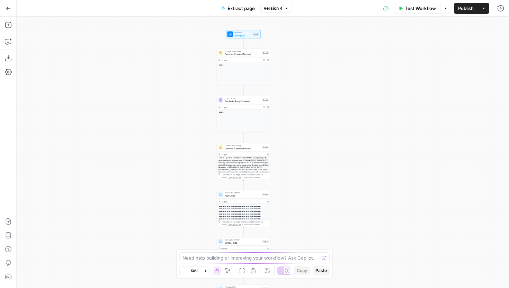
drag, startPoint x: 192, startPoint y: 54, endPoint x: 152, endPoint y: 140, distance: 94.8
click at [152, 140] on div "**********" at bounding box center [263, 152] width 492 height 271
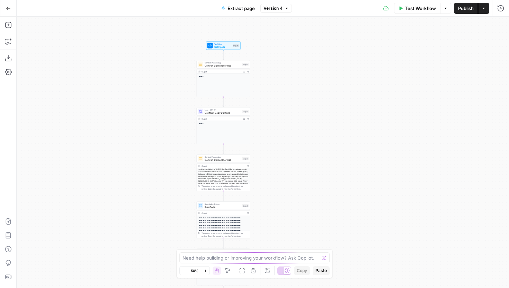
drag, startPoint x: 162, startPoint y: 139, endPoint x: 162, endPoint y: 107, distance: 32.2
click at [162, 107] on div "**********" at bounding box center [263, 152] width 492 height 271
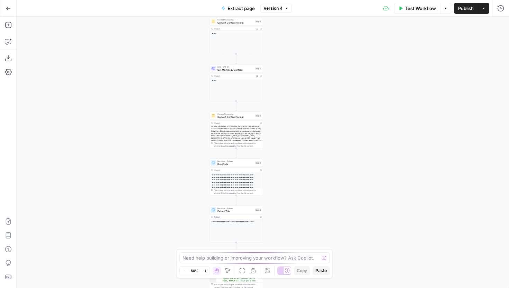
drag, startPoint x: 274, startPoint y: 125, endPoint x: 287, endPoint y: 82, distance: 44.8
click at [287, 82] on div "**********" at bounding box center [263, 152] width 492 height 271
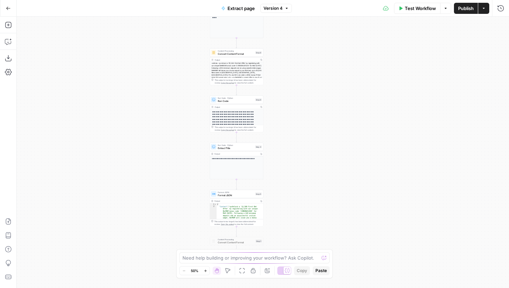
drag, startPoint x: 289, startPoint y: 143, endPoint x: 290, endPoint y: 74, distance: 69.6
click at [290, 74] on div "**********" at bounding box center [263, 152] width 492 height 271
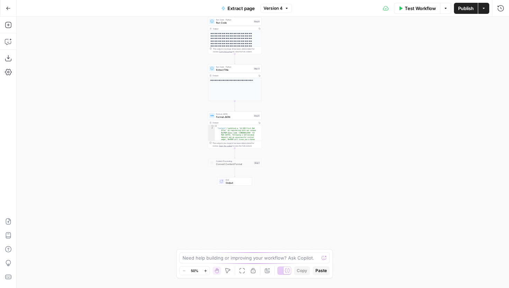
drag, startPoint x: 300, startPoint y: 180, endPoint x: 296, endPoint y: 136, distance: 43.8
click at [296, 136] on div "**********" at bounding box center [263, 152] width 492 height 271
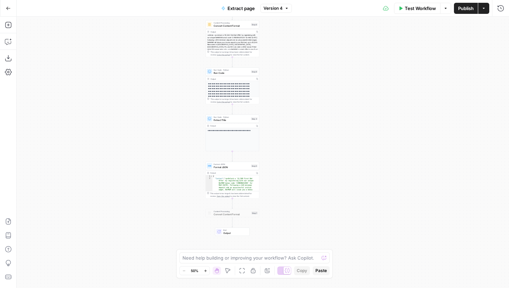
drag, startPoint x: 323, startPoint y: 94, endPoint x: 323, endPoint y: 117, distance: 22.1
click at [323, 117] on div "**********" at bounding box center [263, 152] width 492 height 271
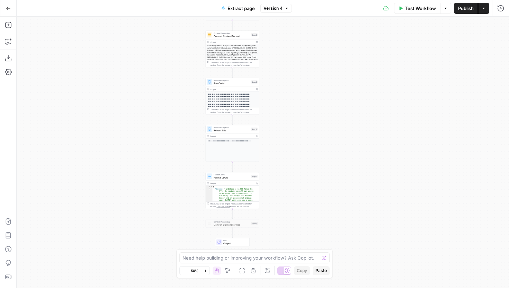
drag, startPoint x: 320, startPoint y: 76, endPoint x: 320, endPoint y: 94, distance: 18.7
click at [320, 95] on div "**********" at bounding box center [263, 152] width 492 height 271
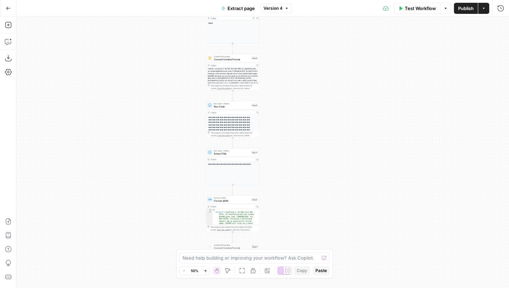
drag, startPoint x: 316, startPoint y: 81, endPoint x: 317, endPoint y: 104, distance: 22.8
click at [317, 104] on div "**********" at bounding box center [263, 152] width 492 height 271
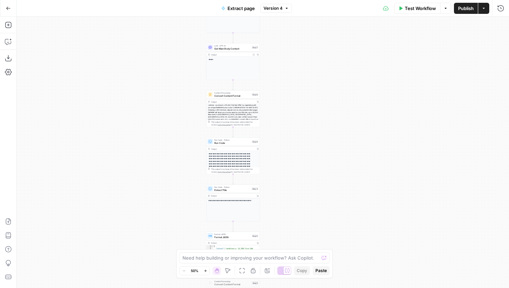
drag, startPoint x: 148, startPoint y: 76, endPoint x: 148, endPoint y: 115, distance: 39.4
click at [148, 115] on div "**********" at bounding box center [263, 152] width 492 height 271
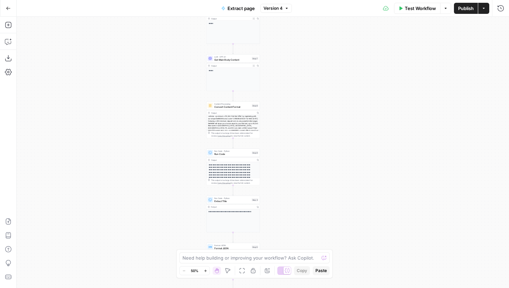
drag, startPoint x: 160, startPoint y: 58, endPoint x: 160, endPoint y: 99, distance: 41.2
click at [160, 99] on div "**********" at bounding box center [263, 152] width 492 height 271
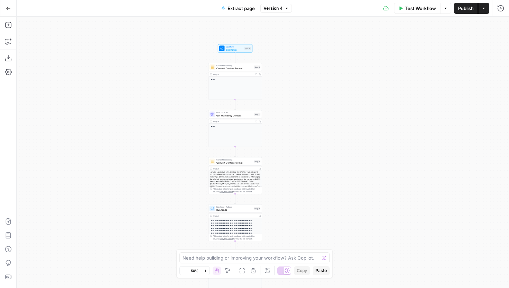
drag, startPoint x: 171, startPoint y: 80, endPoint x: 173, endPoint y: 97, distance: 17.1
click at [173, 97] on div "**********" at bounding box center [263, 152] width 492 height 271
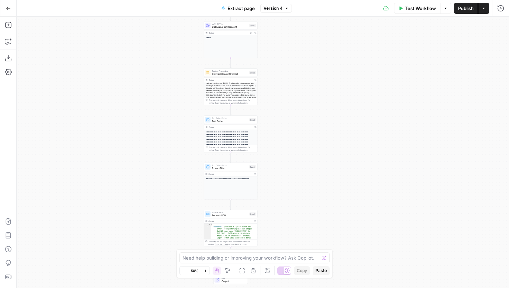
drag, startPoint x: 287, startPoint y: 178, endPoint x: 282, endPoint y: 88, distance: 90.8
click at [282, 88] on div "**********" at bounding box center [263, 152] width 492 height 271
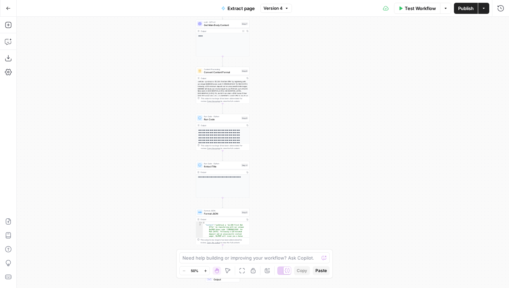
drag, startPoint x: 296, startPoint y: 174, endPoint x: 292, endPoint y: 208, distance: 34.4
click at [292, 208] on div "**********" at bounding box center [263, 152] width 492 height 271
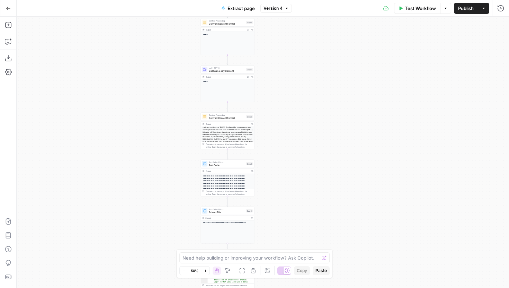
drag, startPoint x: 313, startPoint y: 115, endPoint x: 308, endPoint y: 148, distance: 34.2
click at [308, 148] on div "**********" at bounding box center [263, 152] width 492 height 271
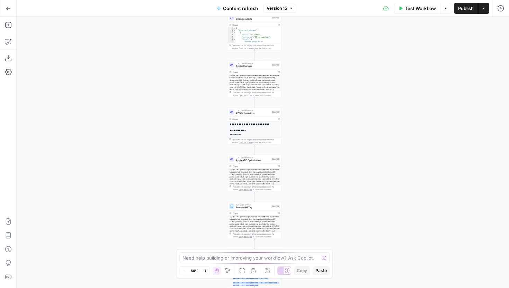
drag, startPoint x: 325, startPoint y: 80, endPoint x: 324, endPoint y: 85, distance: 5.0
click at [324, 85] on div "true false true false true false Workflow Set Inputs Inputs Google Search Perfo…" at bounding box center [263, 152] width 492 height 271
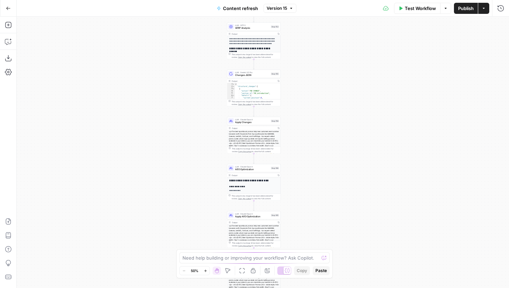
drag, startPoint x: 332, startPoint y: 58, endPoint x: 331, endPoint y: 125, distance: 66.4
click at [331, 125] on div "true false true false true false Workflow Set Inputs Inputs Google Search Perfo…" at bounding box center [263, 152] width 492 height 271
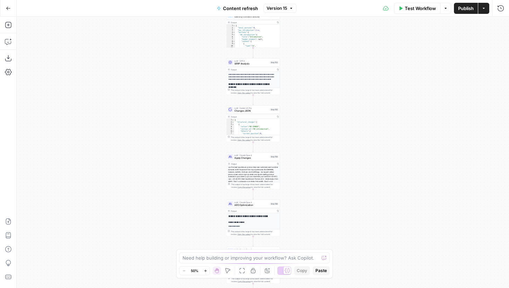
drag, startPoint x: 337, startPoint y: 95, endPoint x: 333, endPoint y: 182, distance: 86.9
click at [333, 182] on div "true false true false true false Workflow Set Inputs Inputs Google Search Perfo…" at bounding box center [263, 152] width 492 height 271
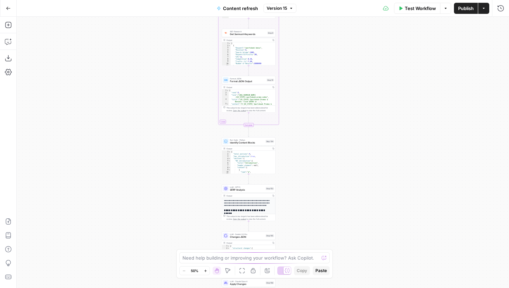
drag, startPoint x: 348, startPoint y: 63, endPoint x: 347, endPoint y: 131, distance: 68.9
click at [347, 131] on div "true false true false true false Workflow Set Inputs Inputs Google Search Perfo…" at bounding box center [263, 152] width 492 height 271
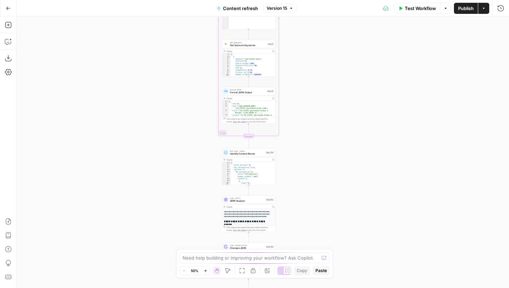
drag, startPoint x: 351, startPoint y: 79, endPoint x: 329, endPoint y: 188, distance: 111.2
click at [329, 187] on div "true false true false true false Workflow Set Inputs Inputs Google Search Perfo…" at bounding box center [263, 152] width 492 height 271
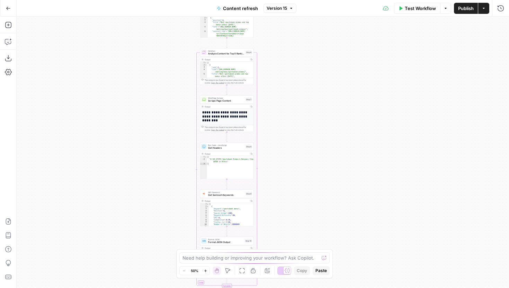
drag, startPoint x: 329, startPoint y: 92, endPoint x: 329, endPoint y: 158, distance: 66.4
click at [329, 156] on div "true false true false true false Workflow Set Inputs Inputs Google Search Perfo…" at bounding box center [263, 152] width 492 height 271
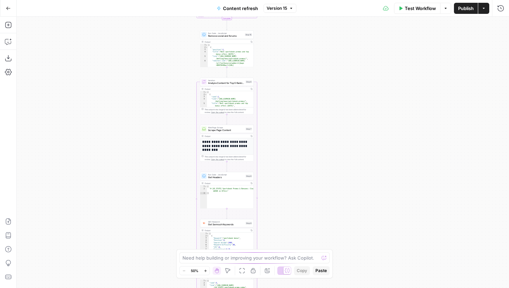
drag, startPoint x: 329, startPoint y: 87, endPoint x: 329, endPoint y: 127, distance: 40.5
click at [329, 127] on div "true false true false true false Workflow Set Inputs Inputs Google Search Perfo…" at bounding box center [263, 152] width 492 height 271
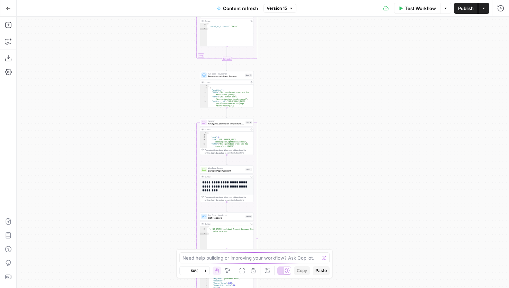
drag, startPoint x: 333, startPoint y: 81, endPoint x: 333, endPoint y: 163, distance: 82.7
click at [333, 161] on div "true false true false true false Workflow Set Inputs Inputs Google Search Perfo…" at bounding box center [263, 152] width 492 height 271
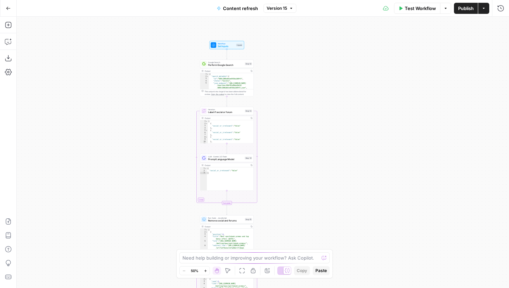
drag, startPoint x: 332, startPoint y: 70, endPoint x: 332, endPoint y: 127, distance: 56.4
click at [332, 127] on div "true false true false true false Workflow Set Inputs Inputs Google Search Perfo…" at bounding box center [263, 152] width 492 height 271
click at [233, 66] on span "Perform Google Search" at bounding box center [225, 66] width 35 height 3
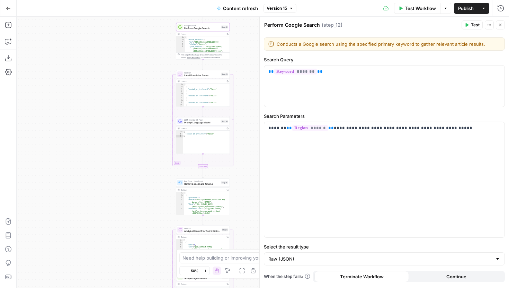
drag, startPoint x: 160, startPoint y: 111, endPoint x: 126, endPoint y: 66, distance: 56.9
click at [126, 66] on div "true false false true false true Workflow Set Inputs Inputs Google Search Perfo…" at bounding box center [263, 152] width 492 height 271
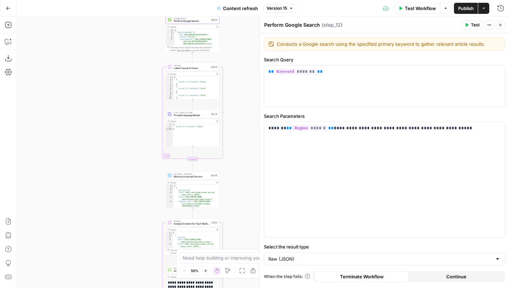
click at [499, 25] on icon "button" at bounding box center [500, 25] width 4 height 4
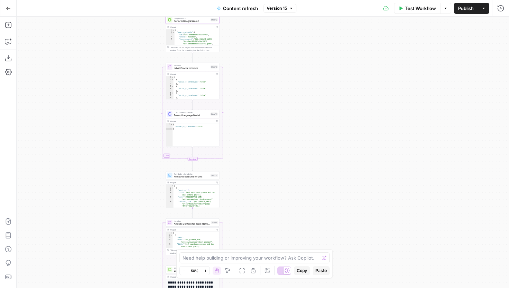
drag, startPoint x: 302, startPoint y: 93, endPoint x: 311, endPoint y: 137, distance: 44.4
click at [311, 137] on div "true false false true false true Workflow Set Inputs Inputs Google Search Perfo…" at bounding box center [263, 152] width 492 height 271
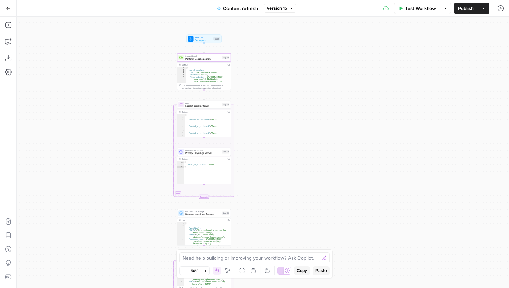
drag, startPoint x: 265, startPoint y: 146, endPoint x: 277, endPoint y: 107, distance: 40.8
click at [277, 107] on div "true false false true false true Workflow Set Inputs Inputs Google Search Perfo…" at bounding box center [263, 152] width 492 height 271
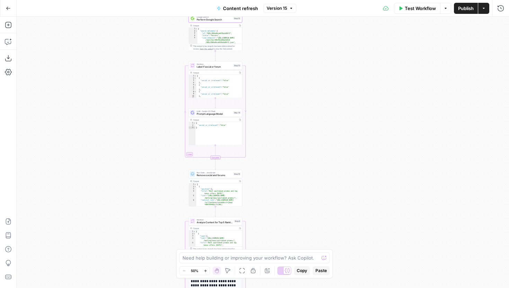
drag, startPoint x: 166, startPoint y: 108, endPoint x: 150, endPoint y: 88, distance: 25.5
click at [150, 88] on div "true false false true false true Workflow Set Inputs Inputs Google Search Perfo…" at bounding box center [263, 152] width 492 height 271
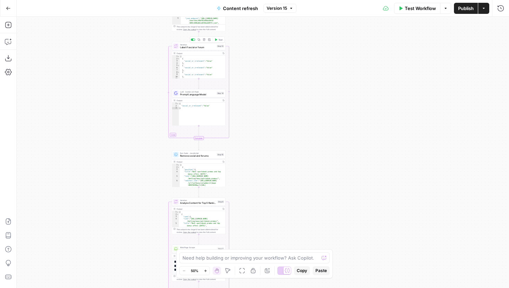
drag, startPoint x: 253, startPoint y: 68, endPoint x: 251, endPoint y: 98, distance: 29.8
click at [251, 98] on div "true false false true false true Workflow Set Inputs Inputs Google Search Perfo…" at bounding box center [263, 152] width 492 height 271
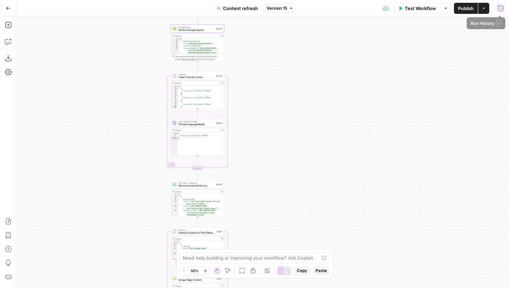
click at [502, 11] on icon "button" at bounding box center [500, 8] width 7 height 7
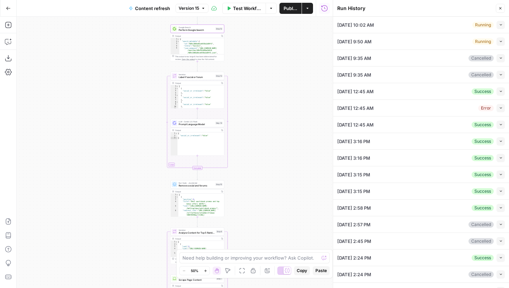
click at [499, 123] on icon "button" at bounding box center [501, 124] width 4 height 4
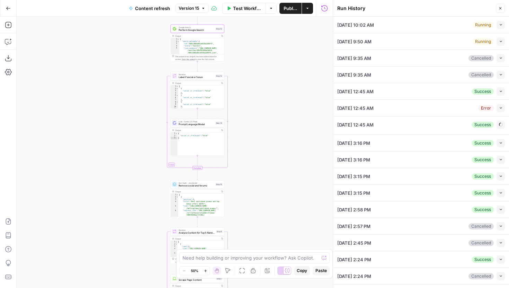
type input "Covers"
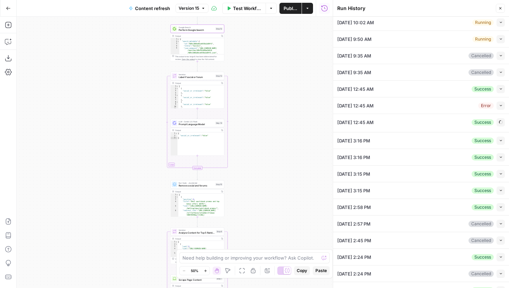
type input "Betting sitemap"
type input "Casino sitemap"
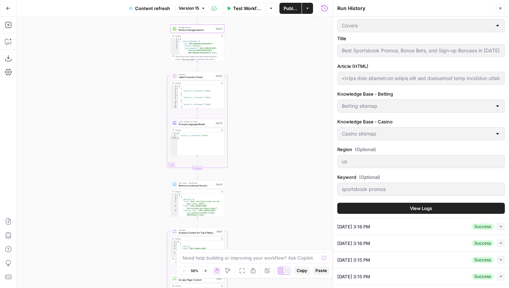
scroll to position [126, 0]
click at [501, 10] on icon "button" at bounding box center [500, 8] width 4 height 4
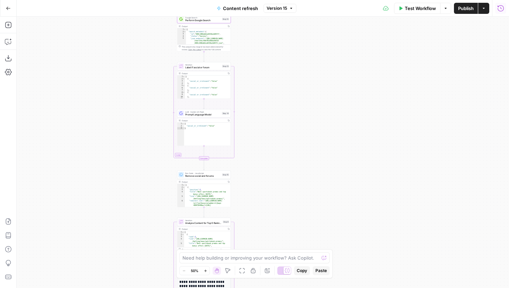
drag, startPoint x: 251, startPoint y: 156, endPoint x: 261, endPoint y: 139, distance: 19.2
click at [261, 139] on div "true false false true false true Workflow Set Inputs Inputs Google Search Perfo…" at bounding box center [263, 152] width 492 height 271
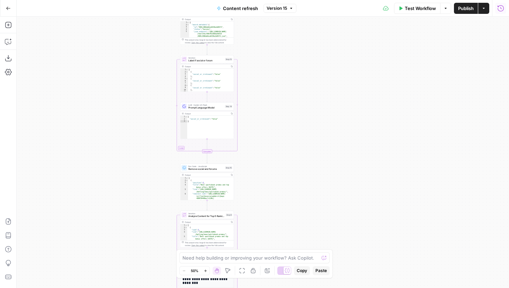
type textarea "*"
drag, startPoint x: 192, startPoint y: 75, endPoint x: 221, endPoint y: 75, distance: 29.1
click at [221, 75] on div "[ { "social_or_irrelevant" : "false" } , { "social_or_irrelevant" : "false" } ,…" at bounding box center [209, 83] width 43 height 28
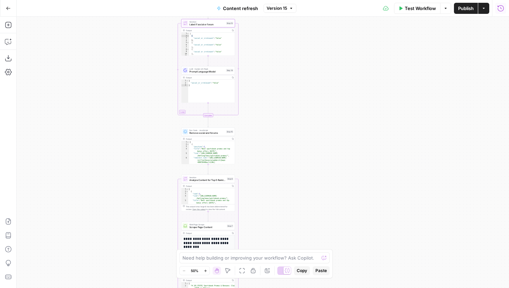
drag, startPoint x: 271, startPoint y: 142, endPoint x: 272, endPoint y: 106, distance: 36.0
click at [272, 106] on div "true false false true false true Workflow Set Inputs Inputs Google Search Perfo…" at bounding box center [263, 152] width 492 height 271
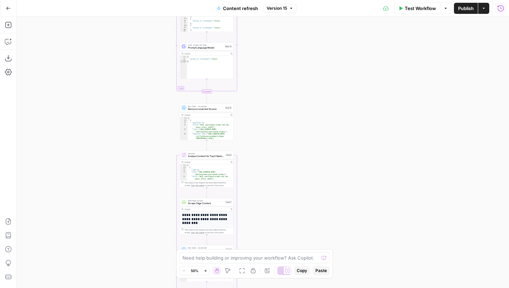
drag, startPoint x: 317, startPoint y: 162, endPoint x: 314, endPoint y: 117, distance: 45.4
click at [314, 117] on div "true false false true false true Workflow Set Inputs Inputs Google Search Perfo…" at bounding box center [263, 152] width 492 height 271
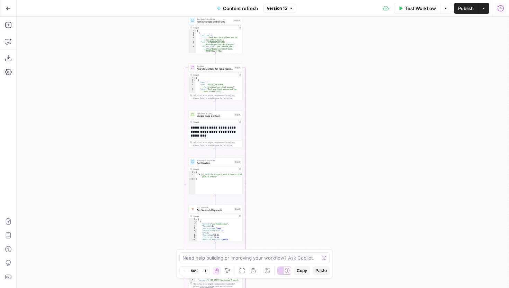
drag, startPoint x: 262, startPoint y: 123, endPoint x: 273, endPoint y: 62, distance: 62.5
click at [273, 62] on div "true false false true false true Workflow Set Inputs Inputs Google Search Perfo…" at bounding box center [263, 152] width 492 height 271
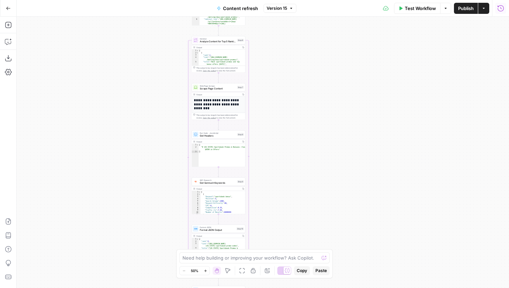
drag, startPoint x: 261, startPoint y: 127, endPoint x: 263, endPoint y: 94, distance: 32.6
click at [264, 94] on div "true false false true false true Workflow Set Inputs Inputs Google Search Perfo…" at bounding box center [263, 152] width 492 height 271
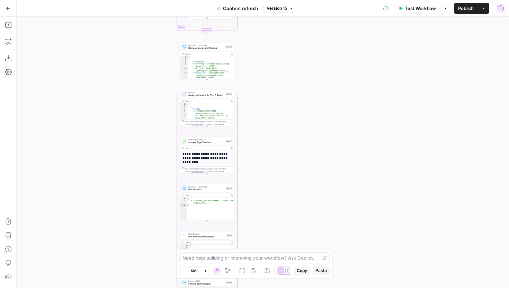
drag, startPoint x: 288, startPoint y: 159, endPoint x: 276, endPoint y: 214, distance: 55.9
click at [276, 214] on div "true false false true false true Workflow Set Inputs Inputs Google Search Perfo…" at bounding box center [263, 152] width 492 height 271
drag, startPoint x: 245, startPoint y: 72, endPoint x: 248, endPoint y: 94, distance: 22.3
click at [248, 94] on div "true false false true false true Workflow Set Inputs Inputs Google Search Perfo…" at bounding box center [263, 152] width 492 height 271
drag, startPoint x: 170, startPoint y: 131, endPoint x: 163, endPoint y: 111, distance: 21.7
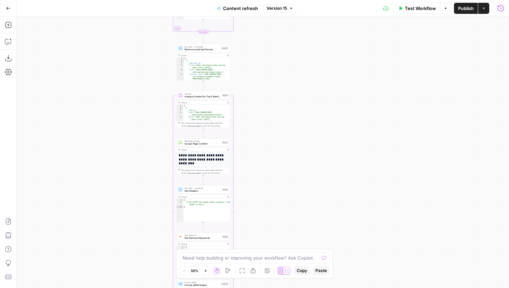
click at [163, 111] on div "true false false true false true Workflow Set Inputs Inputs Google Search Perfo…" at bounding box center [263, 152] width 492 height 271
drag, startPoint x: 273, startPoint y: 155, endPoint x: 272, endPoint y: 126, distance: 29.1
click at [272, 126] on div "true false false true false true Workflow Set Inputs Inputs Google Search Perfo…" at bounding box center [263, 152] width 492 height 271
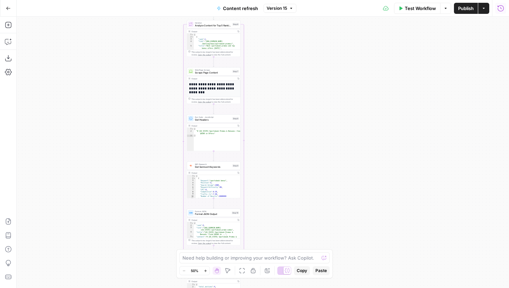
drag, startPoint x: 269, startPoint y: 161, endPoint x: 280, endPoint y: 120, distance: 42.4
click at [280, 120] on div "true false false true false true Workflow Set Inputs Inputs Google Search Perfo…" at bounding box center [263, 152] width 492 height 271
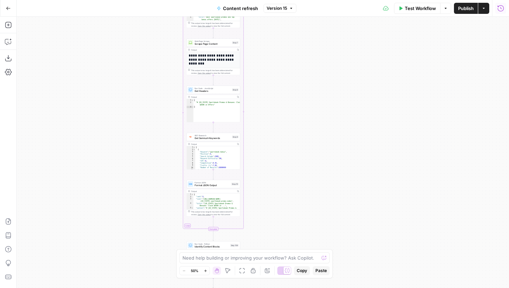
drag, startPoint x: 278, startPoint y: 151, endPoint x: 278, endPoint y: 122, distance: 28.4
click at [278, 122] on div "true false false true false true Workflow Set Inputs Inputs Google Search Perfo…" at bounding box center [263, 152] width 492 height 271
drag, startPoint x: 267, startPoint y: 70, endPoint x: 262, endPoint y: 107, distance: 37.7
click at [262, 107] on div "true false false true false true Workflow Set Inputs Inputs Google Search Perfo…" at bounding box center [263, 152] width 492 height 271
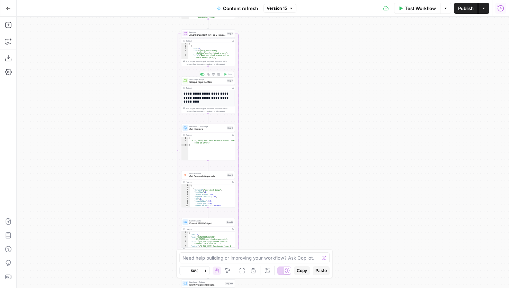
drag, startPoint x: 285, startPoint y: 140, endPoint x: 308, endPoint y: 107, distance: 40.3
click at [308, 107] on div "true false false true false true Workflow Set Inputs Inputs Google Search Perfo…" at bounding box center [263, 152] width 492 height 271
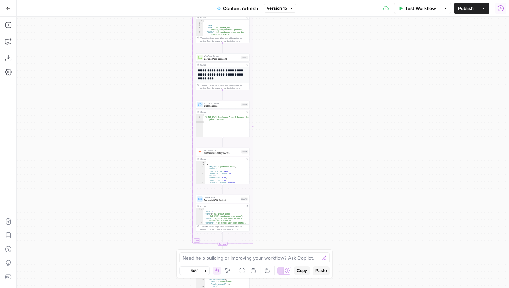
drag, startPoint x: 291, startPoint y: 179, endPoint x: 276, endPoint y: 216, distance: 39.6
click at [276, 216] on div "true false false true false true Workflow Set Inputs Inputs Google Search Perfo…" at bounding box center [263, 152] width 492 height 271
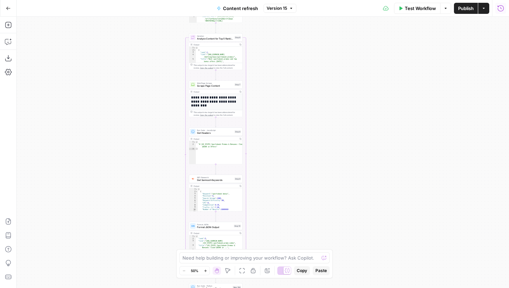
click at [501, 6] on icon "button" at bounding box center [500, 8] width 7 height 7
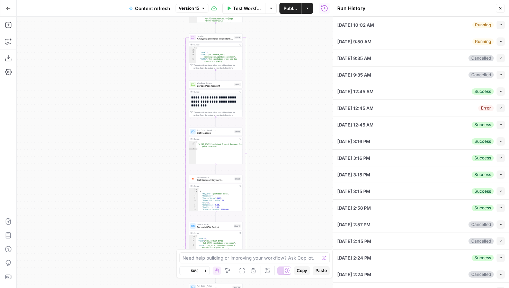
click at [499, 89] on icon "button" at bounding box center [501, 91] width 4 height 4
type input "Covers"
type input "BetMGM Bonus Code 'CVRBONUS1500': $1,500 First Bet Offer"
type input "<p>Unlock a '$1,500 First Bet Offer' by registering with our unique BetMGM bonu…"
type input "Betting sitemap"
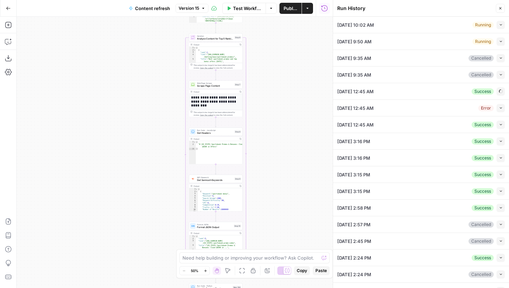
type input "Casino sitemap"
type input "us"
type input "betmgm bonus code"
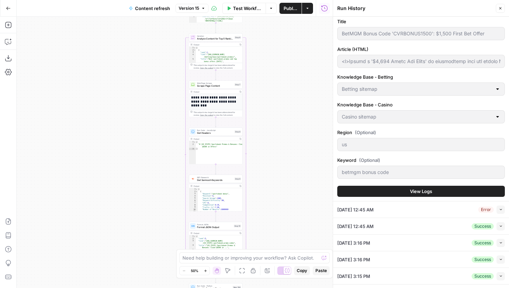
scroll to position [240, 0]
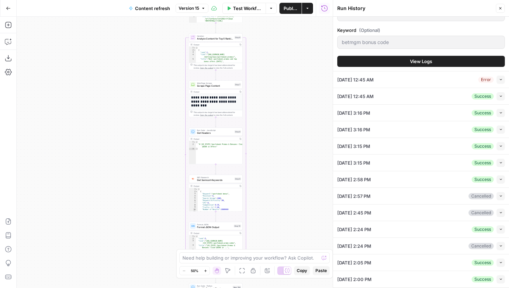
click at [412, 64] on span "View Logs" at bounding box center [421, 61] width 22 height 7
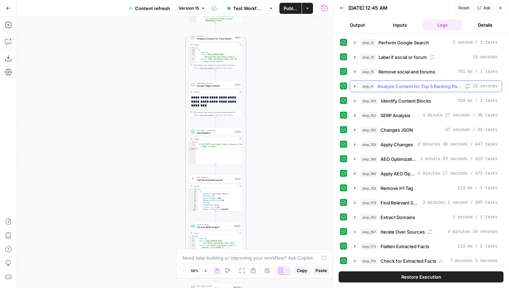
click at [353, 85] on icon "button" at bounding box center [355, 86] width 6 height 6
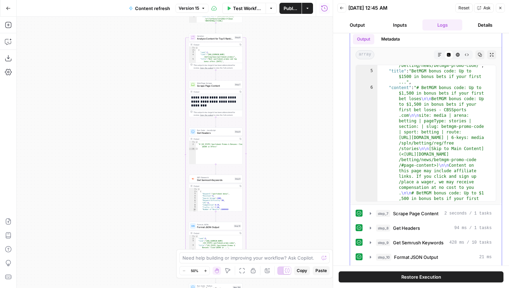
scroll to position [5, 0]
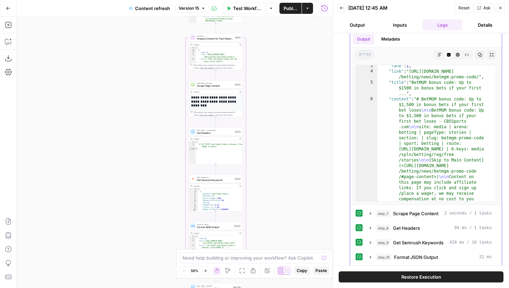
type textarea "**********"
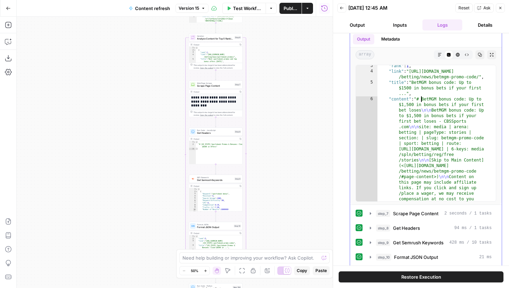
drag, startPoint x: 421, startPoint y: 100, endPoint x: 423, endPoint y: 148, distance: 48.5
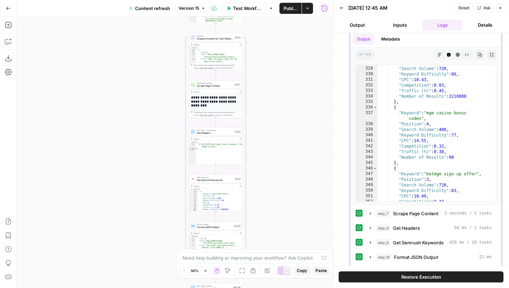
scroll to position [1159, 0]
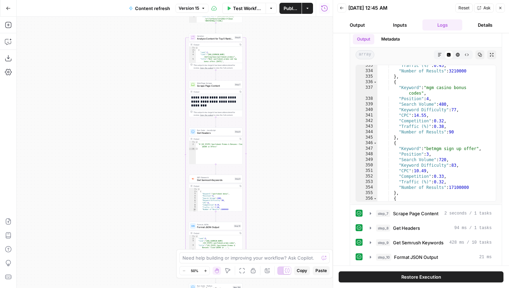
click at [500, 8] on icon "button" at bounding box center [500, 8] width 2 height 2
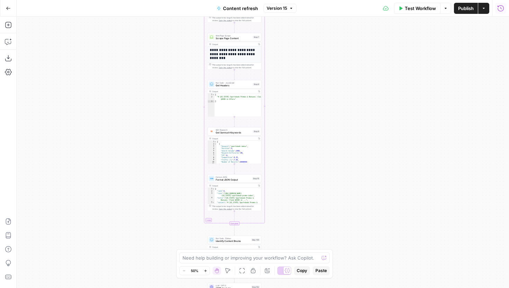
drag, startPoint x: 279, startPoint y: 166, endPoint x: 297, endPoint y: 119, distance: 51.0
click at [297, 119] on div "true false false true false true Workflow Set Inputs Inputs Google Search Perfo…" at bounding box center [263, 152] width 492 height 271
drag, startPoint x: 298, startPoint y: 173, endPoint x: 298, endPoint y: 72, distance: 101.4
click at [298, 72] on div "true false false true false true Workflow Set Inputs Inputs Google Search Perfo…" at bounding box center [263, 152] width 492 height 271
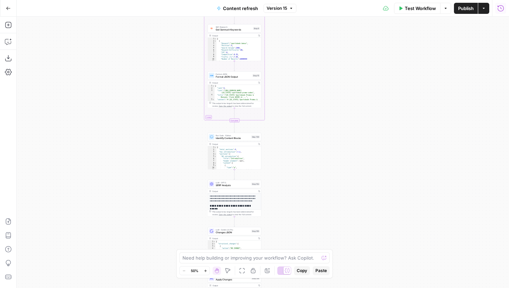
drag, startPoint x: 309, startPoint y: 158, endPoint x: 309, endPoint y: 126, distance: 32.2
click at [309, 126] on div "true false false true false true Workflow Set Inputs Inputs Google Search Perfo…" at bounding box center [263, 152] width 492 height 271
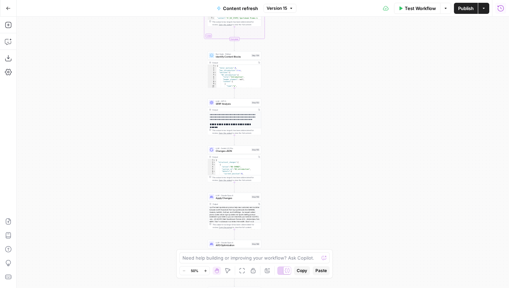
drag, startPoint x: 298, startPoint y: 170, endPoint x: 298, endPoint y: 105, distance: 65.7
click at [298, 105] on div "true false false true false true Workflow Set Inputs Inputs Google Search Perfo…" at bounding box center [263, 152] width 492 height 271
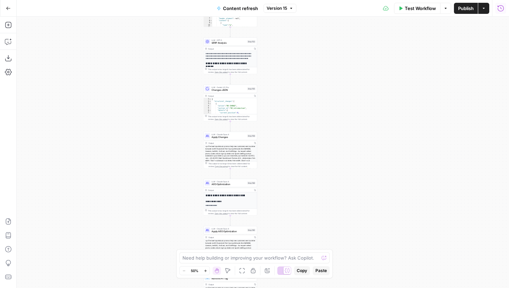
drag, startPoint x: 315, startPoint y: 130, endPoint x: 310, endPoint y: 84, distance: 45.9
click at [310, 84] on div "true false false true false true Workflow Set Inputs Inputs Google Search Perfo…" at bounding box center [263, 152] width 492 height 271
click at [237, 43] on span "SERP Analysis" at bounding box center [228, 42] width 34 height 3
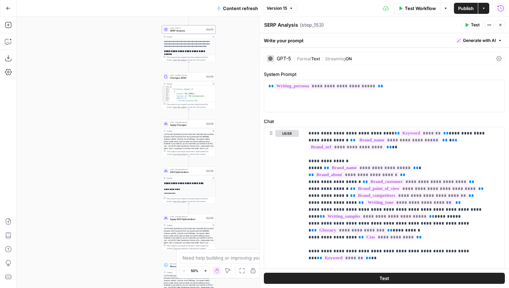
drag, startPoint x: 172, startPoint y: 98, endPoint x: 114, endPoint y: 82, distance: 60.3
click at [114, 82] on div "true false false true false true Workflow Set Inputs Inputs Google Search Perfo…" at bounding box center [263, 152] width 492 height 271
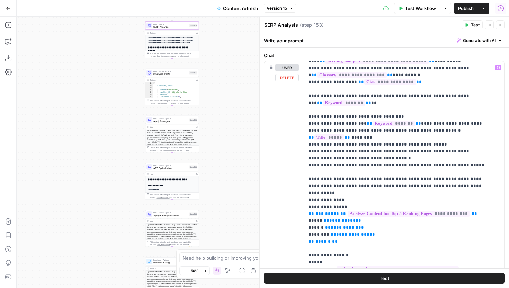
scroll to position [90, 0]
drag, startPoint x: 307, startPoint y: 116, endPoint x: 367, endPoint y: 120, distance: 60.7
click at [367, 120] on div "**********" at bounding box center [401, 202] width 195 height 282
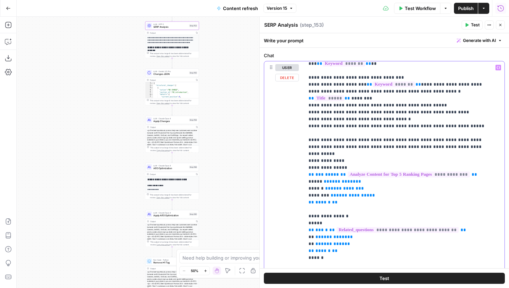
scroll to position [140, 0]
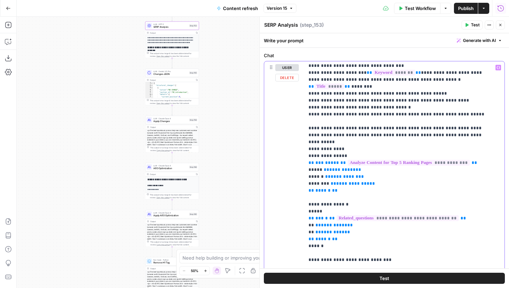
drag, startPoint x: 369, startPoint y: 179, endPoint x: 305, endPoint y: 144, distance: 73.1
click at [305, 144] on div "**********" at bounding box center [401, 202] width 195 height 282
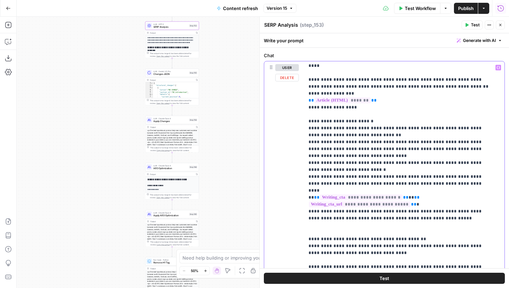
scroll to position [593, 0]
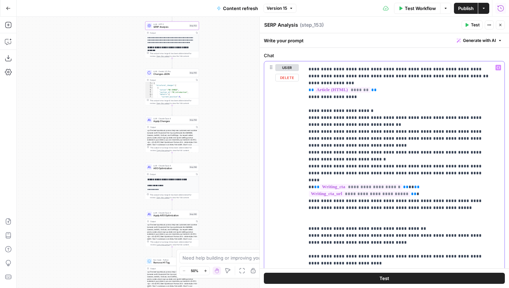
drag, startPoint x: 437, startPoint y: 166, endPoint x: 446, endPoint y: 158, distance: 12.0
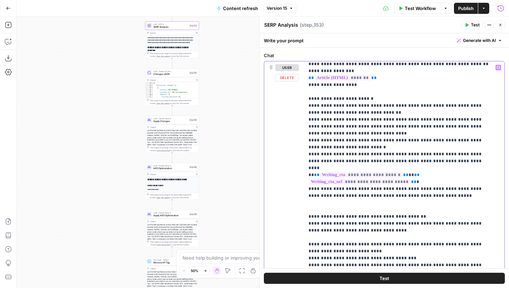
scroll to position [607, 0]
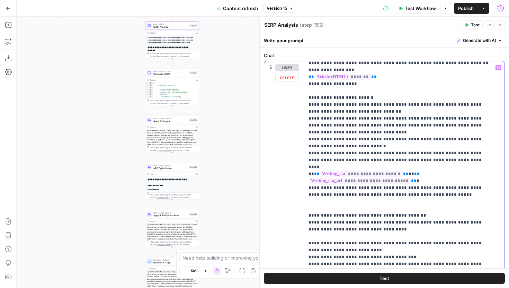
drag, startPoint x: 318, startPoint y: 70, endPoint x: 362, endPoint y: 69, distance: 44.0
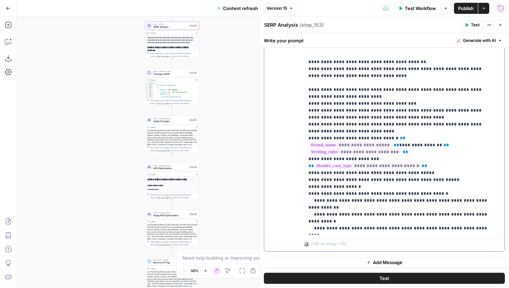
scroll to position [178, 0]
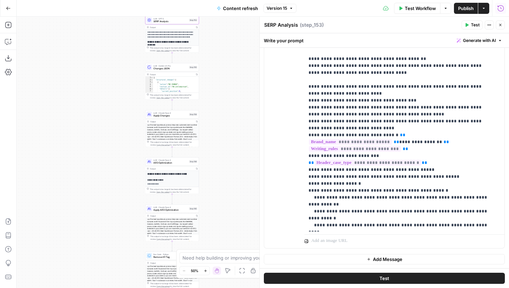
drag, startPoint x: 228, startPoint y: 142, endPoint x: 228, endPoint y: 126, distance: 15.9
click at [228, 126] on div "true false false true false true Workflow Set Inputs Inputs Google Search Perfo…" at bounding box center [263, 152] width 492 height 271
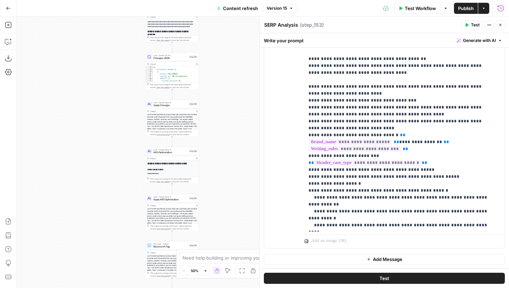
click at [211, 35] on div "true false false true false true Workflow Set Inputs Inputs Google Search Perfo…" at bounding box center [263, 152] width 492 height 271
drag, startPoint x: 192, startPoint y: 24, endPoint x: 192, endPoint y: 35, distance: 10.4
click at [192, 35] on div "**********" at bounding box center [172, 62] width 53 height 86
click at [503, 26] on button "Close" at bounding box center [500, 24] width 9 height 9
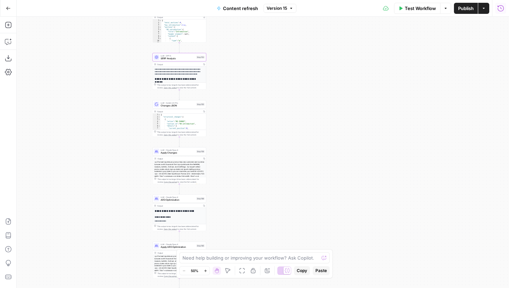
drag, startPoint x: 260, startPoint y: 74, endPoint x: 267, endPoint y: 128, distance: 54.5
click at [267, 128] on div "true false false true false true Workflow Set Inputs Inputs Google Search Perfo…" at bounding box center [263, 152] width 492 height 271
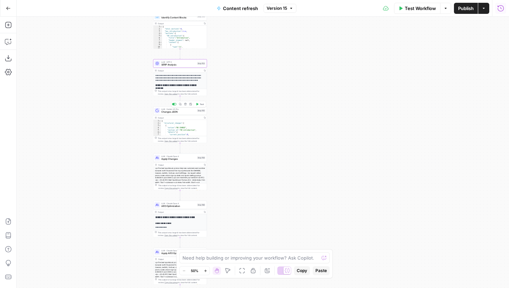
drag, startPoint x: 317, startPoint y: 57, endPoint x: 317, endPoint y: 65, distance: 7.6
click at [317, 65] on div "true false false true false true Workflow Set Inputs Inputs Google Search Perfo…" at bounding box center [263, 152] width 492 height 271
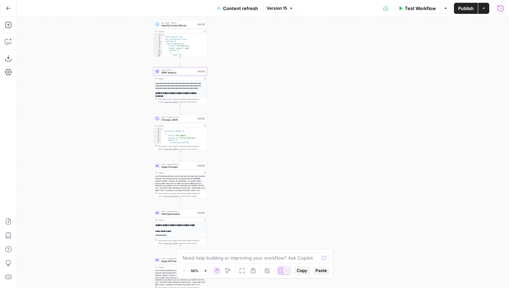
click at [185, 119] on span "Changes JSON" at bounding box center [178, 119] width 34 height 3
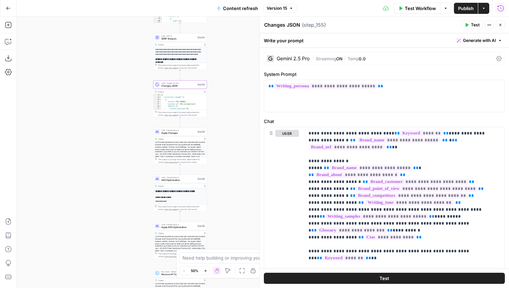
drag, startPoint x: 213, startPoint y: 116, endPoint x: 213, endPoint y: 91, distance: 24.2
click at [213, 91] on div "true false false true false true Workflow Set Inputs Inputs Google Search Perfo…" at bounding box center [263, 152] width 492 height 271
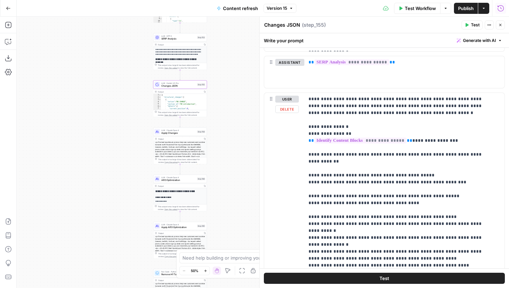
scroll to position [382, 0]
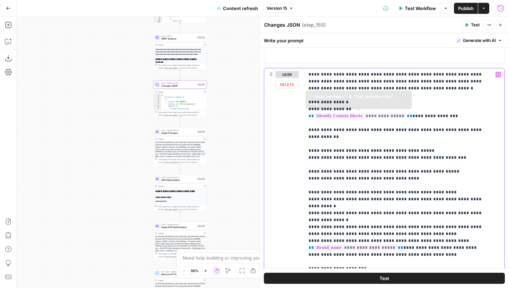
drag, startPoint x: 308, startPoint y: 74, endPoint x: 400, endPoint y: 169, distance: 132.1
click at [400, 169] on div "**********" at bounding box center [404, 209] width 200 height 282
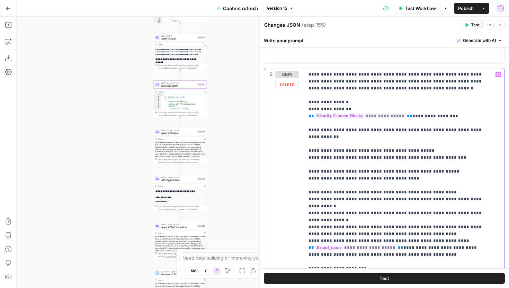
click at [430, 165] on p "**********" at bounding box center [398, 247] width 181 height 353
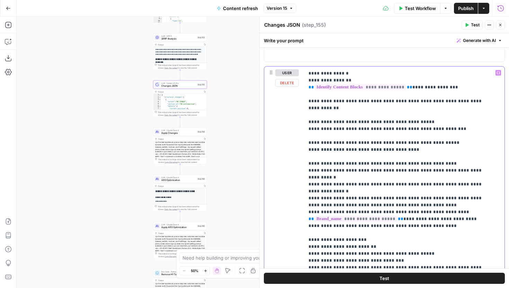
scroll to position [41, 0]
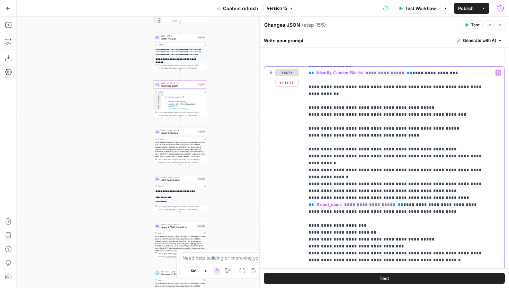
drag, startPoint x: 309, startPoint y: 99, endPoint x: 436, endPoint y: 109, distance: 127.7
click at [436, 109] on p "**********" at bounding box center [398, 204] width 181 height 353
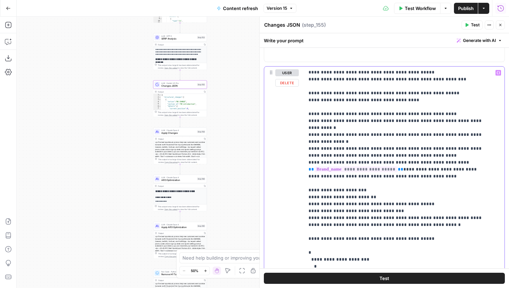
drag, startPoint x: 311, startPoint y: 185, endPoint x: 407, endPoint y: 210, distance: 99.4
click at [407, 210] on p "**********" at bounding box center [398, 169] width 181 height 353
drag, startPoint x: 412, startPoint y: 212, endPoint x: 310, endPoint y: 178, distance: 107.1
click at [310, 178] on p "**********" at bounding box center [398, 169] width 181 height 353
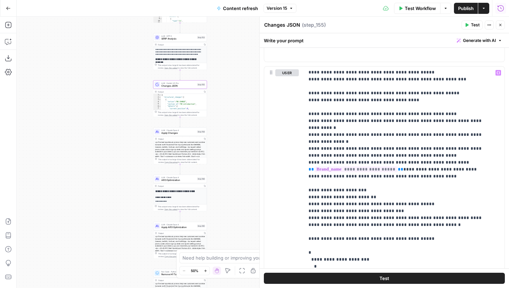
click at [498, 27] on button "Close" at bounding box center [500, 24] width 9 height 9
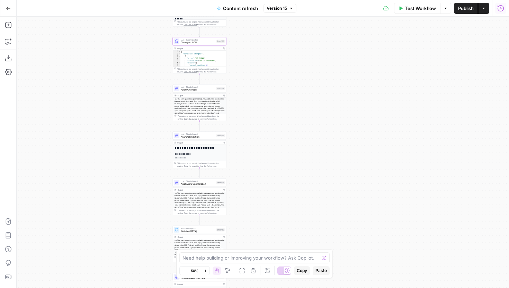
drag, startPoint x: 256, startPoint y: 138, endPoint x: 275, endPoint y: 98, distance: 45.0
click at [275, 98] on div "true false false true false true Workflow Set Inputs Inputs Google Search Perfo…" at bounding box center [263, 152] width 492 height 271
drag, startPoint x: 265, startPoint y: 144, endPoint x: 271, endPoint y: 126, distance: 18.6
click at [271, 126] on div "true false false true false true Workflow Set Inputs Inputs Google Search Perfo…" at bounding box center [263, 152] width 492 height 271
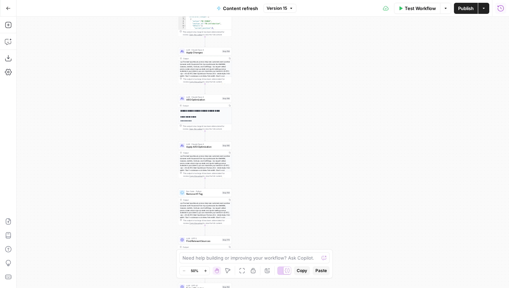
drag, startPoint x: 281, startPoint y: 116, endPoint x: 284, endPoint y: 87, distance: 29.5
click at [284, 87] on div "true false false true false true Workflow Set Inputs Inputs Google Search Perfo…" at bounding box center [263, 152] width 492 height 271
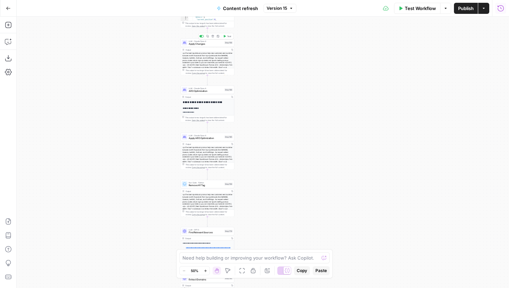
click at [212, 43] on span "Apply Changes" at bounding box center [206, 43] width 34 height 3
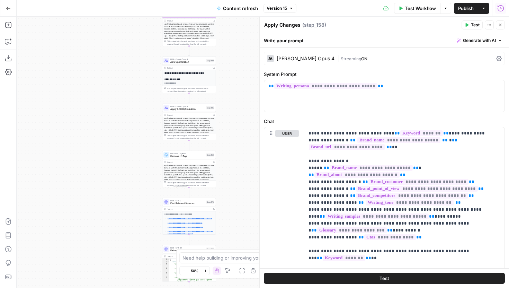
drag, startPoint x: 144, startPoint y: 117, endPoint x: 125, endPoint y: 88, distance: 34.6
click at [125, 88] on div "true false false true false true Workflow Set Inputs Inputs Google Search Perfo…" at bounding box center [263, 152] width 492 height 271
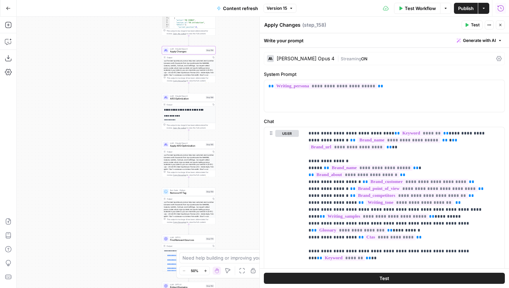
drag, startPoint x: 228, startPoint y: 100, endPoint x: 228, endPoint y: 137, distance: 36.7
click at [228, 137] on div "true false false true false true Workflow Set Inputs Inputs Google Search Perfo…" at bounding box center [263, 152] width 492 height 271
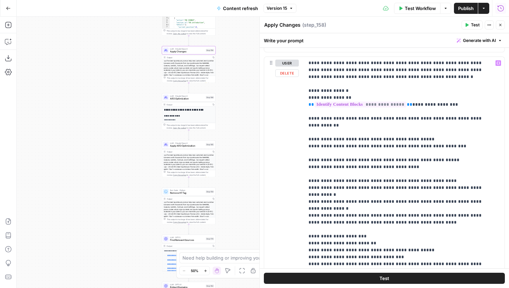
scroll to position [15, 0]
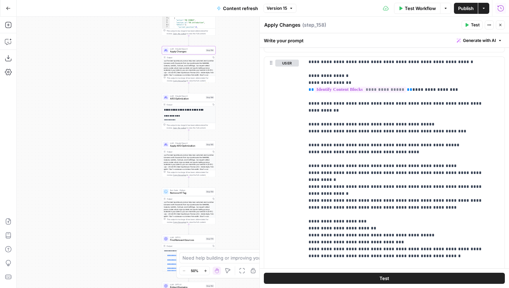
drag, startPoint x: 232, startPoint y: 52, endPoint x: 232, endPoint y: 83, distance: 31.1
click at [232, 83] on div "true false false true false true Workflow Set Inputs Inputs Google Search Perfo…" at bounding box center [263, 152] width 492 height 271
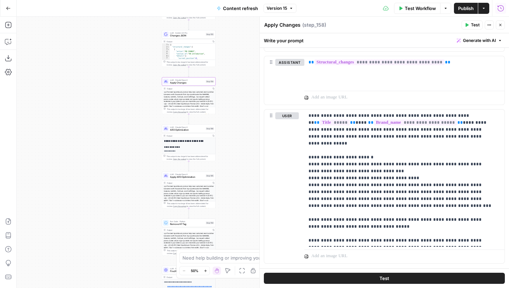
scroll to position [746, 0]
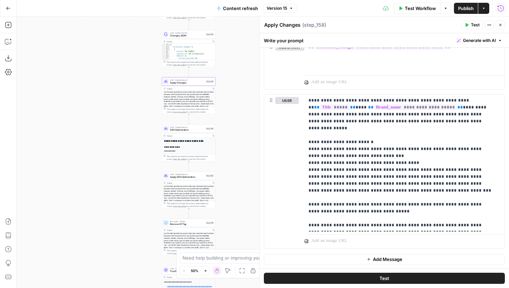
click at [198, 130] on span "AEO Optimization" at bounding box center [187, 129] width 34 height 3
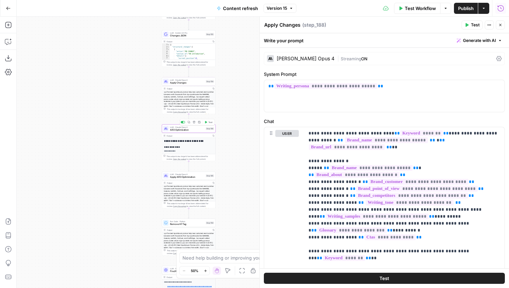
type textarea "AEO Optimization"
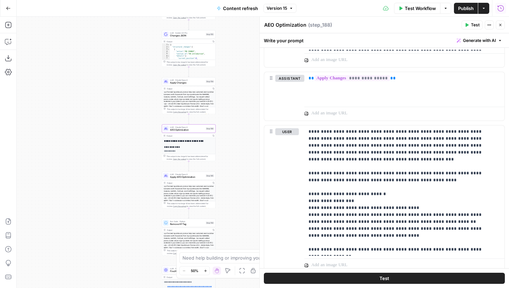
scroll to position [930, 0]
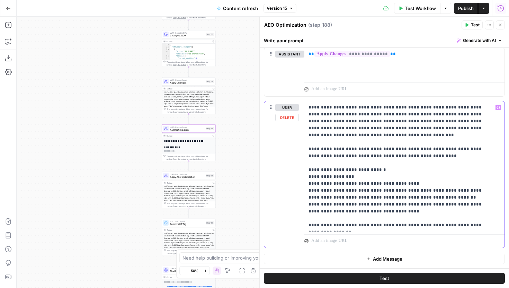
drag, startPoint x: 307, startPoint y: 107, endPoint x: 429, endPoint y: 190, distance: 147.1
click at [429, 190] on div "**********" at bounding box center [404, 166] width 200 height 130
click at [429, 190] on p "**********" at bounding box center [401, 166] width 187 height 125
drag, startPoint x: 325, startPoint y: 182, endPoint x: 358, endPoint y: 182, distance: 33.2
click at [358, 182] on p "**********" at bounding box center [401, 166] width 187 height 125
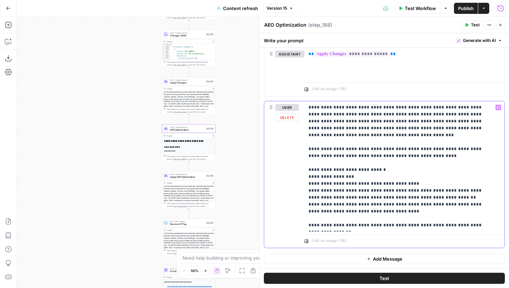
click at [337, 176] on p "**********" at bounding box center [401, 166] width 187 height 125
drag, startPoint x: 308, startPoint y: 169, endPoint x: 346, endPoint y: 185, distance: 41.8
click at [346, 185] on p "**********" at bounding box center [401, 166] width 187 height 125
drag, startPoint x: 381, startPoint y: 210, endPoint x: 308, endPoint y: 172, distance: 82.2
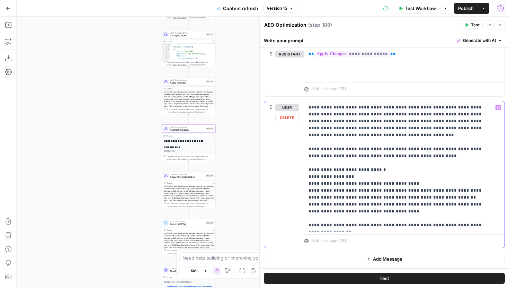
click at [308, 172] on div "**********" at bounding box center [404, 166] width 200 height 130
click at [320, 184] on p "**********" at bounding box center [401, 166] width 187 height 125
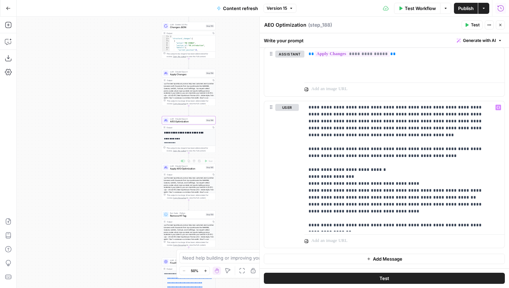
drag, startPoint x: 236, startPoint y: 134, endPoint x: 226, endPoint y: 74, distance: 60.2
click at [226, 74] on div "true false false true false true Workflow Set Inputs Inputs Google Search Perfo…" at bounding box center [263, 152] width 492 height 271
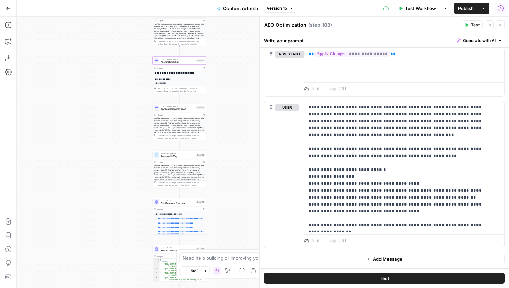
click at [185, 109] on span "Apply AEO Optimization" at bounding box center [178, 108] width 34 height 3
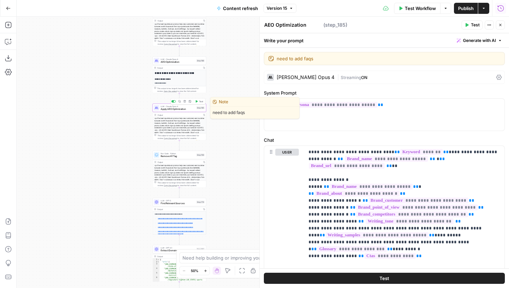
type textarea "Apply AEO Optimization"
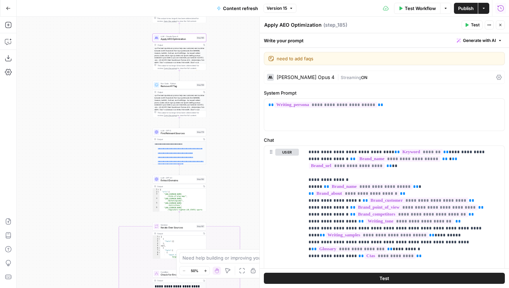
drag, startPoint x: 234, startPoint y: 160, endPoint x: 234, endPoint y: 90, distance: 70.6
click at [234, 90] on div "true false false true false true Workflow Set Inputs Inputs Google Search Perfo…" at bounding box center [263, 152] width 492 height 271
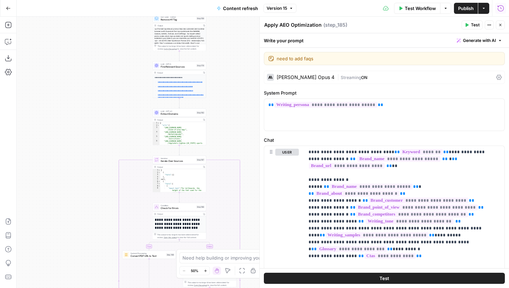
drag, startPoint x: 234, startPoint y: 169, endPoint x: 234, endPoint y: 103, distance: 65.7
click at [234, 103] on div "true false false true false true Workflow Set Inputs Inputs Google Search Perfo…" at bounding box center [263, 152] width 492 height 271
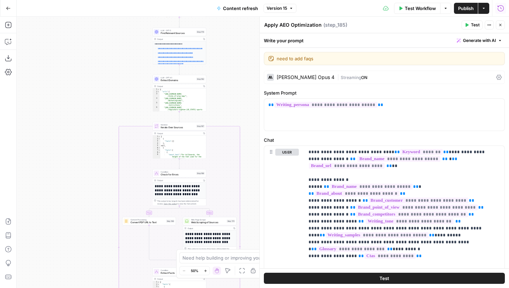
drag, startPoint x: 242, startPoint y: 153, endPoint x: 240, endPoint y: 87, distance: 66.5
click at [240, 87] on div "true false false true false true Workflow Set Inputs Inputs Google Search Perfo…" at bounding box center [263, 152] width 492 height 271
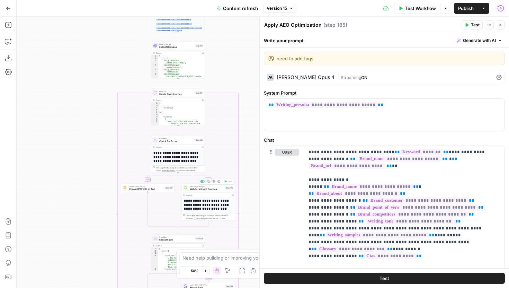
drag, startPoint x: 253, startPoint y: 192, endPoint x: 251, endPoint y: 116, distance: 75.8
drag, startPoint x: 247, startPoint y: 136, endPoint x: 247, endPoint y: 96, distance: 40.1
click at [247, 96] on div "true false false true false true Workflow Set Inputs Inputs Google Search Perfo…" at bounding box center [263, 152] width 492 height 271
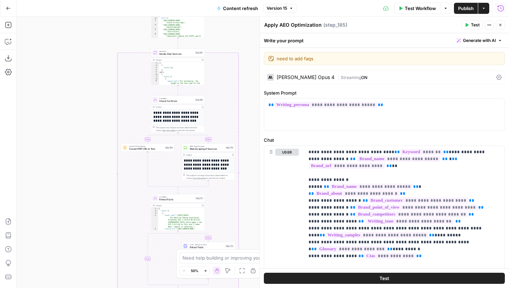
drag, startPoint x: 251, startPoint y: 115, endPoint x: 251, endPoint y: 72, distance: 42.9
click at [251, 72] on div "true false false true false true Workflow Set Inputs Inputs Google Search Perfo…" at bounding box center [263, 152] width 492 height 271
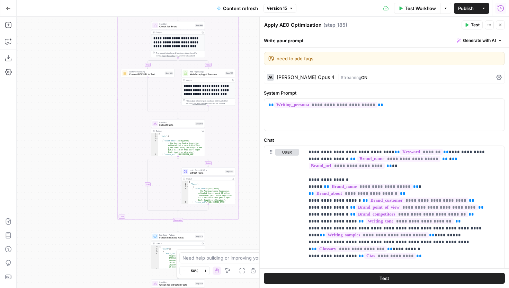
drag, startPoint x: 248, startPoint y: 120, endPoint x: 248, endPoint y: 83, distance: 37.4
click at [248, 84] on div "true false false true false true Workflow Set Inputs Inputs Google Search Perfo…" at bounding box center [263, 152] width 492 height 271
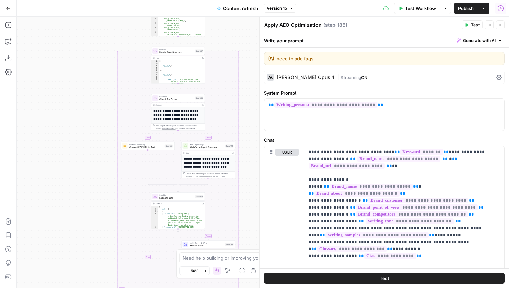
drag, startPoint x: 252, startPoint y: 66, endPoint x: 252, endPoint y: 151, distance: 84.1
click at [252, 150] on div "true false false true false true Workflow Set Inputs Inputs Google Search Perfo…" at bounding box center [263, 152] width 492 height 271
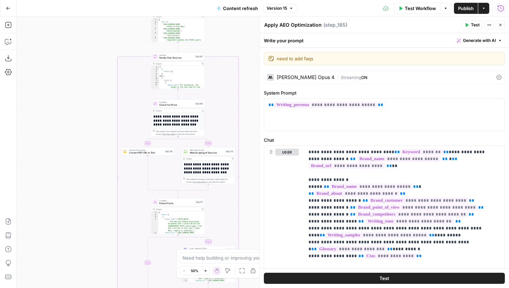
drag, startPoint x: 254, startPoint y: 128, endPoint x: 254, endPoint y: 99, distance: 29.1
click at [254, 99] on div "true false false true false true Workflow Set Inputs Inputs Google Search Perfo…" at bounding box center [263, 152] width 492 height 271
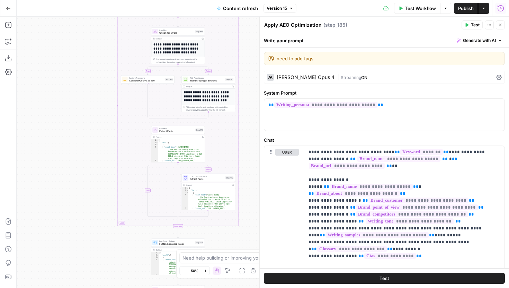
drag, startPoint x: 249, startPoint y: 129, endPoint x: 249, endPoint y: 79, distance: 50.5
click at [249, 79] on div "true false false true false true Workflow Set Inputs Inputs Google Search Perfo…" at bounding box center [263, 152] width 492 height 271
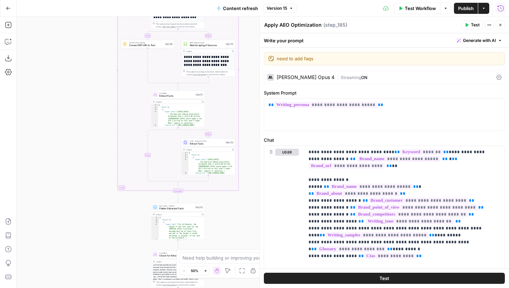
drag, startPoint x: 252, startPoint y: 73, endPoint x: 252, endPoint y: 42, distance: 30.5
click at [252, 42] on div "true false false true false true Workflow Set Inputs Inputs Google Search Perfo…" at bounding box center [263, 152] width 492 height 271
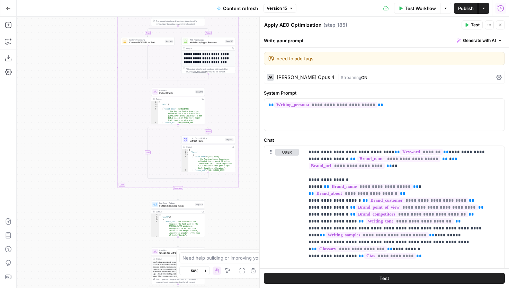
drag, startPoint x: 249, startPoint y: 111, endPoint x: 249, endPoint y: 61, distance: 49.5
click at [249, 61] on div "true false false true false true Workflow Set Inputs Inputs Google Search Perfo…" at bounding box center [263, 152] width 492 height 271
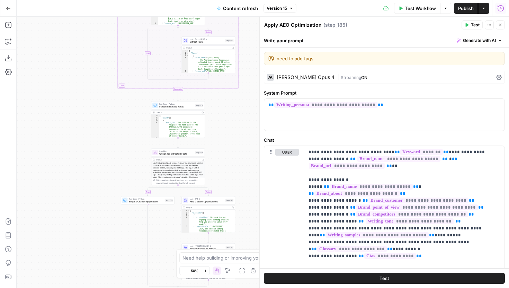
drag, startPoint x: 237, startPoint y: 173, endPoint x: 237, endPoint y: 109, distance: 64.0
click at [237, 109] on div "true false false true false true Workflow Set Inputs Inputs Google Search Perfo…" at bounding box center [263, 152] width 492 height 271
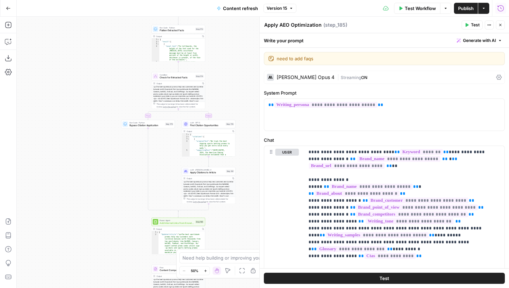
drag, startPoint x: 244, startPoint y: 95, endPoint x: 244, endPoint y: 84, distance: 11.4
click at [244, 84] on div "true false false true false true Workflow Set Inputs Inputs Google Search Perfo…" at bounding box center [263, 152] width 492 height 271
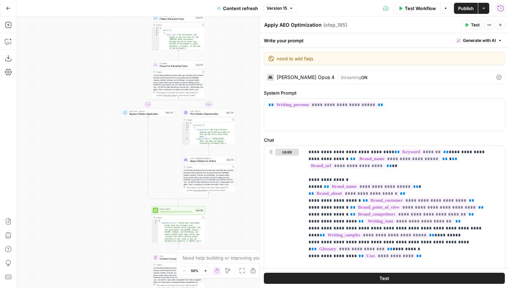
drag, startPoint x: 240, startPoint y: 146, endPoint x: 240, endPoint y: 131, distance: 14.5
click at [240, 132] on div "true false false true false true Workflow Set Inputs Inputs Google Search Perfo…" at bounding box center [263, 152] width 492 height 271
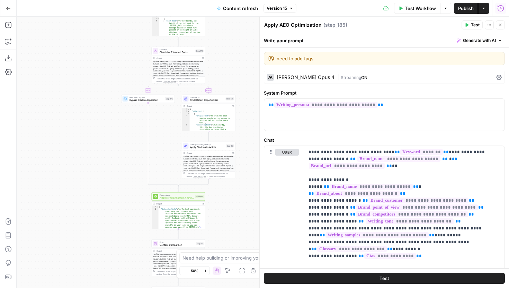
click at [499, 21] on button "Close" at bounding box center [500, 24] width 9 height 9
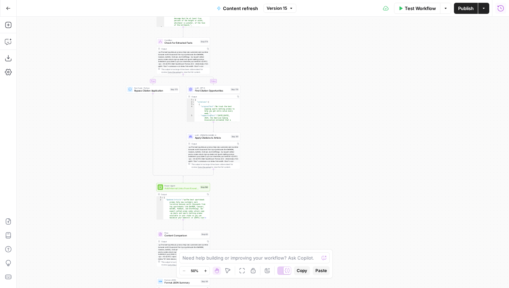
drag, startPoint x: 269, startPoint y: 120, endPoint x: 275, endPoint y: 110, distance: 12.4
click at [274, 110] on div "true false false true false true Workflow Set Inputs Inputs Google Search Perfo…" at bounding box center [263, 152] width 492 height 271
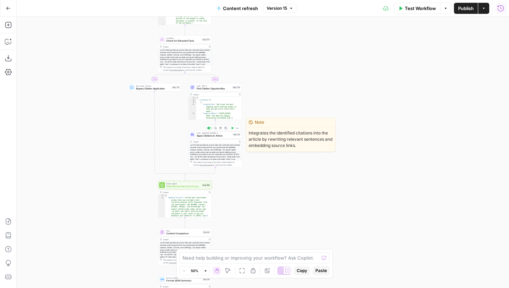
click at [227, 135] on span "Apply Citations to Article" at bounding box center [214, 135] width 35 height 3
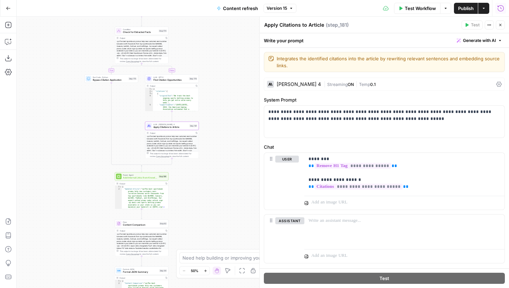
drag, startPoint x: 144, startPoint y: 127, endPoint x: 100, endPoint y: 117, distance: 44.6
click at [100, 117] on div "true false false true false true Workflow Set Inputs Inputs Google Search Perfo…" at bounding box center [263, 152] width 492 height 271
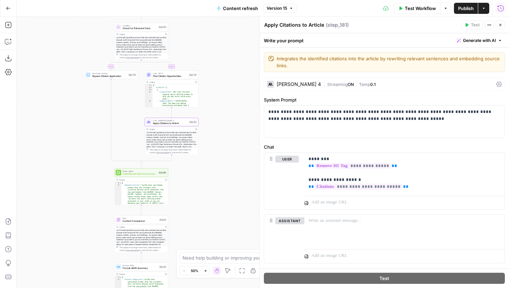
drag, startPoint x: 226, startPoint y: 148, endPoint x: 229, endPoint y: 135, distance: 13.3
click at [229, 135] on div "true false false true false true Workflow Set Inputs Inputs Google Search Perfo…" at bounding box center [263, 152] width 492 height 271
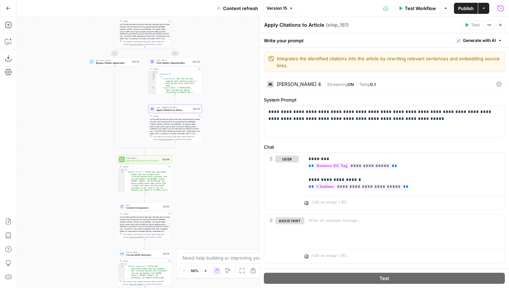
click at [179, 63] on span "Find Citation Opportunities" at bounding box center [173, 62] width 34 height 3
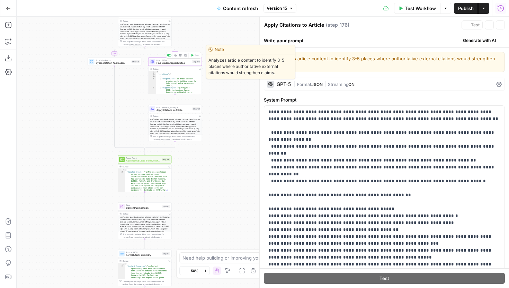
type textarea "Find Citation Opportunities"
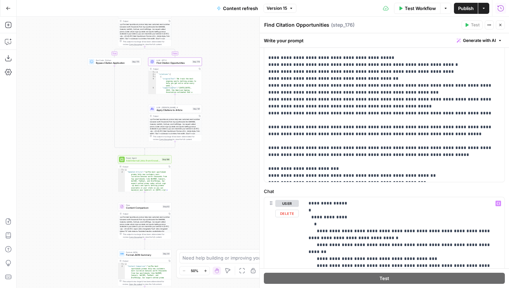
scroll to position [121, 0]
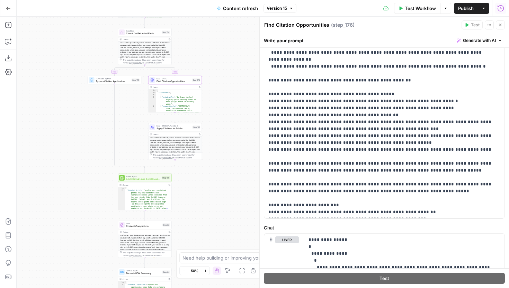
drag, startPoint x: 229, startPoint y: 66, endPoint x: 231, endPoint y: 132, distance: 65.4
click at [230, 132] on div "true false false true false true Workflow Set Inputs Inputs Google Search Perfo…" at bounding box center [263, 152] width 492 height 271
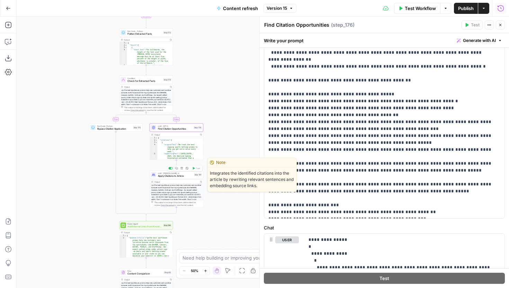
click at [192, 174] on span "Apply Citations to Article" at bounding box center [175, 175] width 35 height 3
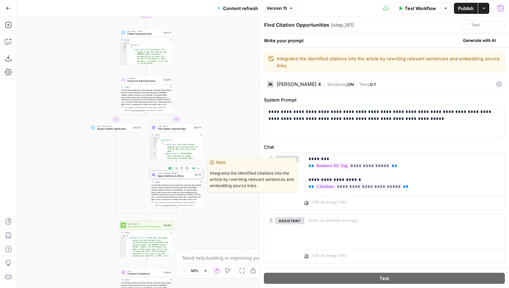
type textarea "Apply Citations to Article"
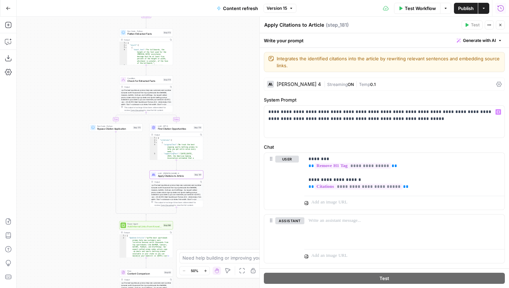
scroll to position [15, 0]
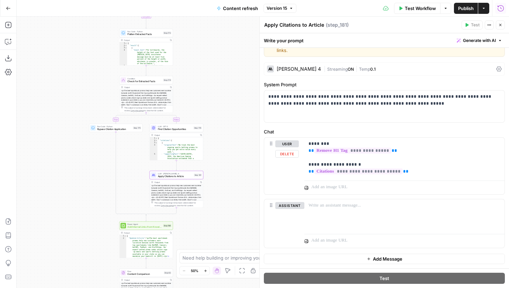
drag, startPoint x: 224, startPoint y: 174, endPoint x: 233, endPoint y: 98, distance: 77.0
click at [233, 98] on div "true false false true false true Workflow Set Inputs Inputs Google Search Perfo…" at bounding box center [263, 152] width 492 height 271
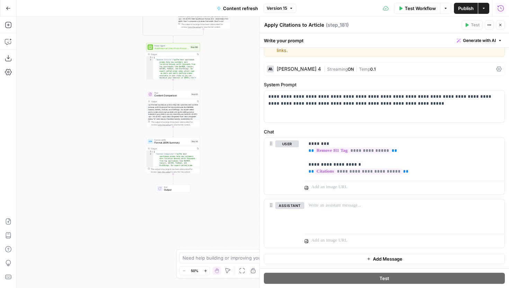
drag, startPoint x: 213, startPoint y: 168, endPoint x: 232, endPoint y: 66, distance: 103.5
click at [232, 66] on div "true false false true false true Workflow Set Inputs Inputs Google Search Perfo…" at bounding box center [263, 152] width 492 height 271
drag, startPoint x: 227, startPoint y: 80, endPoint x: 222, endPoint y: 92, distance: 12.7
click at [222, 92] on div "true false false true false true Workflow Set Inputs Inputs Google Search Perfo…" at bounding box center [263, 152] width 492 height 271
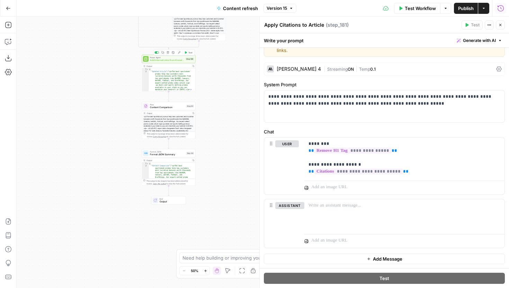
click at [175, 61] on span "Add Internal Links from Knowledge Base - Fork" at bounding box center [167, 59] width 34 height 3
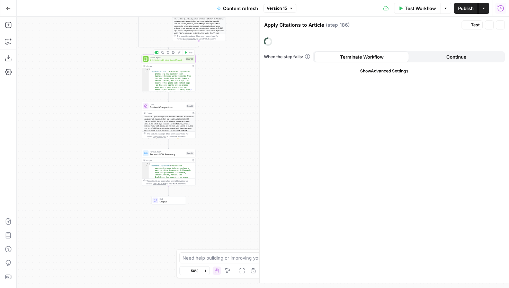
type textarea "Add Internal Links from Knowledge Base - Fork"
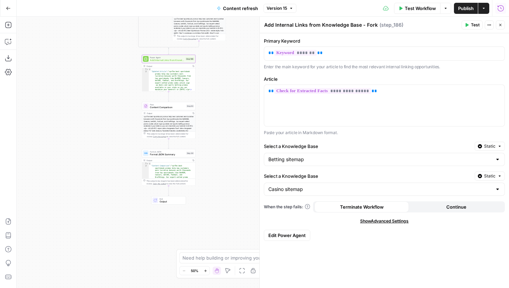
drag, startPoint x: 314, startPoint y: 163, endPoint x: 265, endPoint y: 161, distance: 48.5
click at [265, 161] on div "Betting sitemap" at bounding box center [384, 159] width 241 height 13
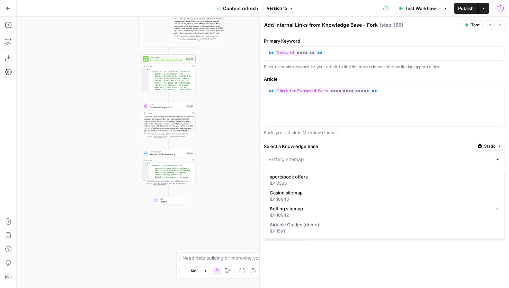
type input "Betting sitemap"
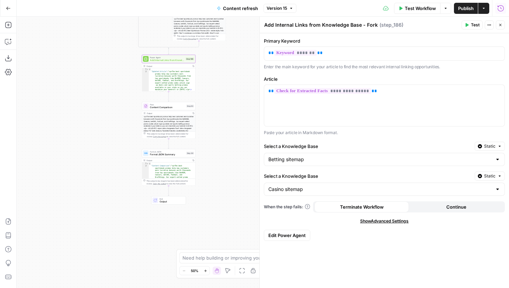
click at [334, 149] on div "Select a Knowledge Base Static" at bounding box center [384, 146] width 241 height 9
click at [215, 112] on div "true false false true false true Workflow Set Inputs Inputs Google Search Perfo…" at bounding box center [263, 152] width 492 height 271
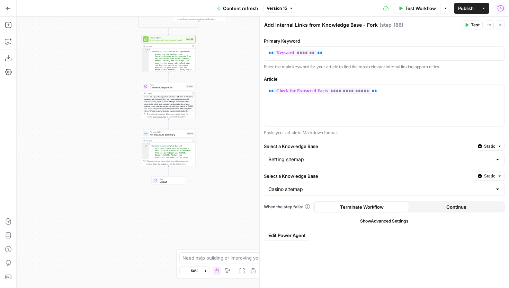
drag, startPoint x: 223, startPoint y: 116, endPoint x: 223, endPoint y: 97, distance: 19.7
click at [223, 97] on div "true false false true false true Workflow Set Inputs Inputs Google Search Perfo…" at bounding box center [263, 152] width 492 height 271
drag, startPoint x: 225, startPoint y: 70, endPoint x: 223, endPoint y: 157, distance: 86.5
click at [223, 153] on div "true false false true false true Workflow Set Inputs Inputs Google Search Perfo…" at bounding box center [263, 152] width 492 height 271
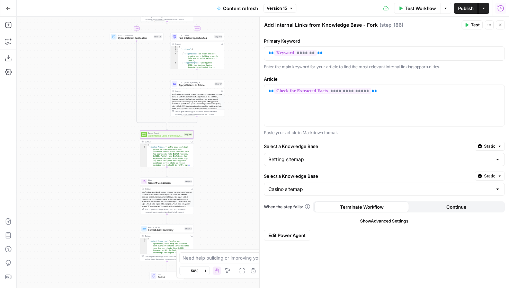
drag, startPoint x: 242, startPoint y: 60, endPoint x: 229, endPoint y: 175, distance: 116.2
click at [229, 175] on div "true false false true false true Workflow Set Inputs Inputs Google Search Perfo…" at bounding box center [263, 152] width 492 height 271
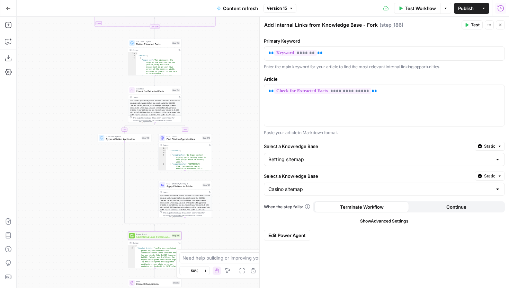
drag, startPoint x: 229, startPoint y: 63, endPoint x: 229, endPoint y: 172, distance: 109.0
click at [229, 170] on div "true false false true false true Workflow Set Inputs Inputs Google Search Perfo…" at bounding box center [263, 152] width 492 height 271
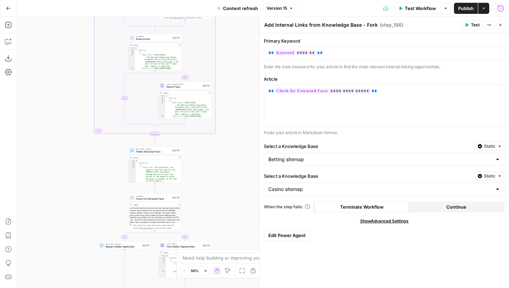
drag, startPoint x: 238, startPoint y: 22, endPoint x: 238, endPoint y: 140, distance: 118.0
click at [238, 140] on div "true false false true false true Workflow Set Inputs Inputs Google Search Perfo…" at bounding box center [263, 152] width 492 height 271
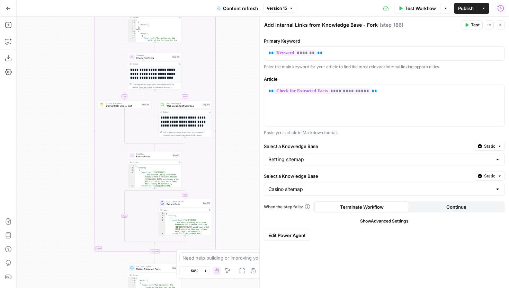
drag, startPoint x: 238, startPoint y: 82, endPoint x: 238, endPoint y: 190, distance: 108.0
click at [238, 187] on div "true false false true false true Workflow Set Inputs Inputs Google Search Perfo…" at bounding box center [263, 152] width 492 height 271
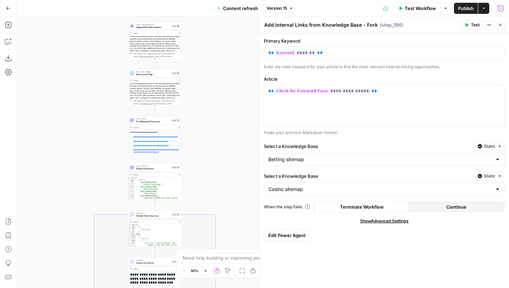
drag, startPoint x: 238, startPoint y: 73, endPoint x: 238, endPoint y: 164, distance: 91.4
click at [238, 161] on div "true false false true false true Workflow Set Inputs Inputs Google Search Perfo…" at bounding box center [263, 152] width 492 height 271
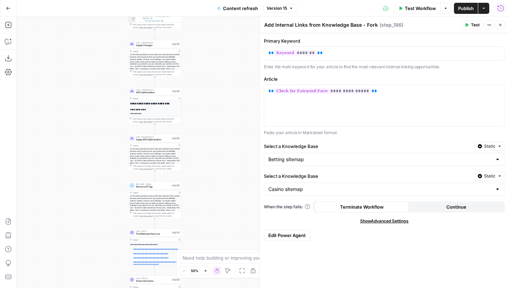
drag, startPoint x: 231, startPoint y: 89, endPoint x: 231, endPoint y: 192, distance: 103.1
click at [231, 191] on div "true false false true false true Workflow Set Inputs Inputs Google Search Perfo…" at bounding box center [263, 152] width 492 height 271
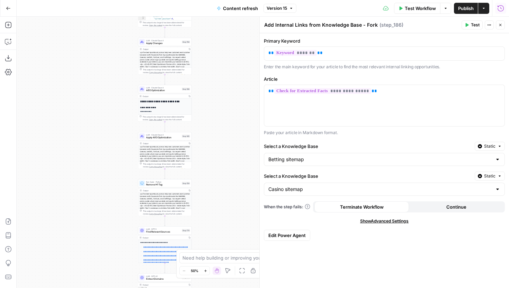
drag, startPoint x: 224, startPoint y: 98, endPoint x: 234, endPoint y: 95, distance: 10.6
click at [234, 95] on div "true false false true false true Workflow Set Inputs Inputs Google Search Perfo…" at bounding box center [263, 152] width 492 height 271
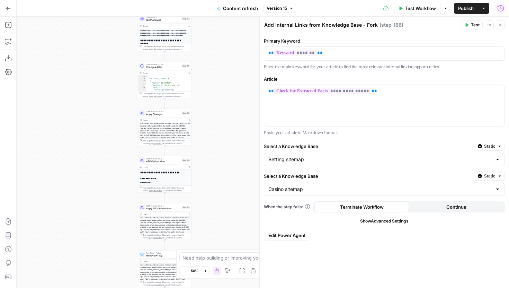
drag, startPoint x: 234, startPoint y: 81, endPoint x: 234, endPoint y: 152, distance: 71.3
click at [234, 152] on div "true false false true false true Workflow Set Inputs Inputs Google Search Perfo…" at bounding box center [263, 152] width 492 height 271
click at [499, 25] on icon "button" at bounding box center [500, 25] width 2 height 2
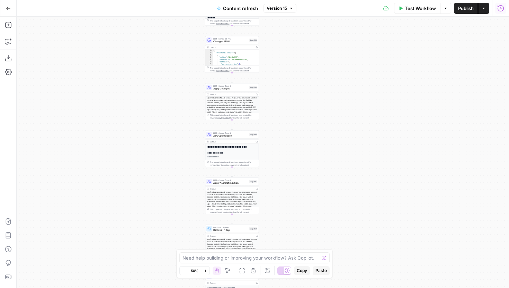
drag, startPoint x: 245, startPoint y: 180, endPoint x: 312, endPoint y: 154, distance: 72.4
click at [312, 154] on div "true false false true false true Workflow Set Inputs Inputs Google Search Perfo…" at bounding box center [263, 152] width 492 height 271
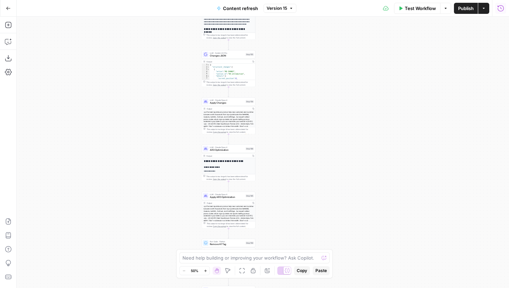
drag, startPoint x: 298, startPoint y: 167, endPoint x: 294, endPoint y: 182, distance: 15.7
click at [294, 182] on div "true false false true false true Workflow Set Inputs Inputs Google Search Perfo…" at bounding box center [263, 152] width 492 height 271
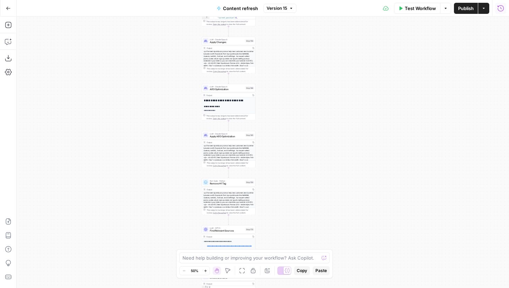
drag, startPoint x: 301, startPoint y: 168, endPoint x: 301, endPoint y: 107, distance: 60.6
click at [301, 107] on div "true false false true false true Workflow Set Inputs Inputs Google Search Perfo…" at bounding box center [263, 152] width 492 height 271
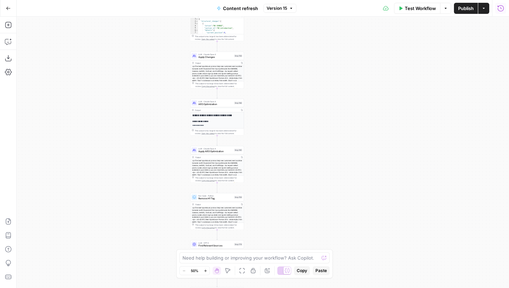
drag, startPoint x: 301, startPoint y: 96, endPoint x: 290, endPoint y: 110, distance: 18.5
click at [290, 110] on div "true false false true false true Workflow Set Inputs Inputs Google Search Perfo…" at bounding box center [263, 152] width 492 height 271
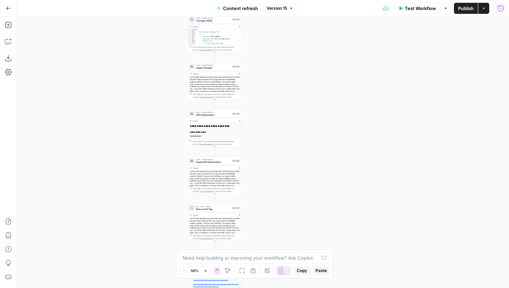
drag, startPoint x: 306, startPoint y: 90, endPoint x: 302, endPoint y: 98, distance: 9.1
click at [302, 99] on div "true false false true false true Workflow Set Inputs Inputs Google Search Perfo…" at bounding box center [263, 152] width 492 height 271
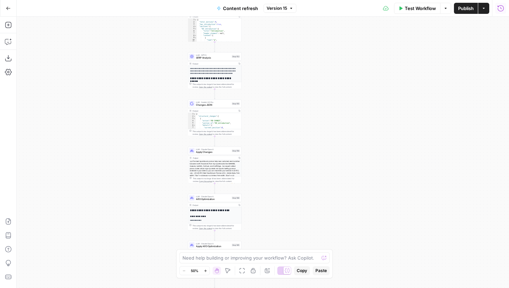
drag, startPoint x: 314, startPoint y: 64, endPoint x: 315, endPoint y: 150, distance: 86.2
click at [315, 150] on div "true false false true false true Workflow Set Inputs Inputs Google Search Perfo…" at bounding box center [263, 152] width 492 height 271
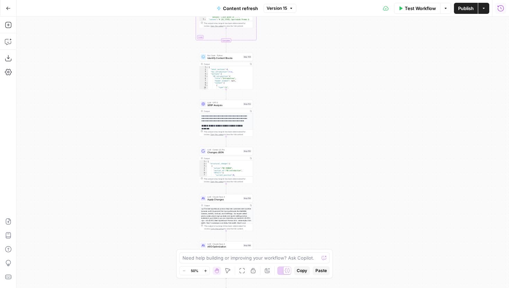
drag, startPoint x: 316, startPoint y: 103, endPoint x: 327, endPoint y: 150, distance: 48.0
click at [327, 150] on div "true false false true false true Workflow Set Inputs Inputs Google Search Perfo…" at bounding box center [263, 152] width 492 height 271
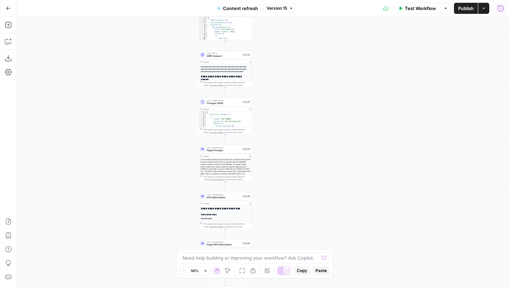
drag, startPoint x: 336, startPoint y: 167, endPoint x: 335, endPoint y: 118, distance: 48.8
click at [335, 118] on div "true false false true false true Workflow Set Inputs Inputs Google Search Perfo…" at bounding box center [263, 152] width 492 height 271
click at [228, 58] on div "**********" at bounding box center [226, 68] width 54 height 37
click at [226, 54] on span "SERP Analysis" at bounding box center [224, 55] width 34 height 3
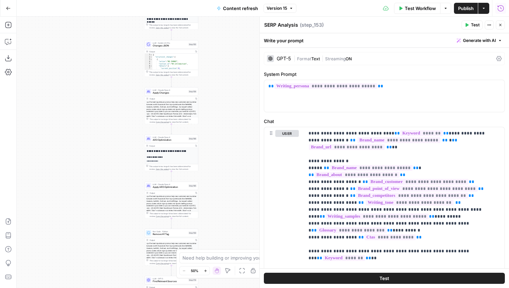
drag, startPoint x: 132, startPoint y: 114, endPoint x: 99, endPoint y: 86, distance: 43.2
click at [99, 86] on div "true false false true false true Workflow Set Inputs Inputs Google Search Perfo…" at bounding box center [263, 152] width 492 height 271
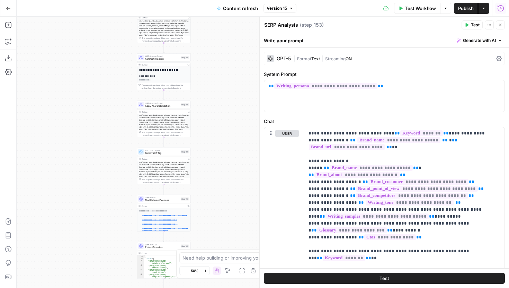
drag, startPoint x: 117, startPoint y: 152, endPoint x: 108, endPoint y: 72, distance: 81.1
click at [108, 71] on div "true false false true false true Workflow Set Inputs Inputs Google Search Perfo…" at bounding box center [263, 152] width 492 height 271
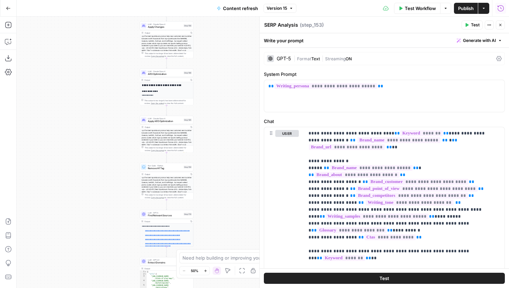
drag, startPoint x: 107, startPoint y: 161, endPoint x: 110, endPoint y: 180, distance: 19.1
click at [110, 180] on div "true false false true false true Workflow Set Inputs Inputs Google Search Perfo…" at bounding box center [263, 152] width 492 height 271
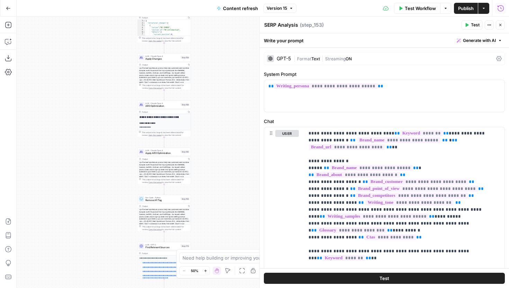
drag, startPoint x: 115, startPoint y: 154, endPoint x: 112, endPoint y: 184, distance: 30.2
click at [112, 184] on div "true false false true false true Workflow Set Inputs Inputs Google Search Perfo…" at bounding box center [263, 152] width 492 height 271
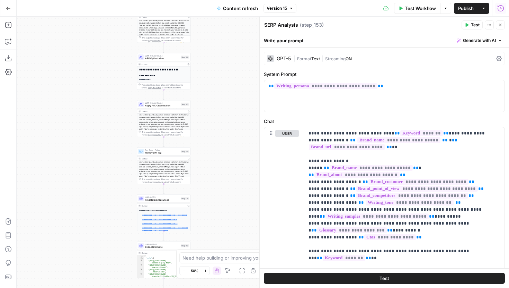
drag, startPoint x: 217, startPoint y: 158, endPoint x: 216, endPoint y: 109, distance: 49.1
click at [216, 109] on div "true false false true false true Workflow Set Inputs Inputs Google Search Perfo…" at bounding box center [263, 152] width 492 height 271
click at [500, 21] on button "Close" at bounding box center [500, 24] width 9 height 9
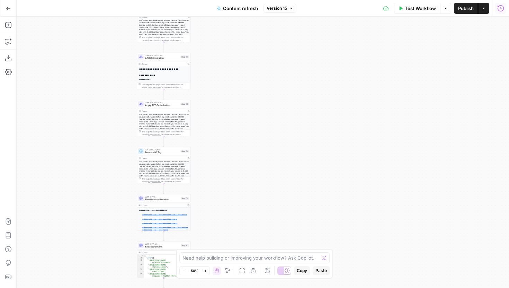
click at [500, 6] on icon "button" at bounding box center [500, 8] width 7 height 7
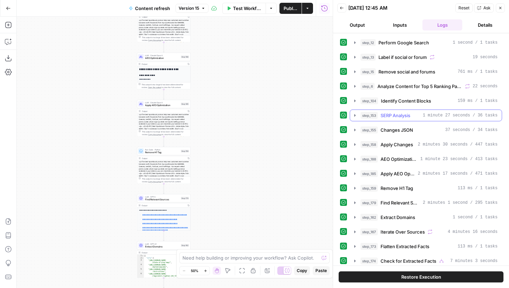
click at [353, 114] on icon "button" at bounding box center [355, 115] width 6 height 6
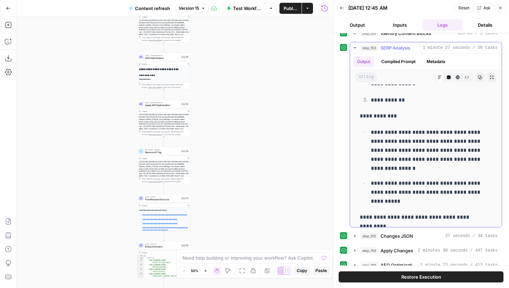
scroll to position [1885, 0]
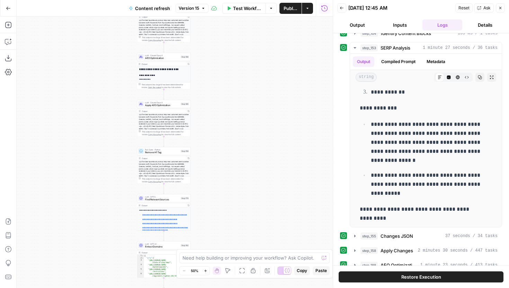
click at [499, 8] on icon "button" at bounding box center [500, 8] width 4 height 4
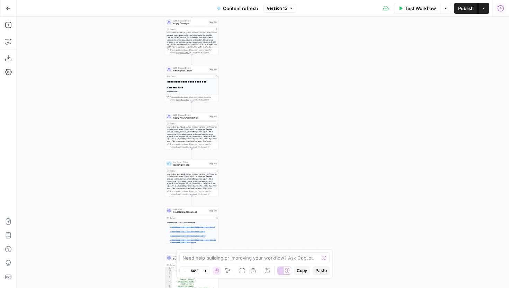
drag, startPoint x: 242, startPoint y: 140, endPoint x: 271, endPoint y: 156, distance: 33.3
click at [271, 156] on div "true false false true false true Workflow Set Inputs Inputs Google Search Perfo…" at bounding box center [263, 152] width 492 height 271
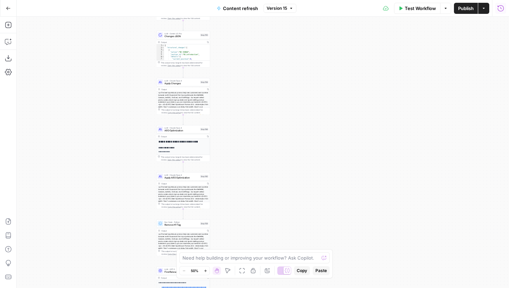
drag, startPoint x: 280, startPoint y: 128, endPoint x: 270, endPoint y: 185, distance: 57.6
click at [270, 185] on div "true false false true false true Workflow Set Inputs Inputs Google Search Perfo…" at bounding box center [263, 152] width 492 height 271
click at [190, 177] on span "Apply AEO Optimization" at bounding box center [181, 177] width 34 height 3
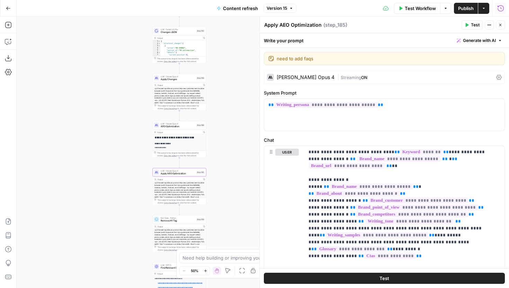
drag, startPoint x: 117, startPoint y: 159, endPoint x: 98, endPoint y: 142, distance: 25.7
click at [98, 142] on div "true false false true false true Workflow Set Inputs Inputs Google Search Perfo…" at bounding box center [263, 152] width 492 height 271
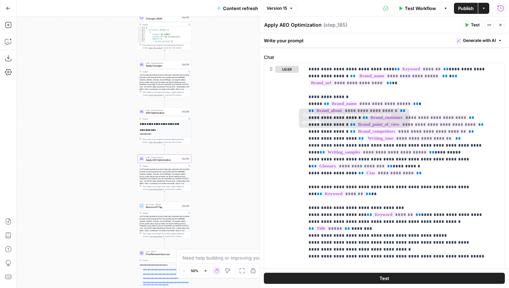
scroll to position [85, 0]
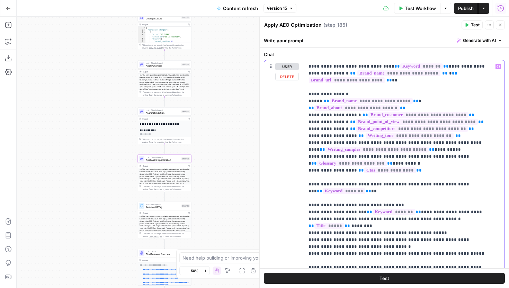
drag, startPoint x: 308, startPoint y: 67, endPoint x: 351, endPoint y: 118, distance: 67.1
click at [351, 118] on div "**********" at bounding box center [404, 201] width 200 height 282
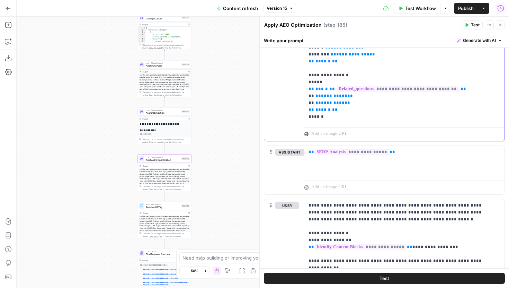
scroll to position [325, 0]
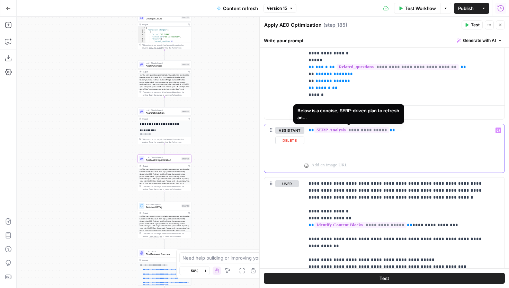
drag, startPoint x: 394, startPoint y: 130, endPoint x: 306, endPoint y: 133, distance: 89.0
click at [306, 133] on div "**********" at bounding box center [404, 140] width 200 height 32
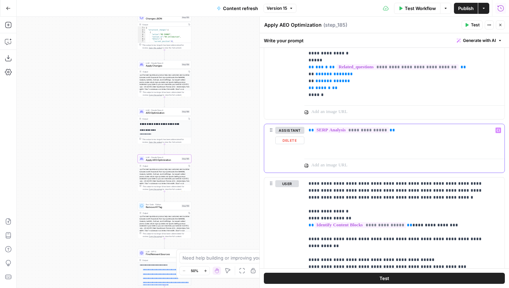
click at [403, 140] on div "**********" at bounding box center [404, 140] width 200 height 32
drag, startPoint x: 403, startPoint y: 133, endPoint x: 307, endPoint y: 131, distance: 95.9
click at [307, 131] on div "**********" at bounding box center [404, 140] width 200 height 32
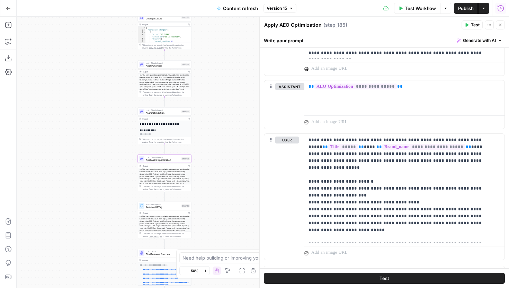
scroll to position [1133, 0]
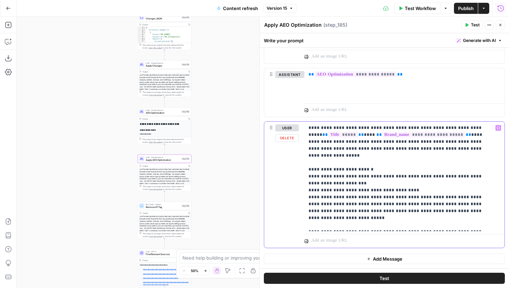
drag, startPoint x: 307, startPoint y: 126, endPoint x: 437, endPoint y: 231, distance: 167.8
click at [437, 231] on div "**********" at bounding box center [404, 184] width 200 height 126
click at [500, 25] on icon "button" at bounding box center [500, 25] width 4 height 4
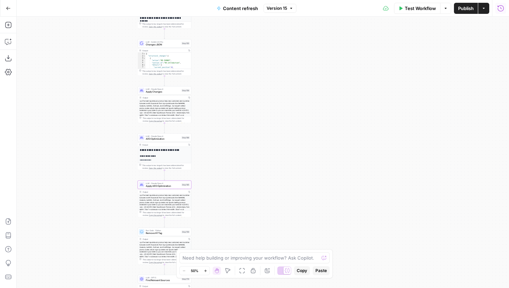
drag, startPoint x: 241, startPoint y: 59, endPoint x: 242, endPoint y: 92, distance: 32.9
click at [242, 92] on div "true false false true false true Workflow Set Inputs Inputs Google Search Perfo…" at bounding box center [263, 152] width 492 height 271
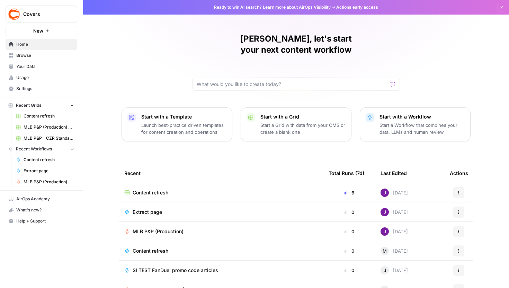
click at [47, 14] on span "Covers" at bounding box center [44, 14] width 42 height 7
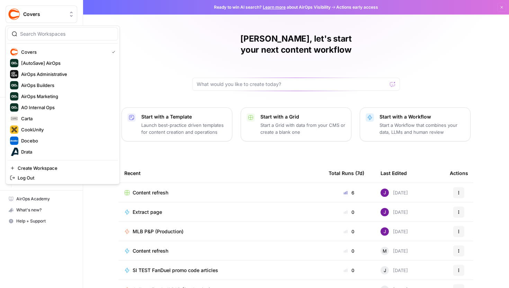
click at [181, 49] on div "[PERSON_NAME], let's start your next content workflow Start with a Template Lau…" at bounding box center [296, 164] width 426 height 329
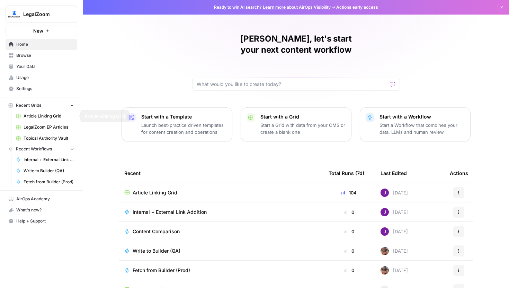
click at [54, 117] on span "Article Linking Grid" at bounding box center [49, 116] width 51 height 6
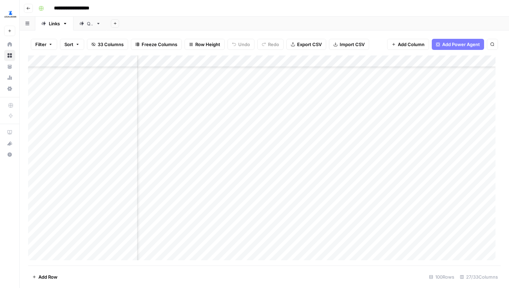
scroll to position [188, 1351]
click at [272, 227] on div "Add Column" at bounding box center [264, 160] width 472 height 210
click at [393, 108] on div "Add Column" at bounding box center [264, 160] width 472 height 210
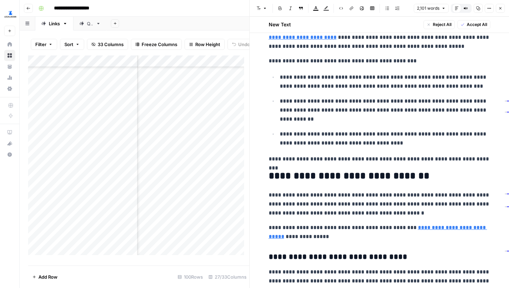
scroll to position [263, 0]
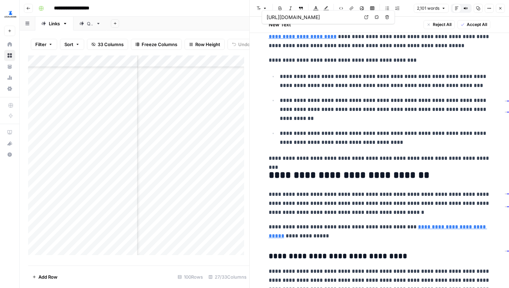
click at [366, 18] on icon at bounding box center [366, 17] width 4 height 4
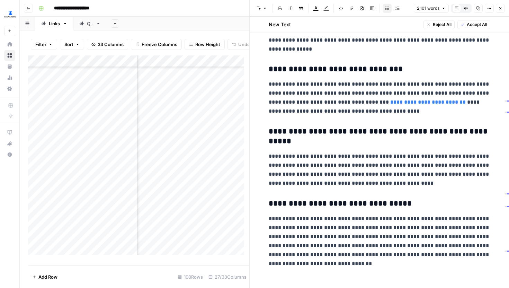
scroll to position [2189, 0]
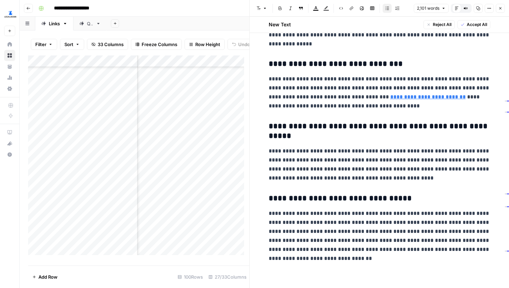
click at [497, 10] on button "Close" at bounding box center [500, 8] width 9 height 9
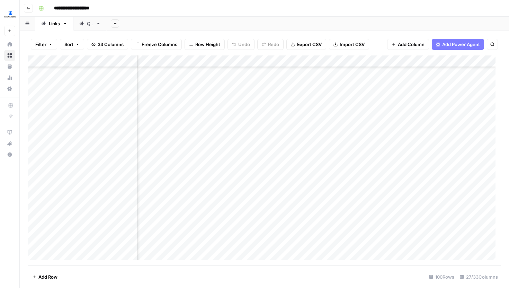
scroll to position [188, 1291]
click at [351, 178] on div "Add Column" at bounding box center [264, 160] width 472 height 210
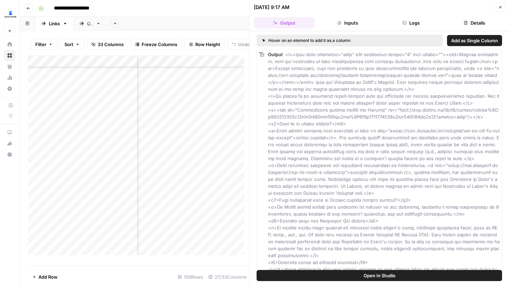
click at [497, 7] on button "Close" at bounding box center [500, 7] width 9 height 9
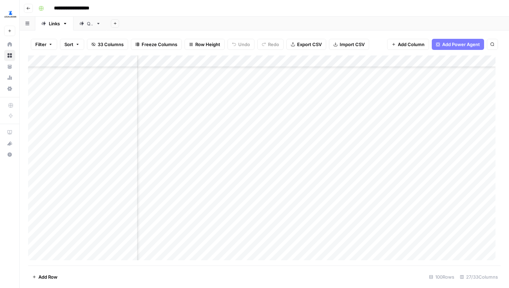
scroll to position [188, 1344]
click at [408, 177] on div "Add Column" at bounding box center [264, 160] width 472 height 210
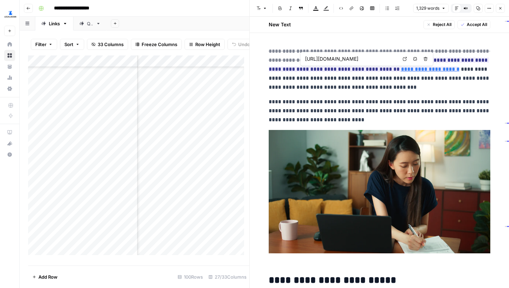
click at [406, 58] on icon at bounding box center [404, 59] width 4 height 4
click at [380, 90] on p "**********" at bounding box center [379, 69] width 221 height 45
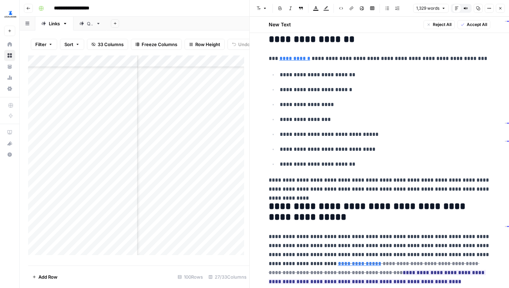
scroll to position [1338, 0]
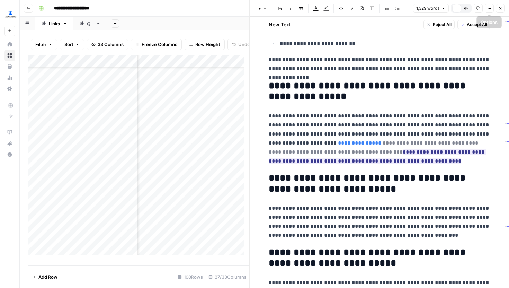
click at [497, 9] on button "Close" at bounding box center [500, 8] width 9 height 9
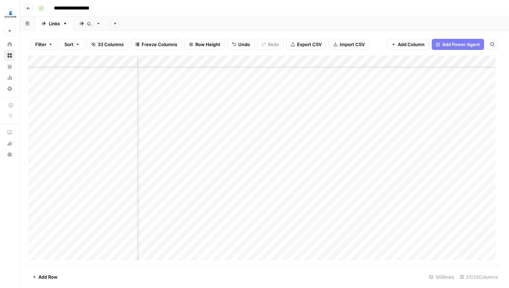
scroll to position [188, 696]
